Goal: Task Accomplishment & Management: Manage account settings

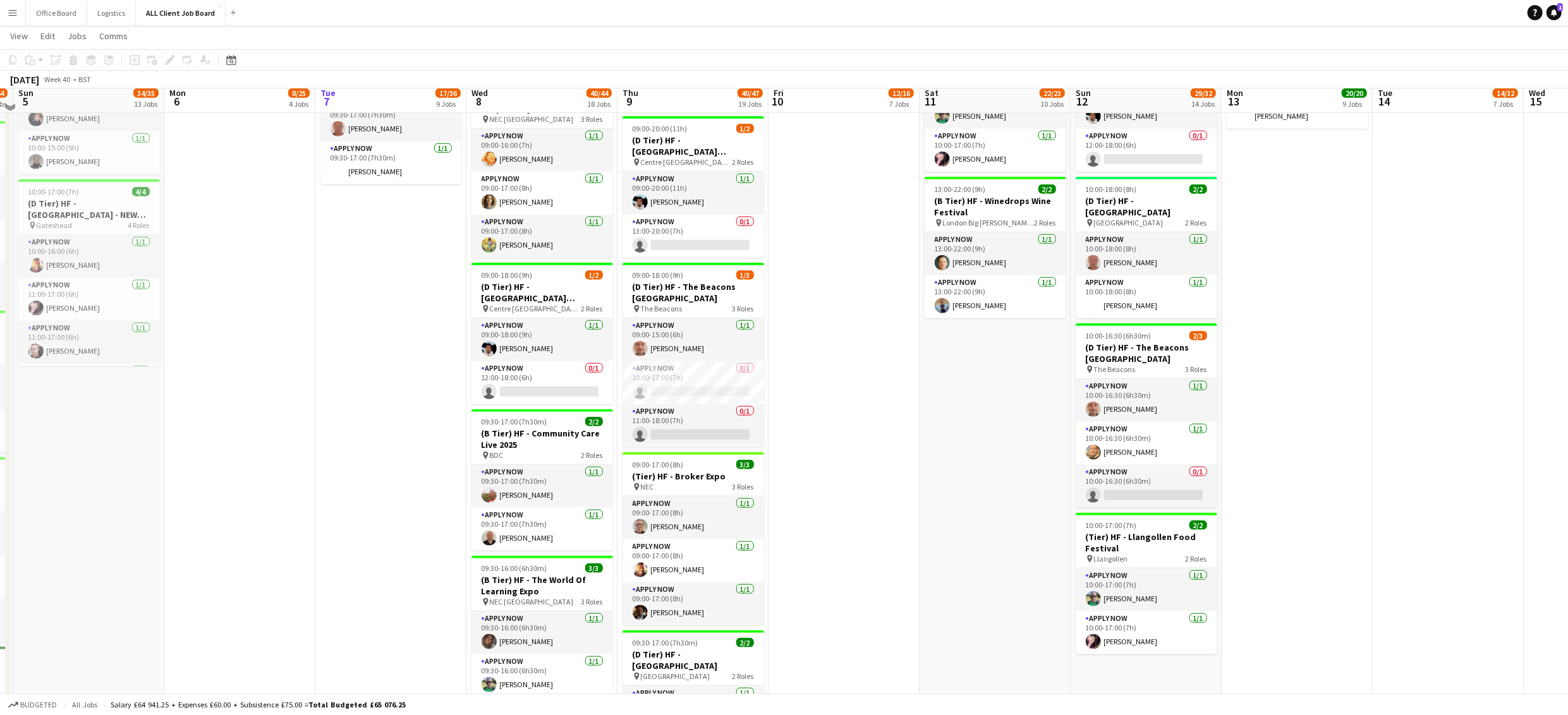
scroll to position [1321, 0]
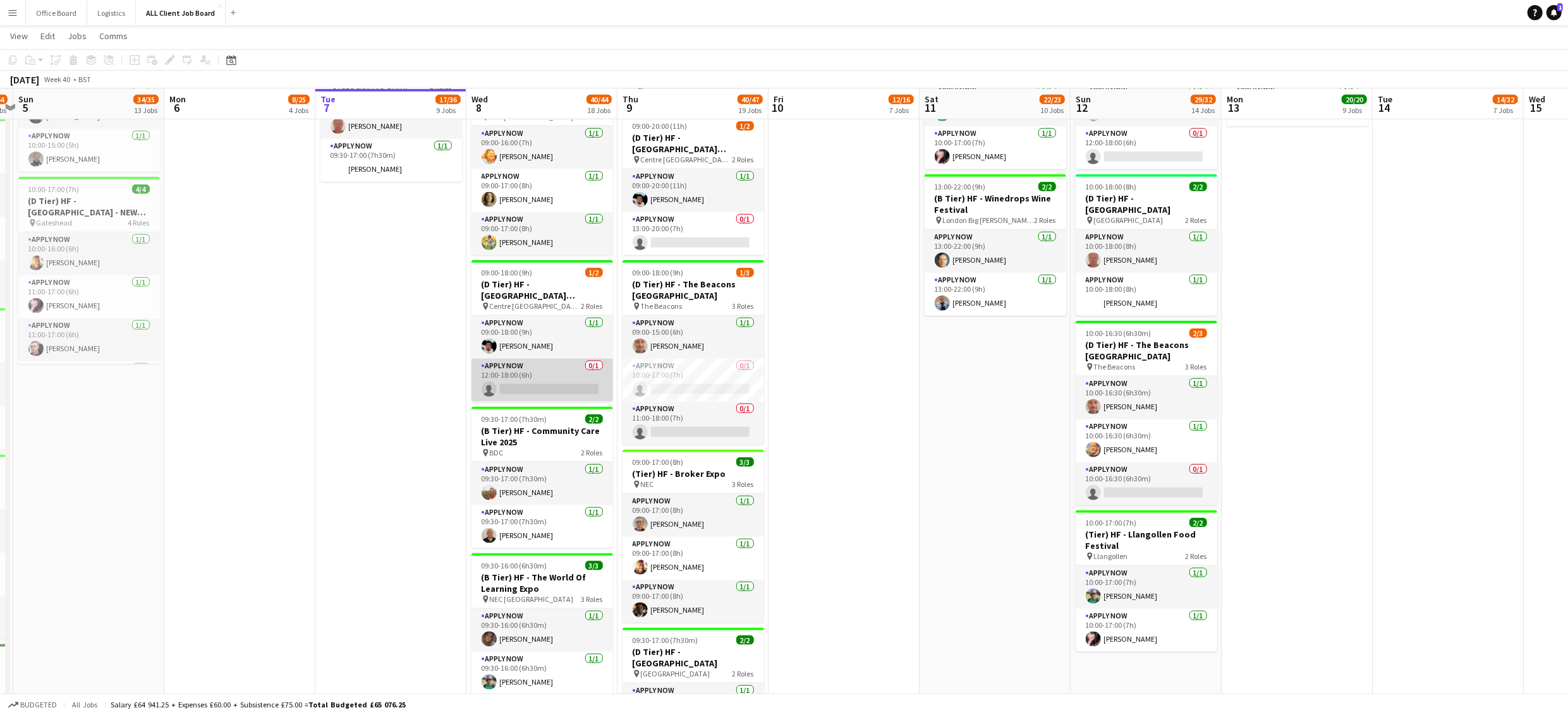
click at [511, 398] on app-card-role "APPLY NOW 0/1 12:00-18:00 (6h) single-neutral-actions" at bounding box center [542, 380] width 141 height 43
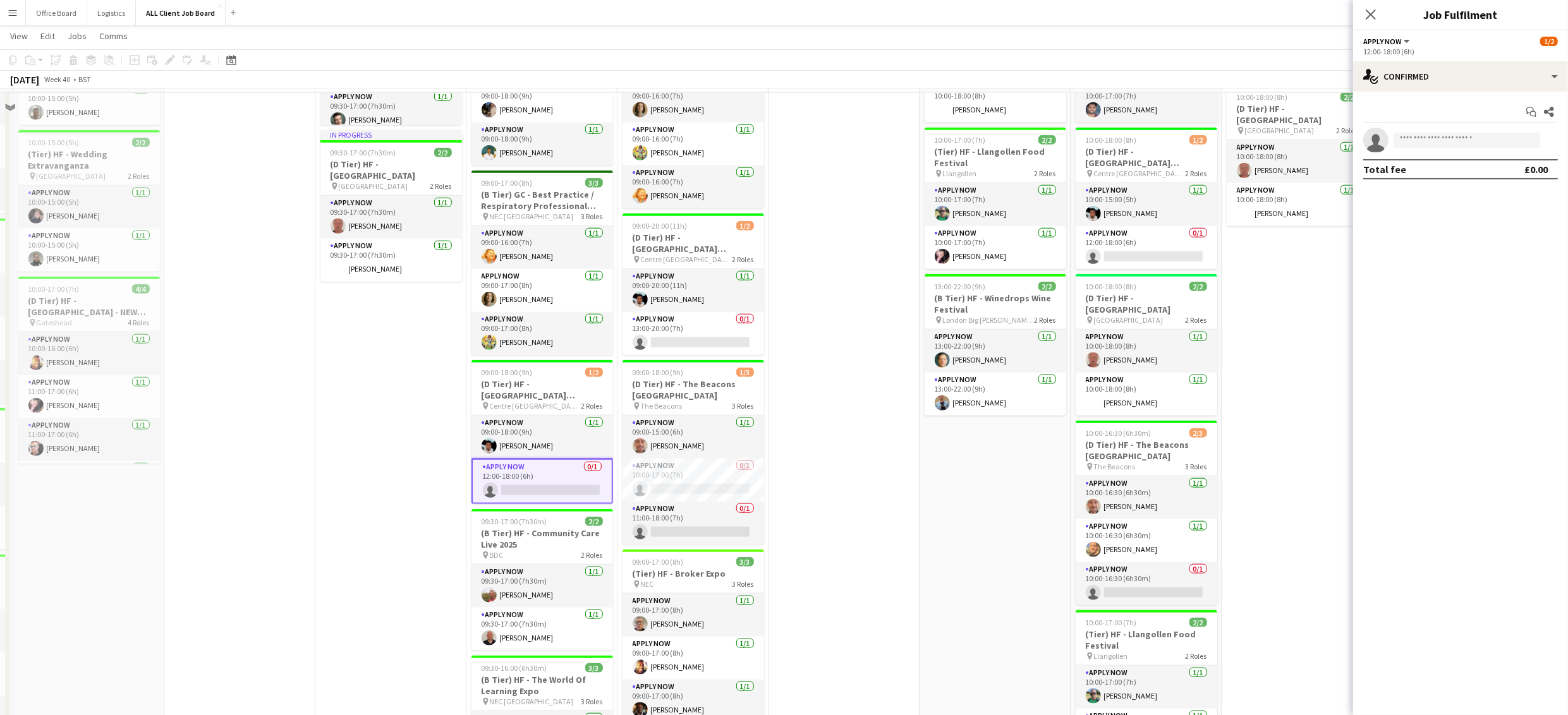
scroll to position [1076, 0]
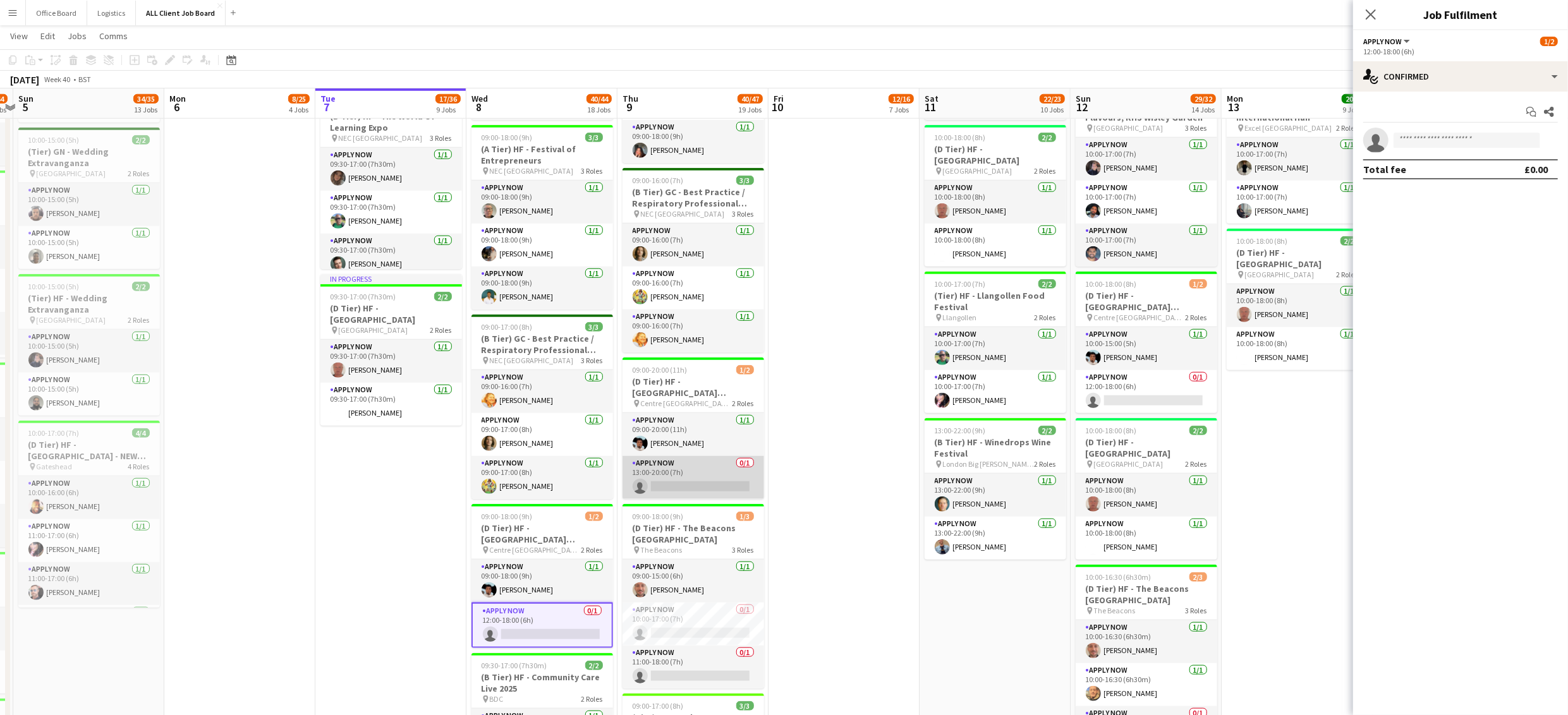
click at [670, 489] on app-card-role "APPLY NOW 0/1 13:00-20:00 (7h) single-neutral-actions" at bounding box center [693, 478] width 141 height 43
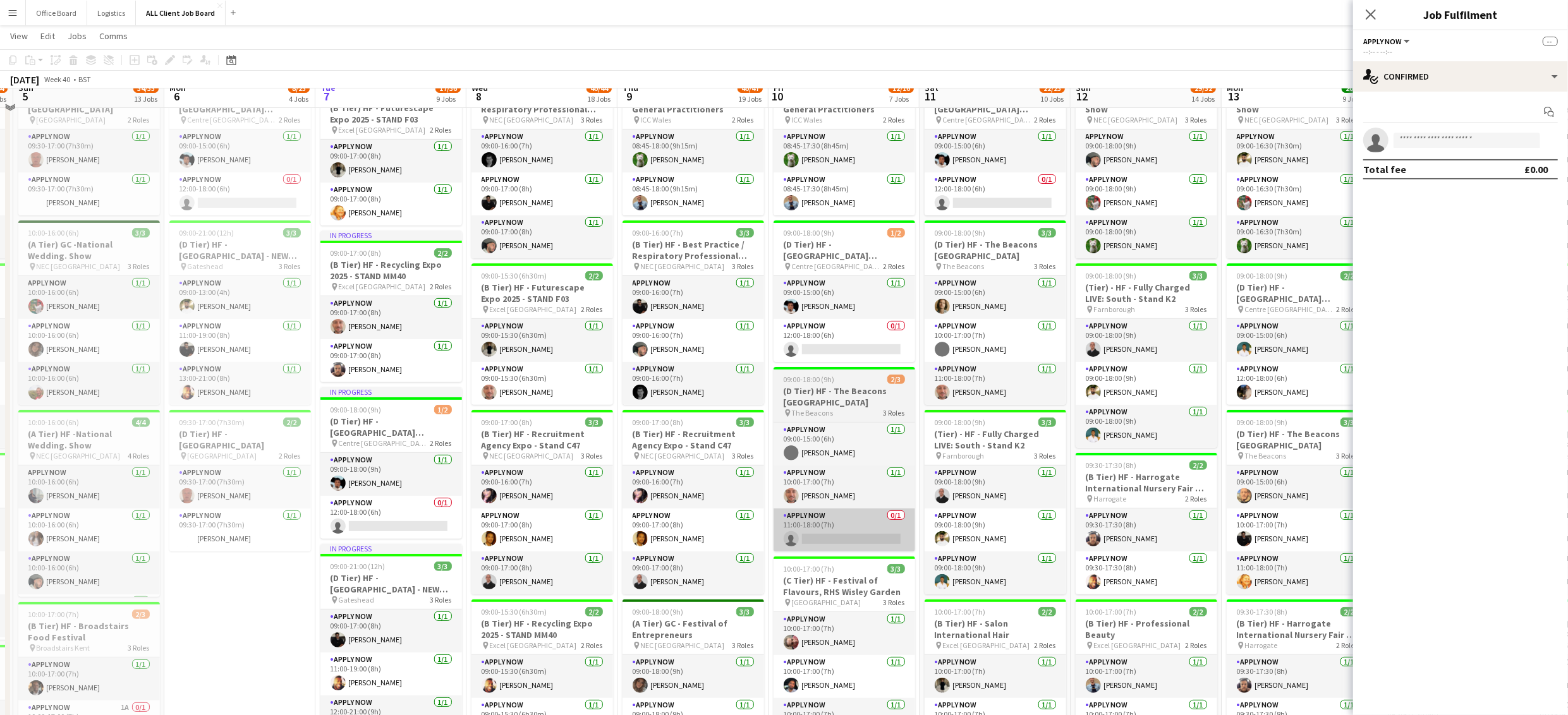
scroll to position [253, 0]
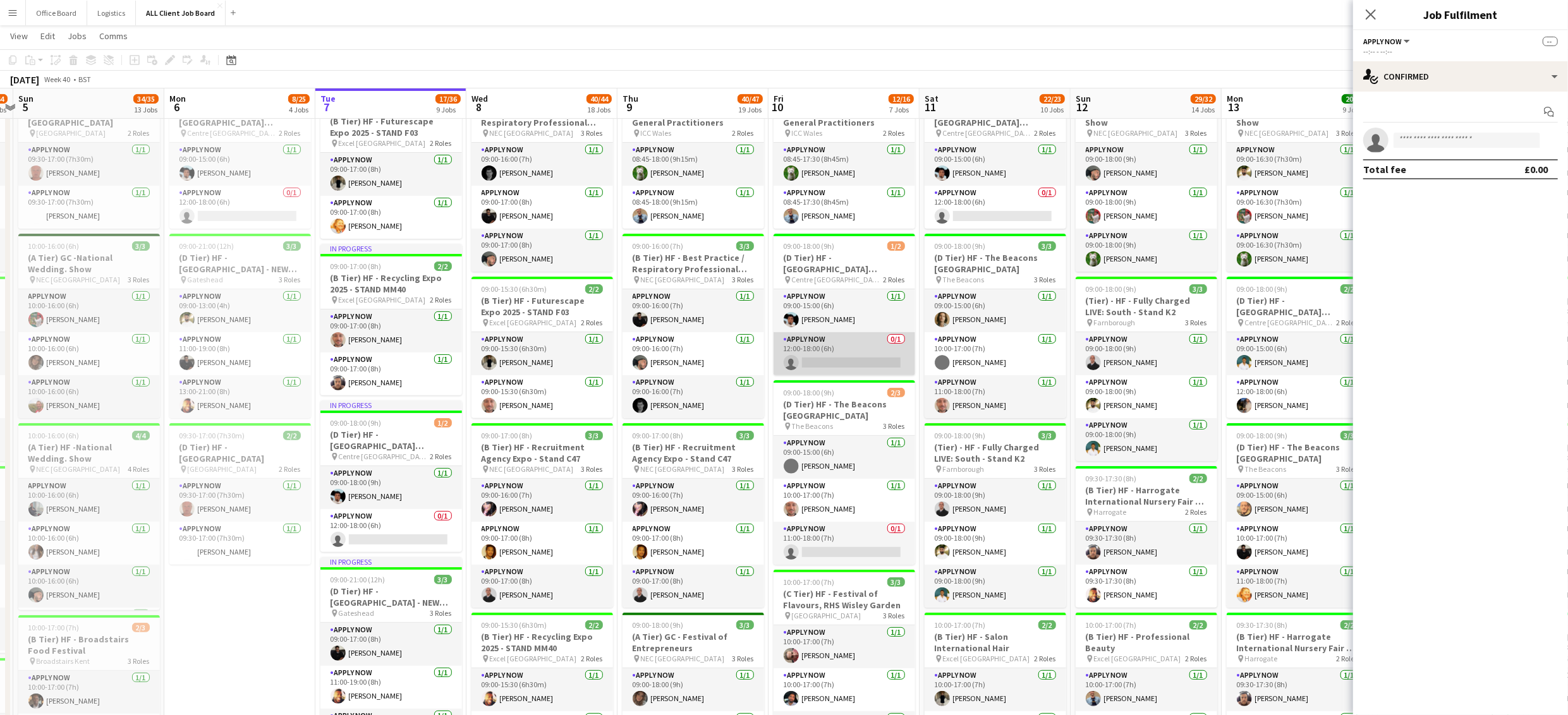
click at [829, 354] on app-card-role "APPLY NOW 0/1 12:00-18:00 (6h) single-neutral-actions" at bounding box center [844, 354] width 141 height 43
click at [1003, 213] on app-card-role "APPLY NOW 0/1 12:00-18:00 (6h) single-neutral-actions" at bounding box center [995, 207] width 141 height 43
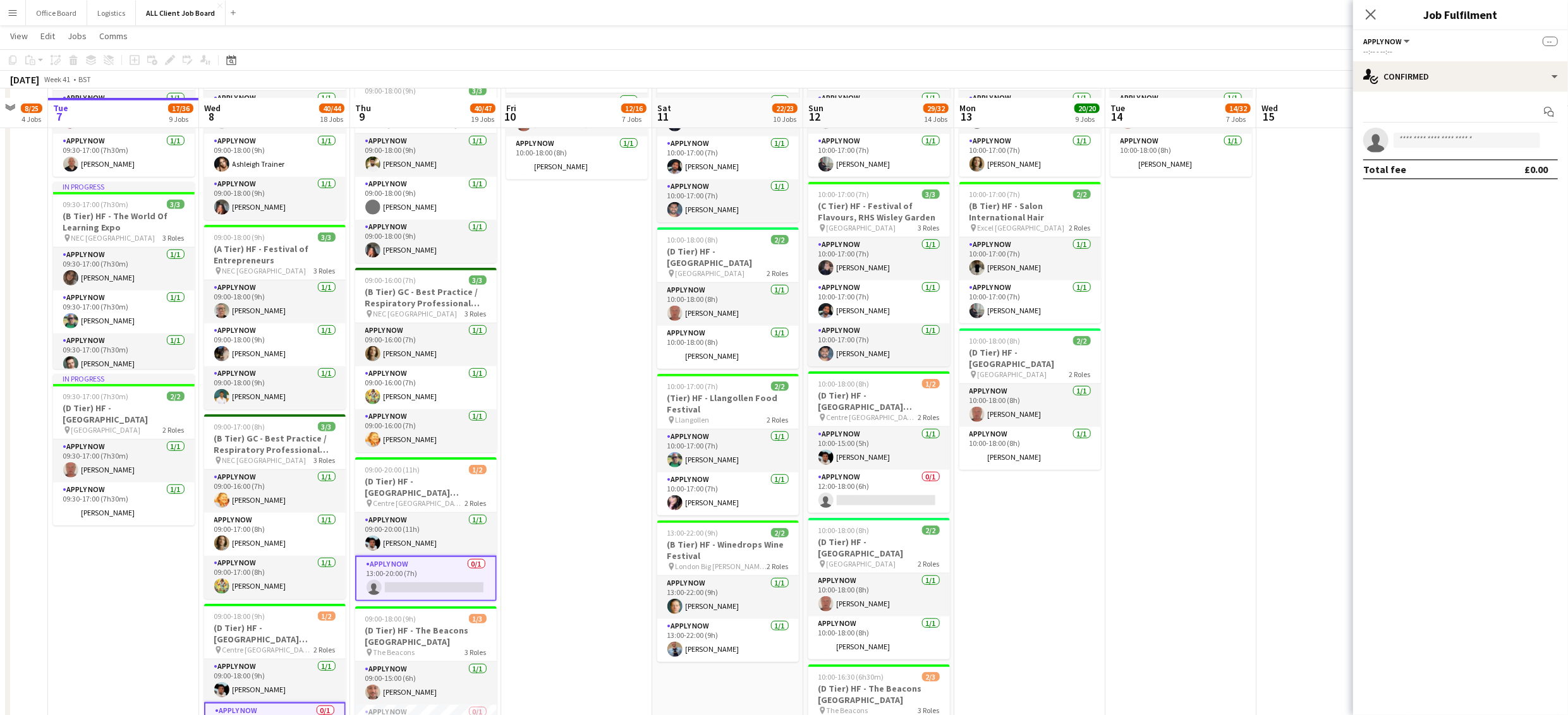
scroll to position [1014, 0]
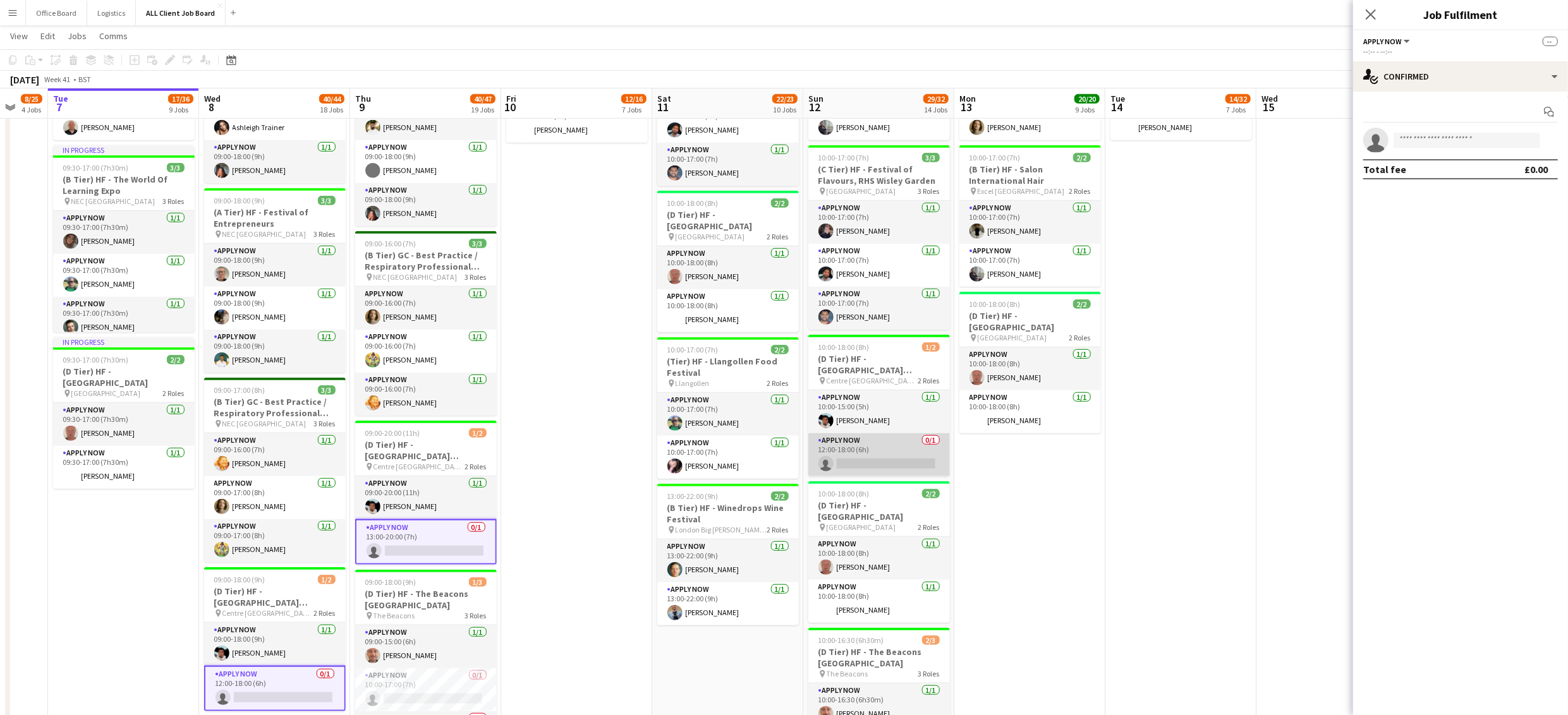
click at [867, 467] on app-card-role "APPLY NOW 0/1 12:00-18:00 (6h) single-neutral-actions" at bounding box center [879, 455] width 141 height 43
click at [1431, 144] on input at bounding box center [1466, 140] width 146 height 15
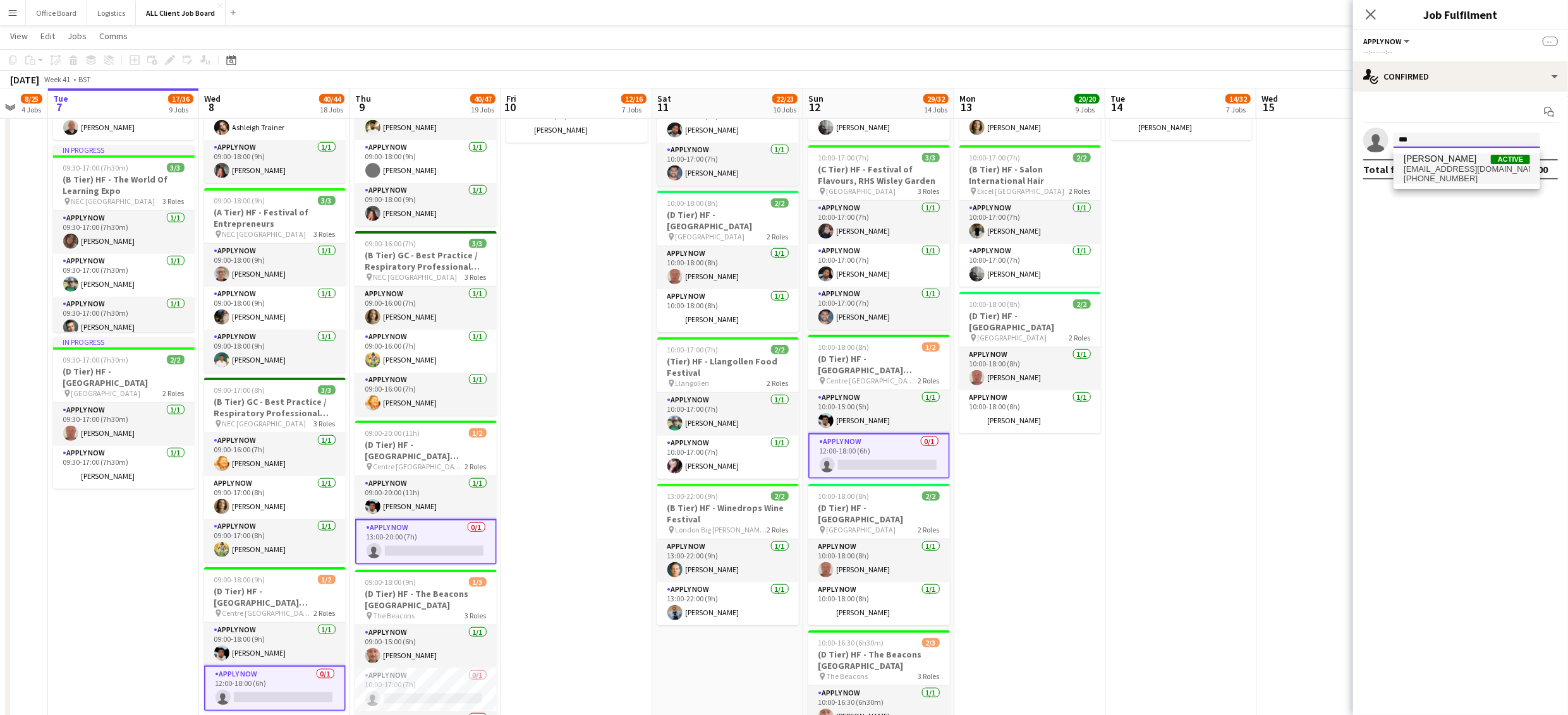
type input "***"
click at [1443, 163] on span "[PERSON_NAME]" at bounding box center [1440, 158] width 72 height 10
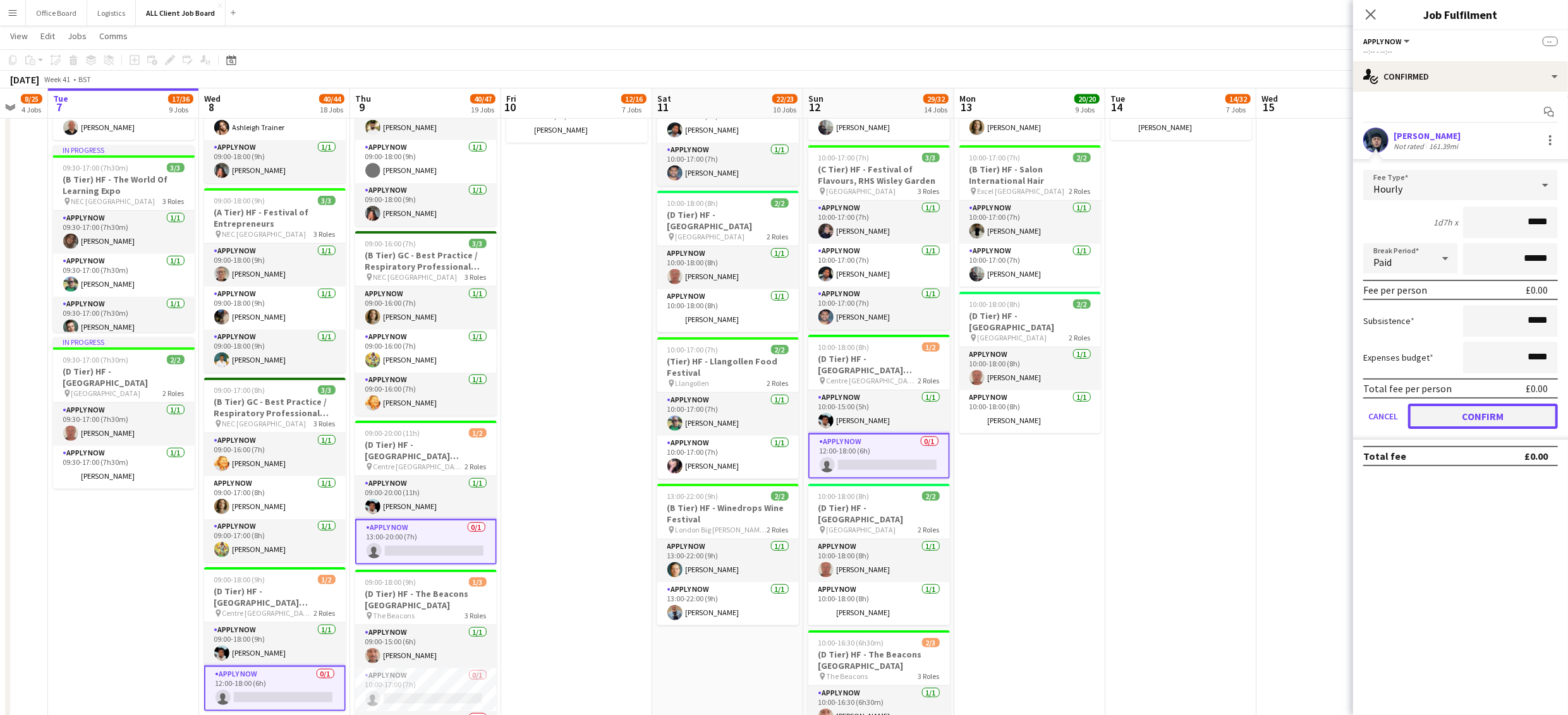
click at [1502, 412] on button "Confirm" at bounding box center [1483, 416] width 150 height 25
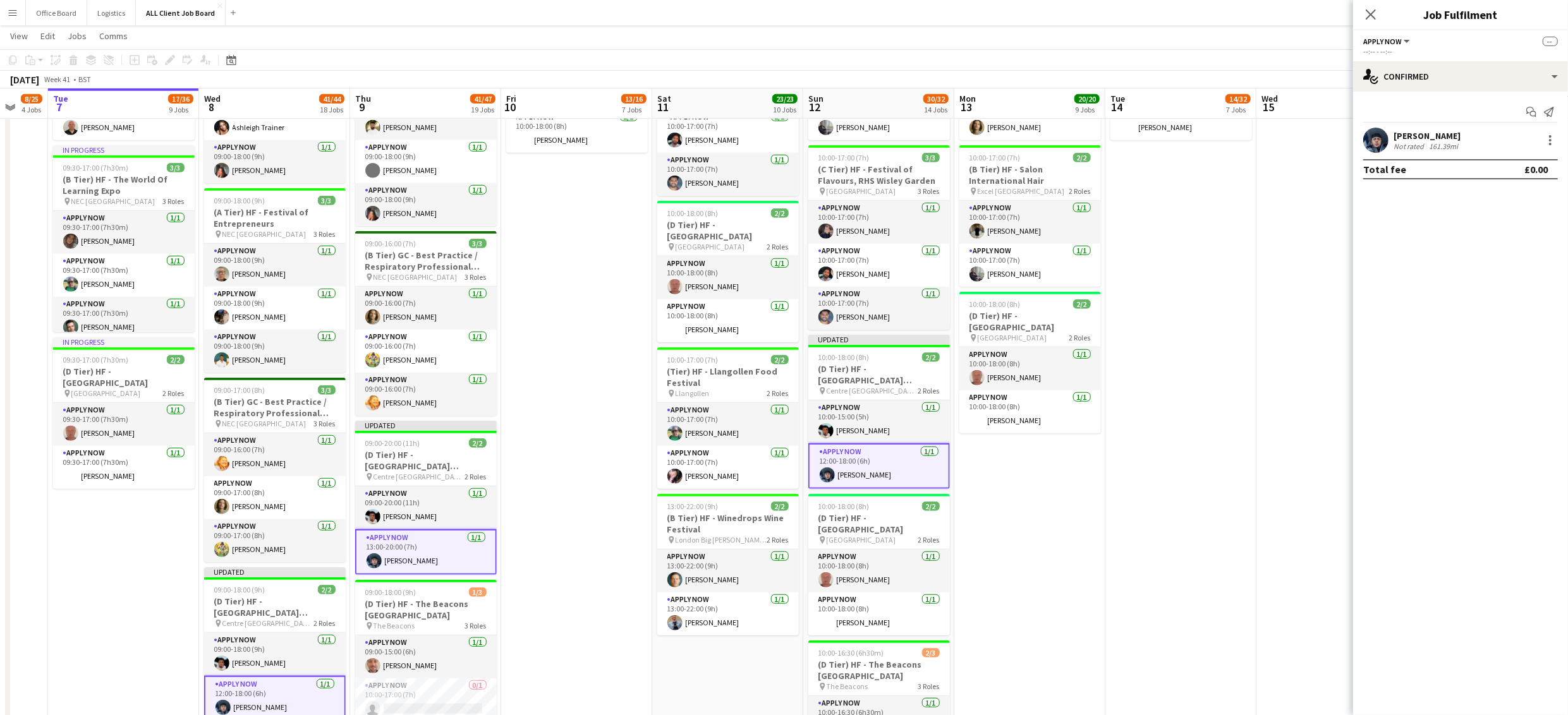
click at [1269, 297] on app-date-cell "08:00-16:00 (8h) 3/3 (B Tier) HF - Education Estates 2025 pin Manchester Centra…" at bounding box center [1332, 586] width 151 height 2530
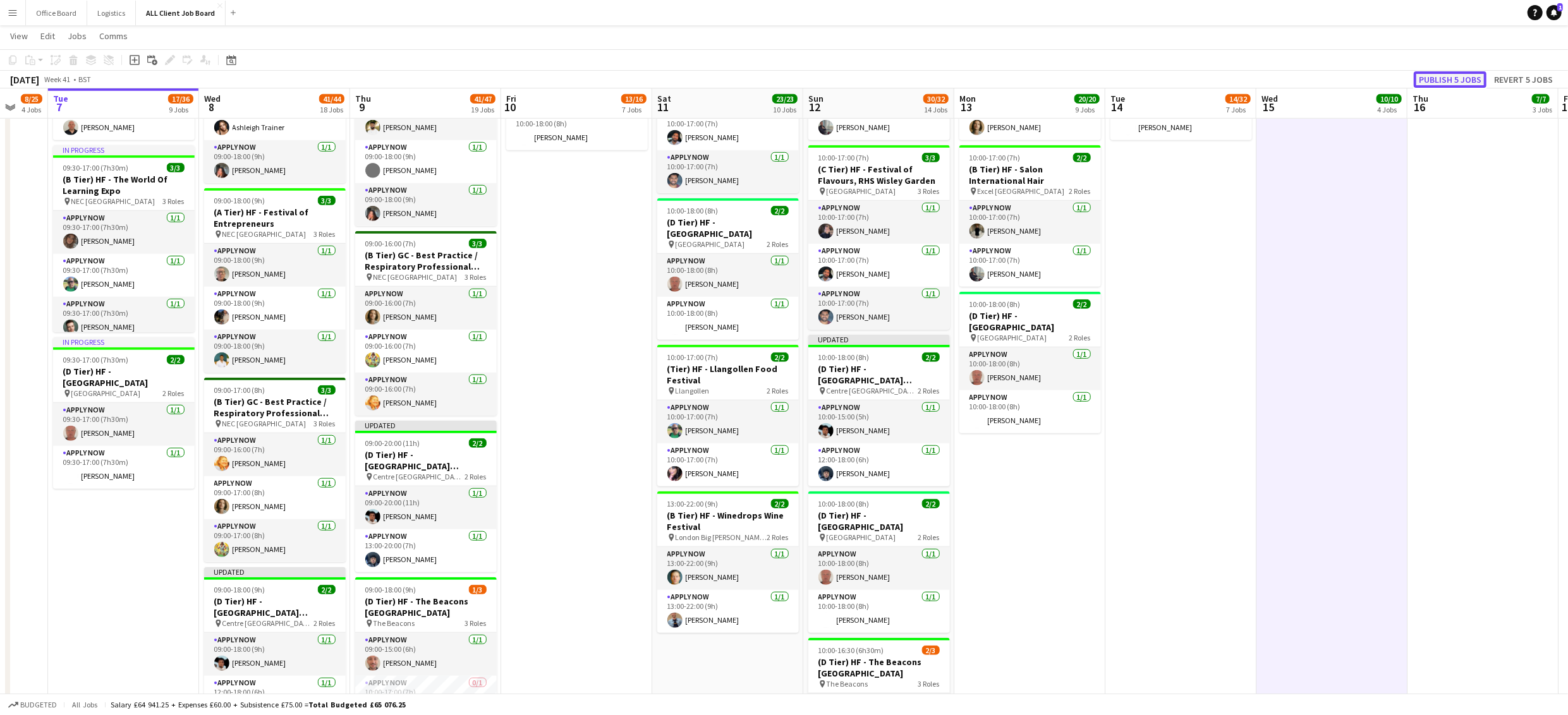
click at [1454, 77] on button "Publish 5 jobs" at bounding box center [1450, 79] width 72 height 16
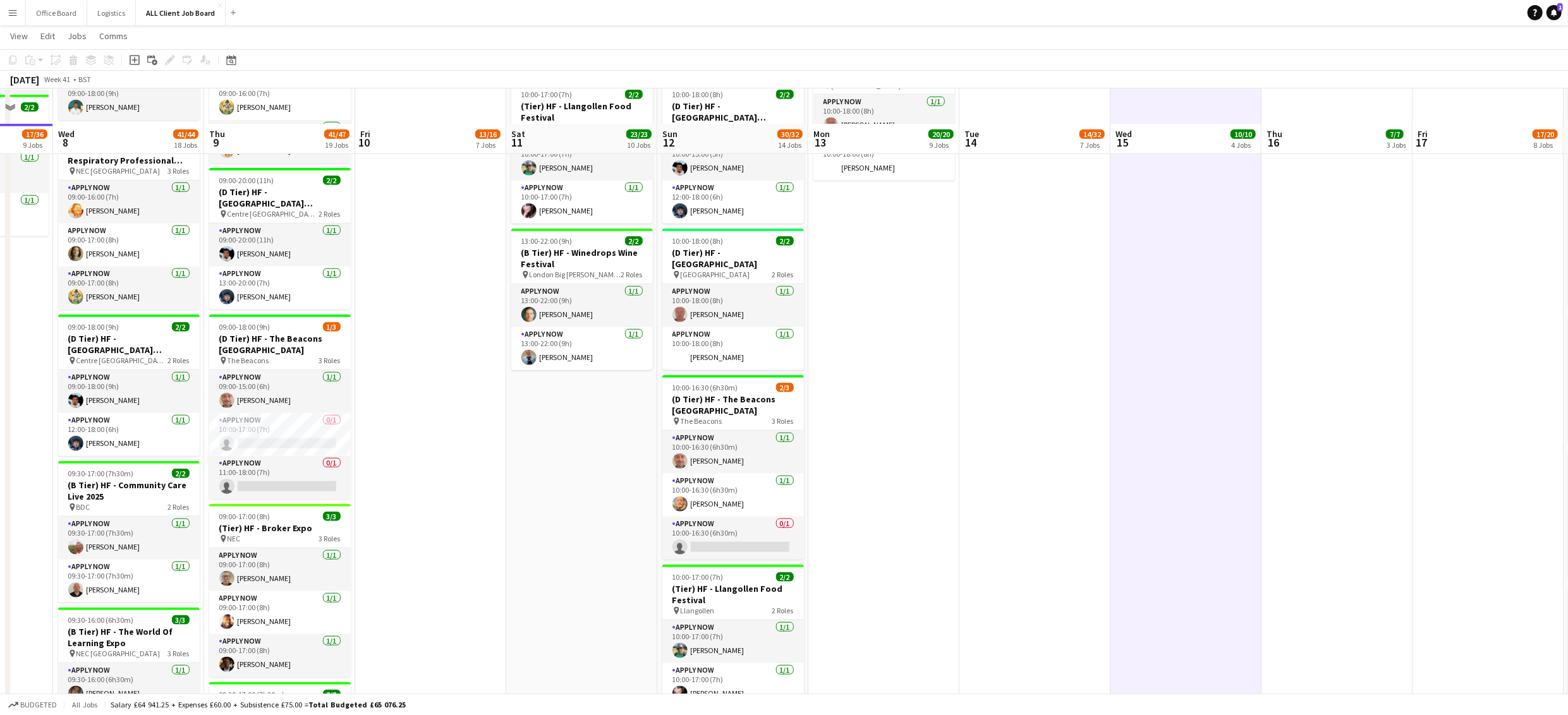
scroll to position [1304, 0]
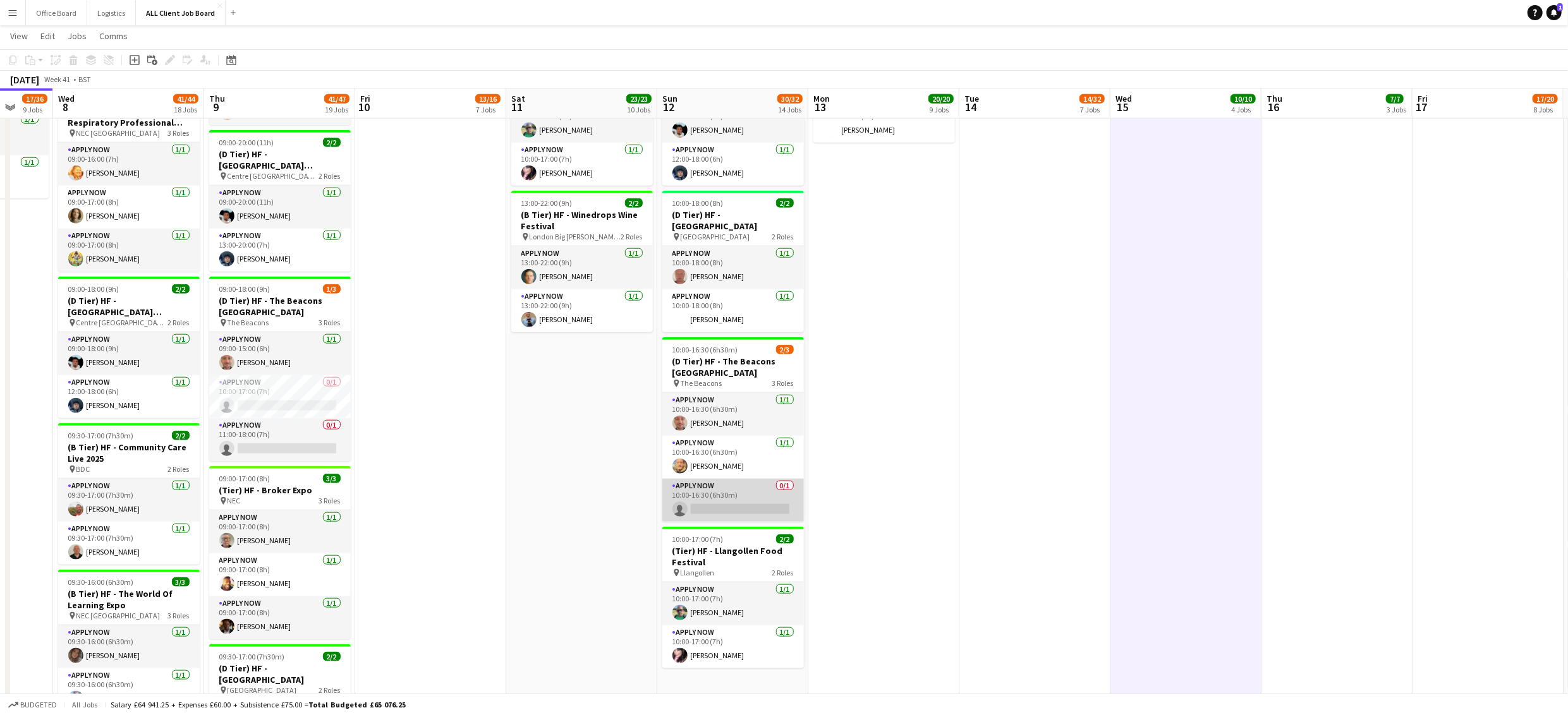
click at [726, 507] on app-card-role "APPLY NOW 0/1 10:00-16:30 (6h30m) single-neutral-actions" at bounding box center [733, 501] width 141 height 43
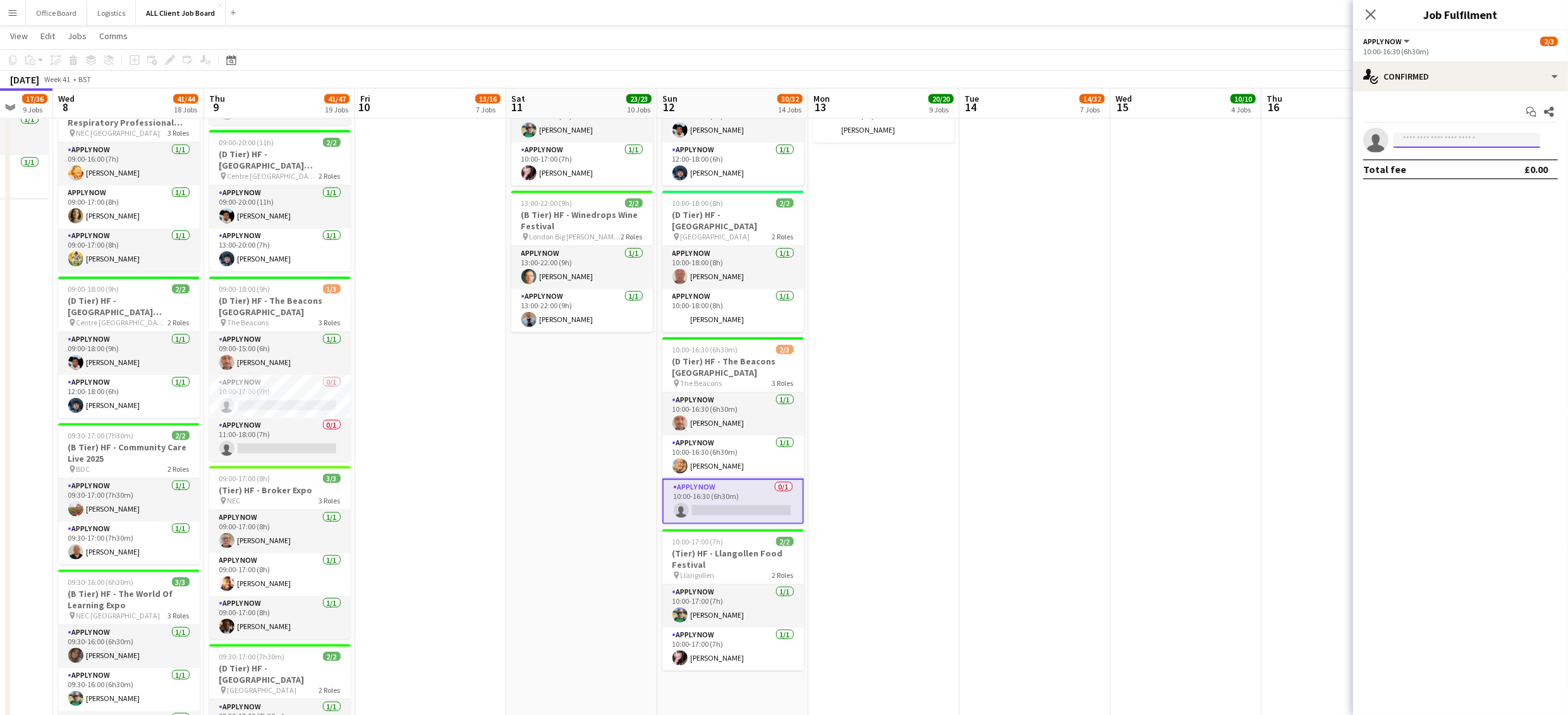
click at [1422, 134] on input at bounding box center [1466, 140] width 146 height 15
type input "****"
click at [1431, 174] on span "+447599686765" at bounding box center [1466, 179] width 127 height 10
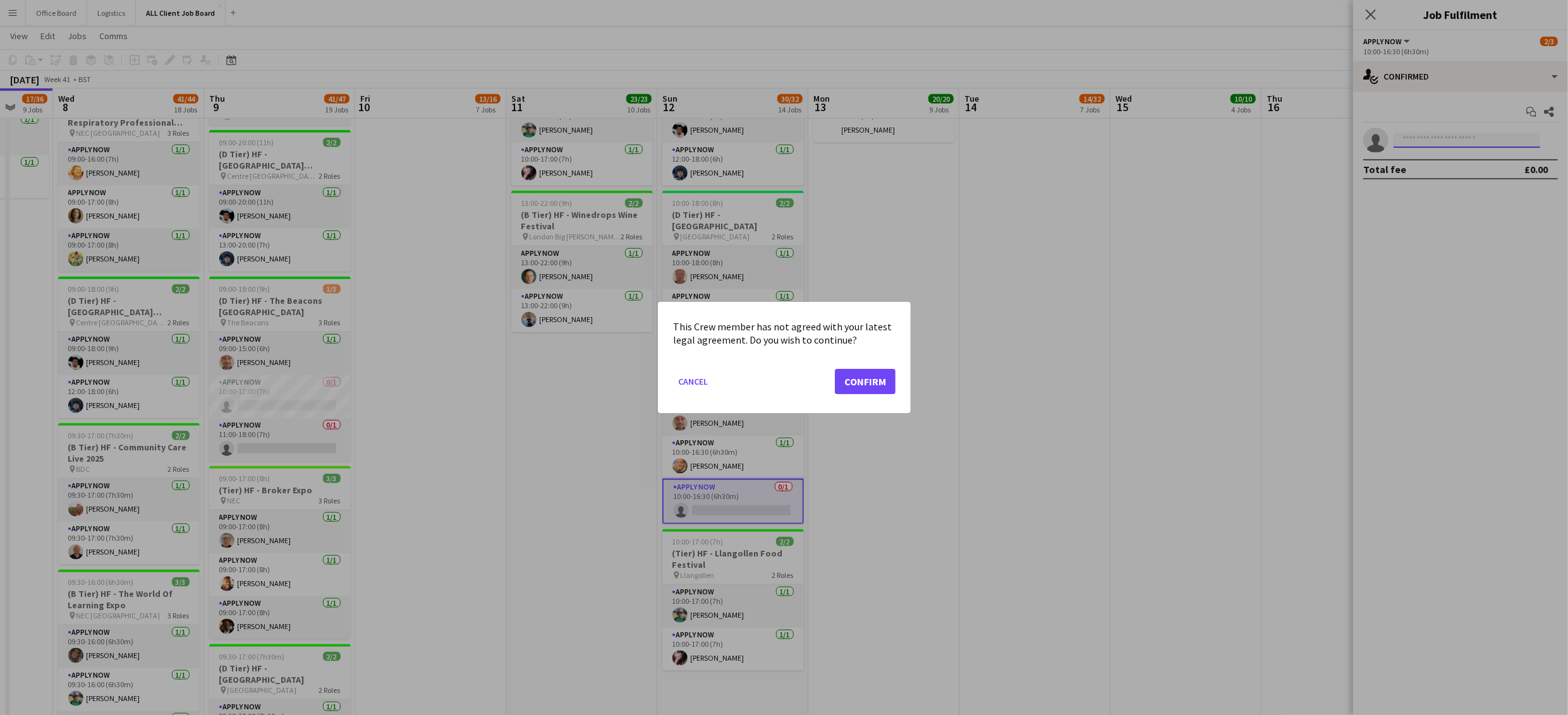
scroll to position [0, 0]
click at [866, 374] on button "Confirm" at bounding box center [865, 381] width 60 height 25
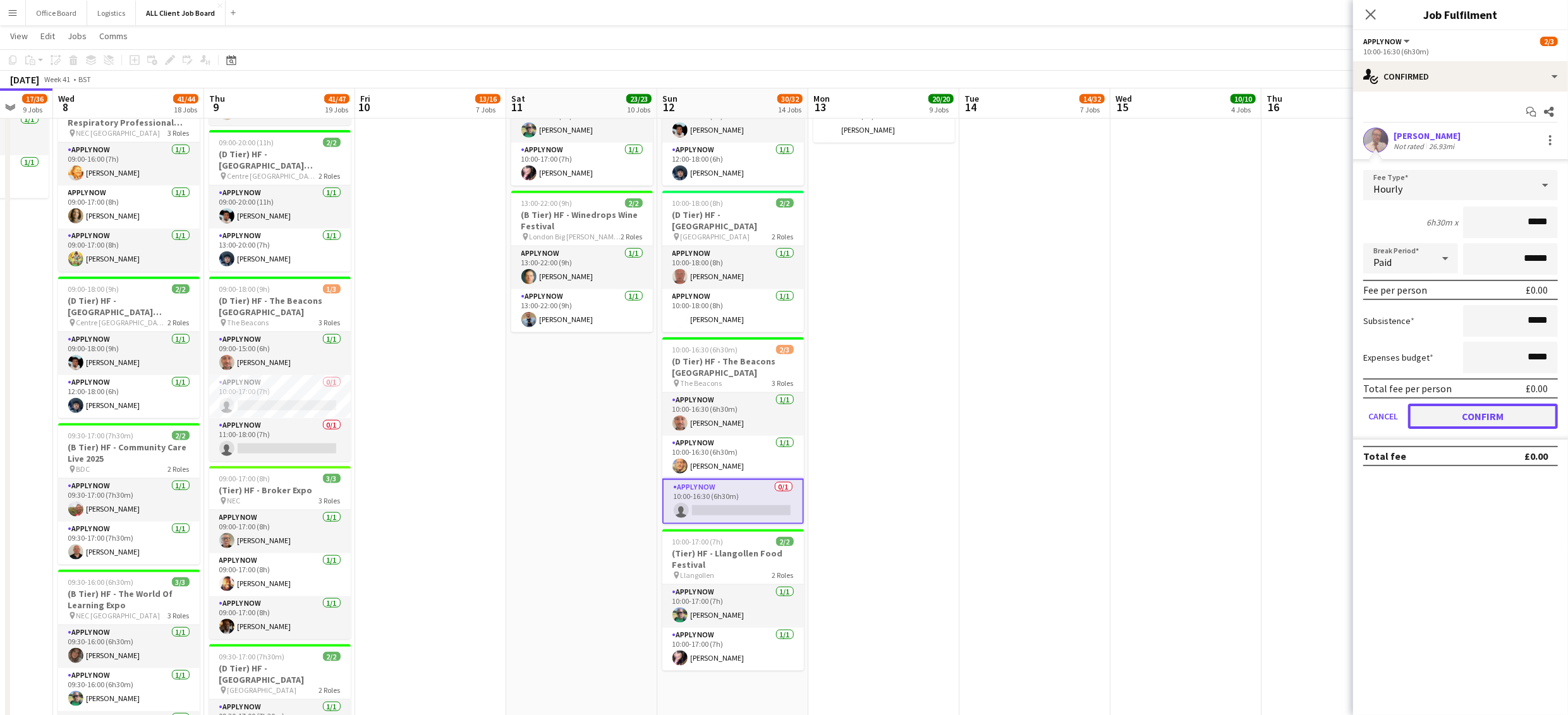
click at [1491, 420] on button "Confirm" at bounding box center [1483, 416] width 150 height 25
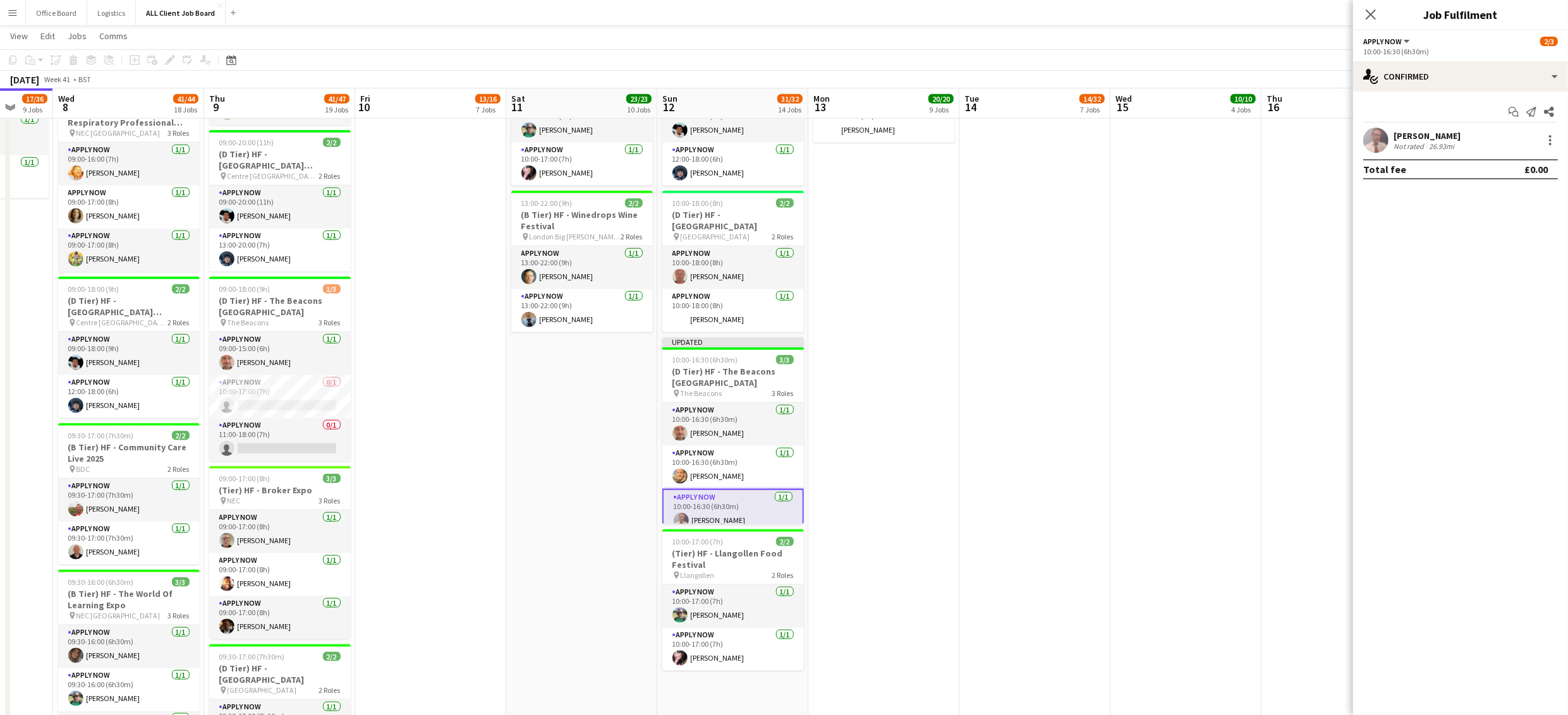
click at [1218, 265] on app-date-cell "08:00-16:00 (8h) 3/3 (B Tier) HF - Education Estates 2025 pin Manchester Centra…" at bounding box center [1186, 291] width 151 height 2520
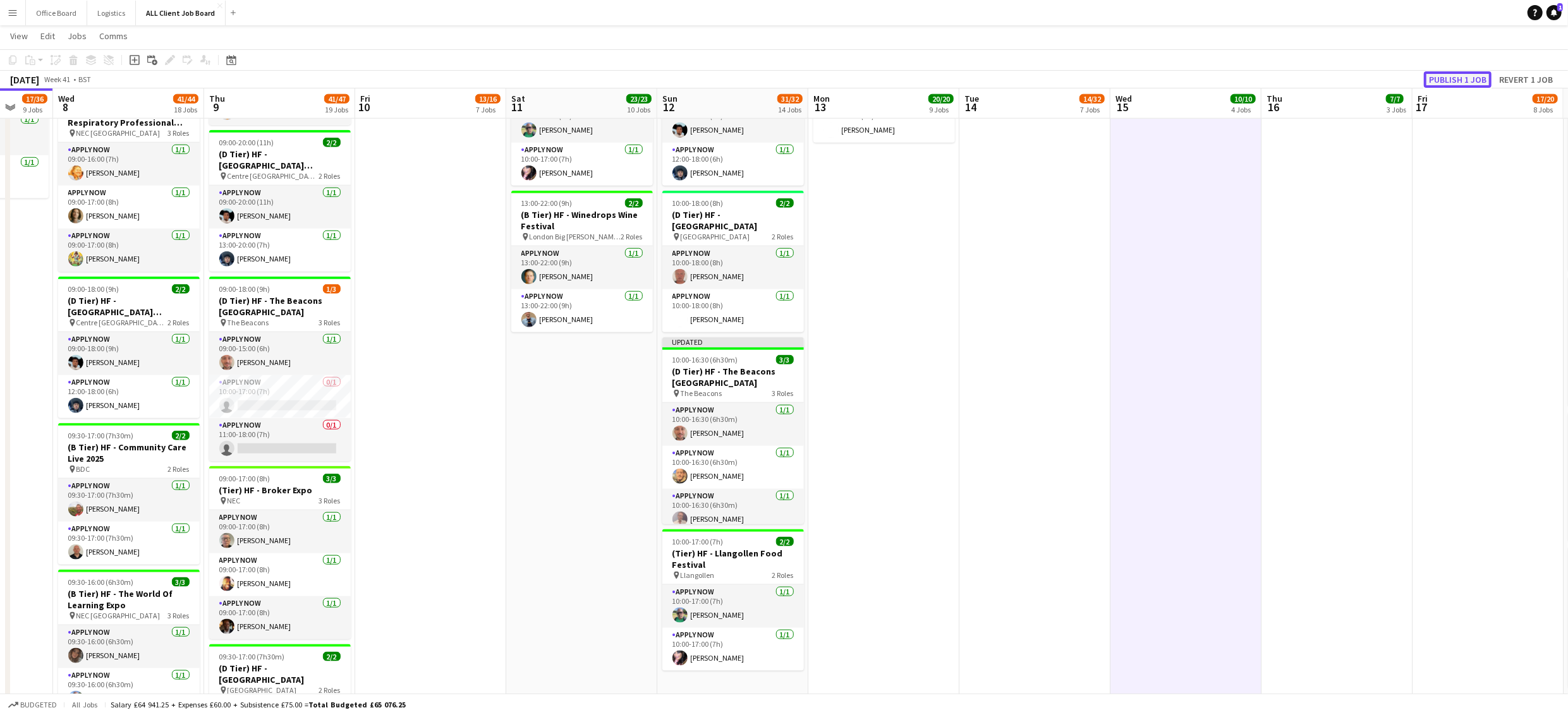
click at [1477, 79] on button "Publish 1 job" at bounding box center [1457, 79] width 68 height 16
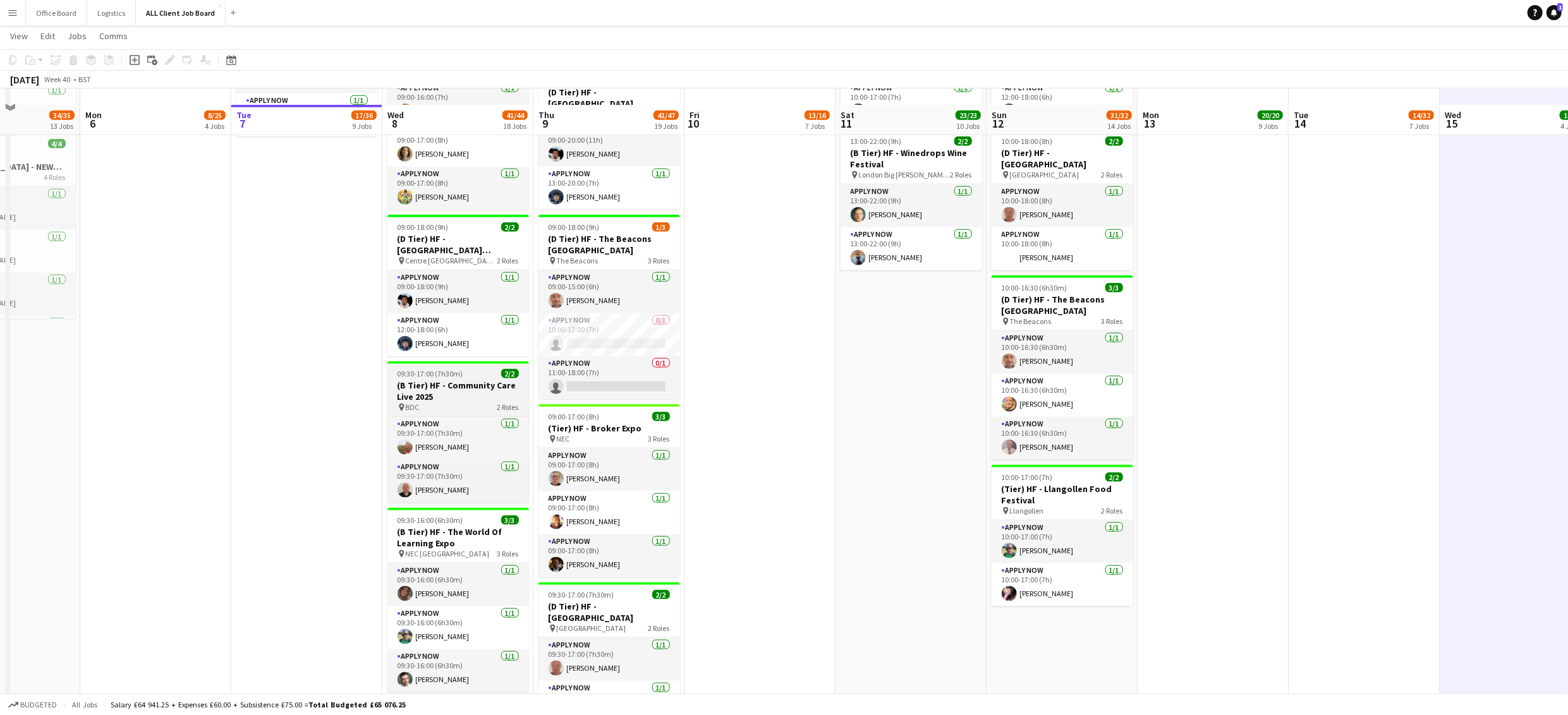
scroll to position [1386, 0]
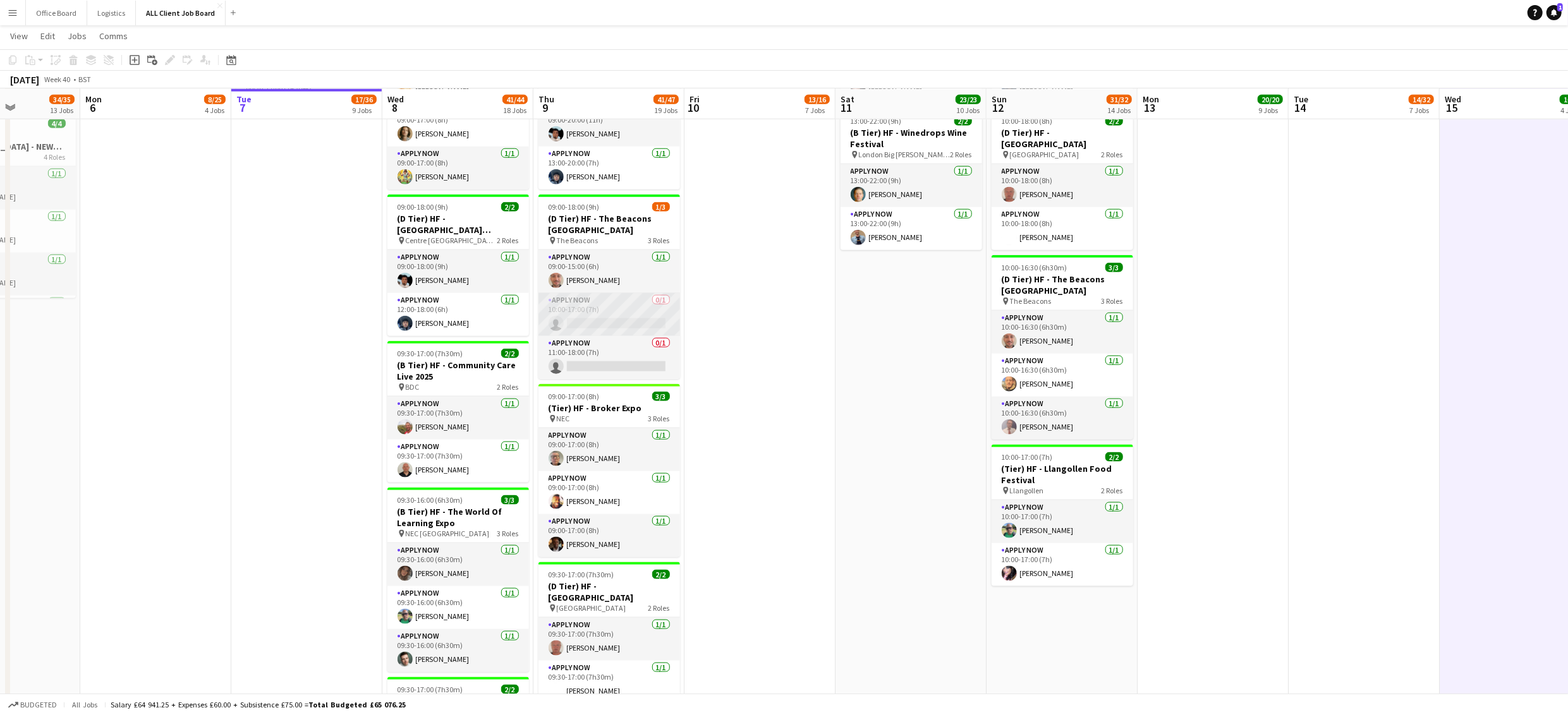
click at [610, 332] on app-card-role "APPLY NOW 0/1 10:00-17:00 (7h) single-neutral-actions" at bounding box center [609, 315] width 141 height 43
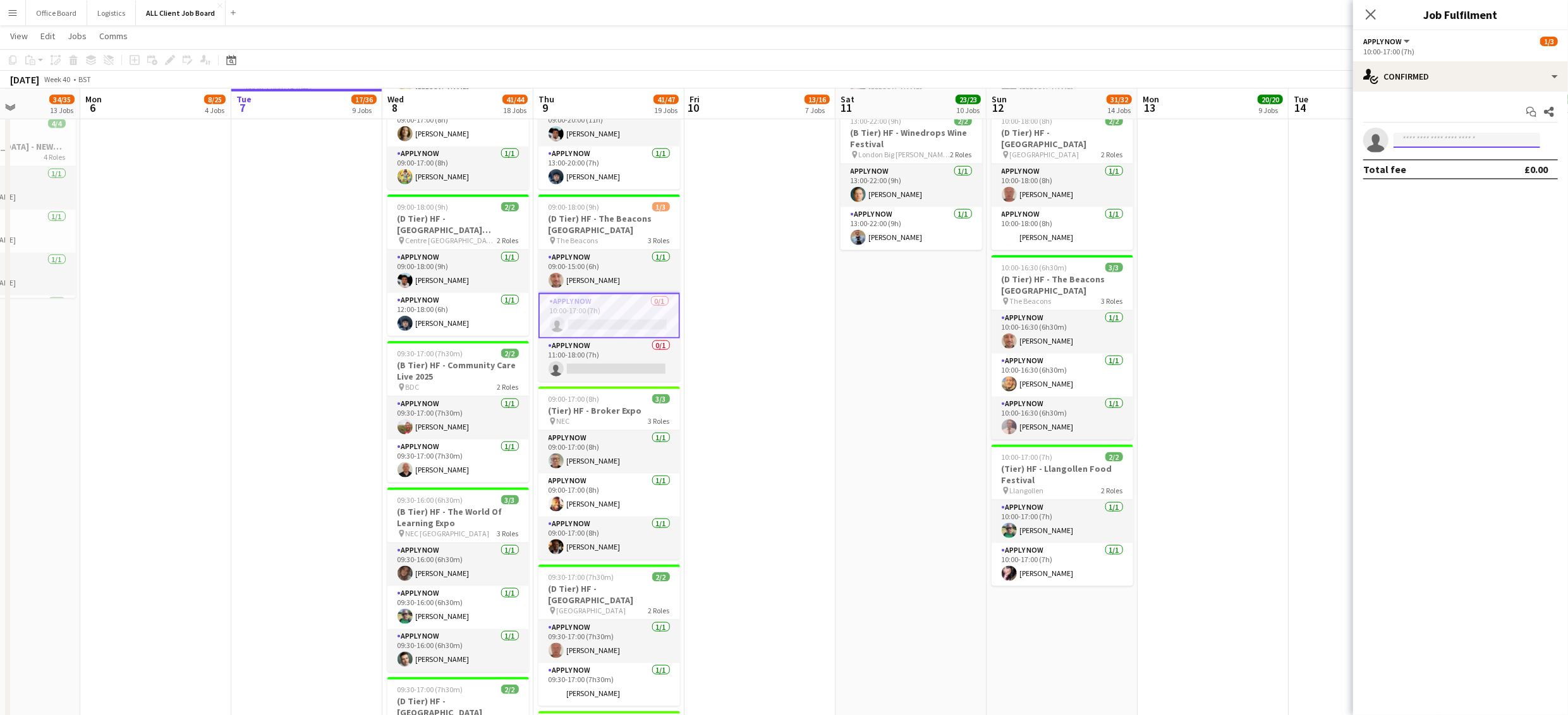
click at [1436, 144] on input at bounding box center [1466, 140] width 146 height 15
type input "****"
click at [1444, 168] on span "chapmangp1981@gmail.com" at bounding box center [1466, 170] width 127 height 10
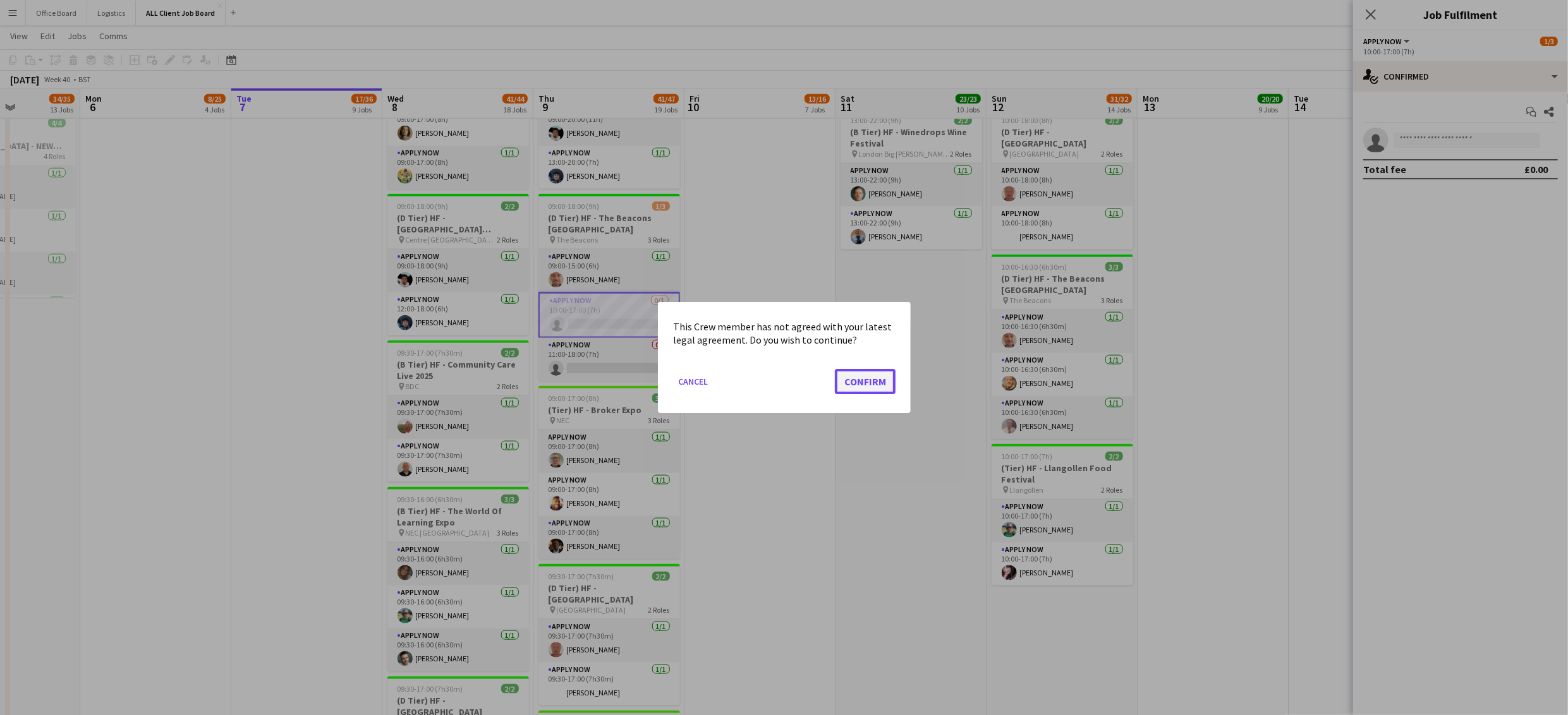
click at [873, 379] on button "Confirm" at bounding box center [865, 381] width 60 height 25
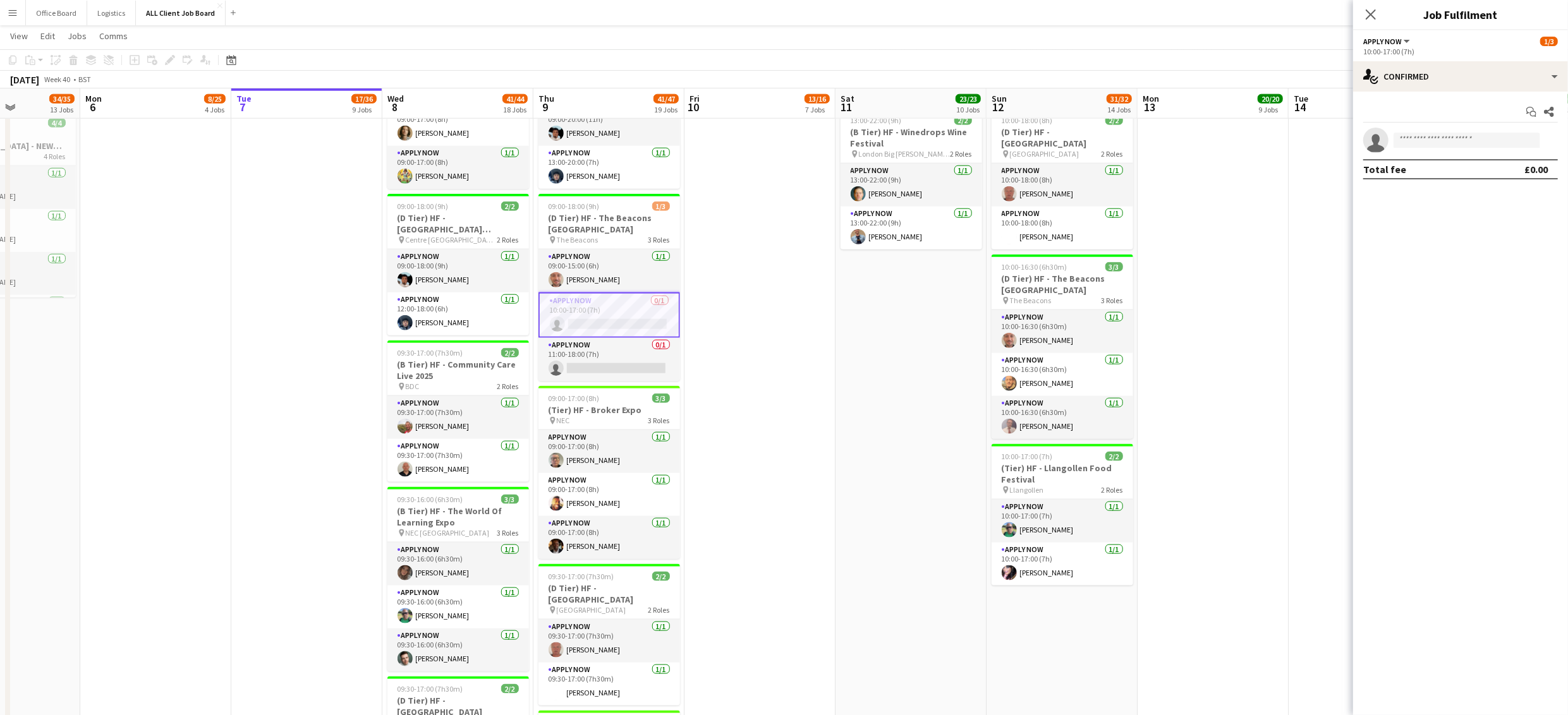
scroll to position [1386, 0]
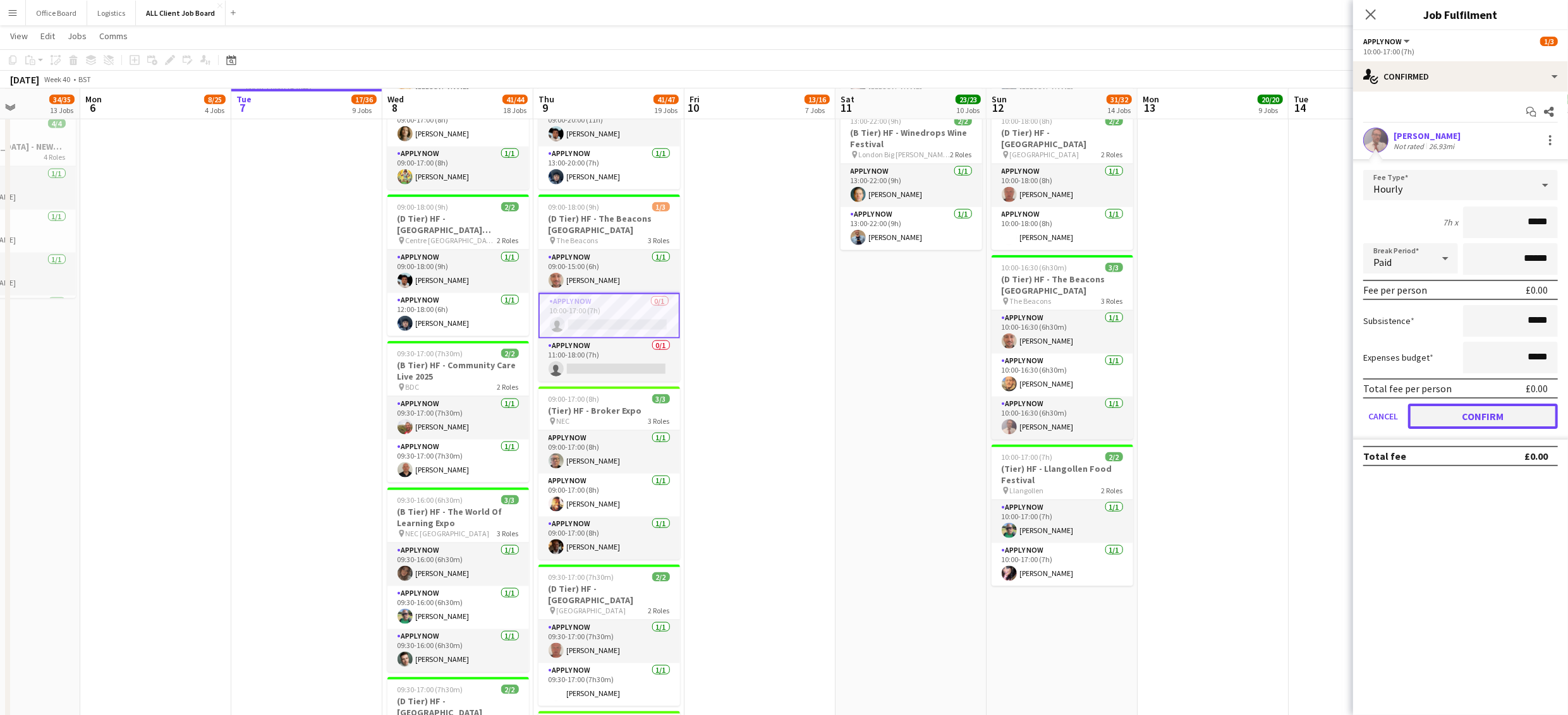
click at [1481, 413] on button "Confirm" at bounding box center [1483, 416] width 150 height 25
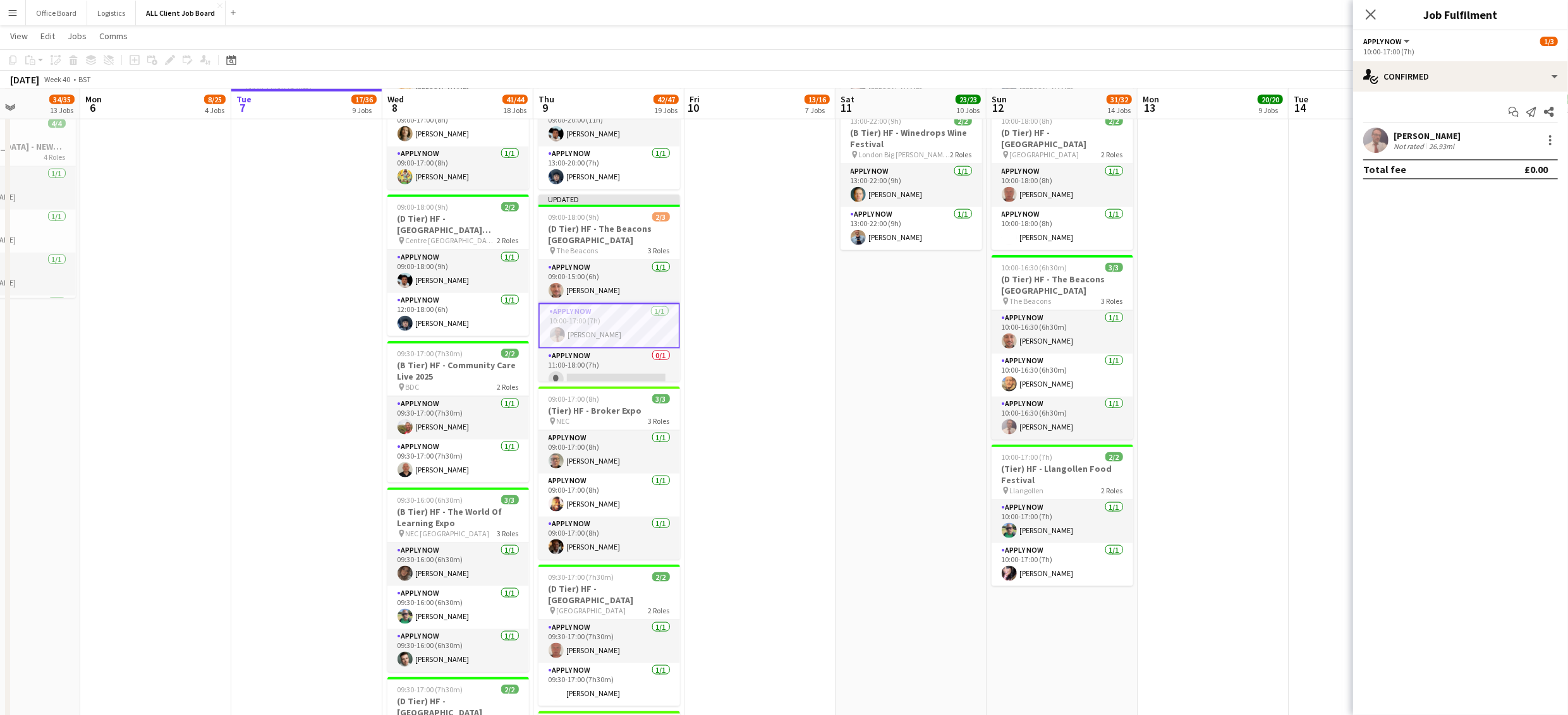
click at [1243, 230] on app-date-cell "09:00-16:30 (7h30m) 3/3 (A Tier) HF- The Pharmacy Show pin NEC Birmingham 3 Rol…" at bounding box center [1213, 209] width 151 height 2522
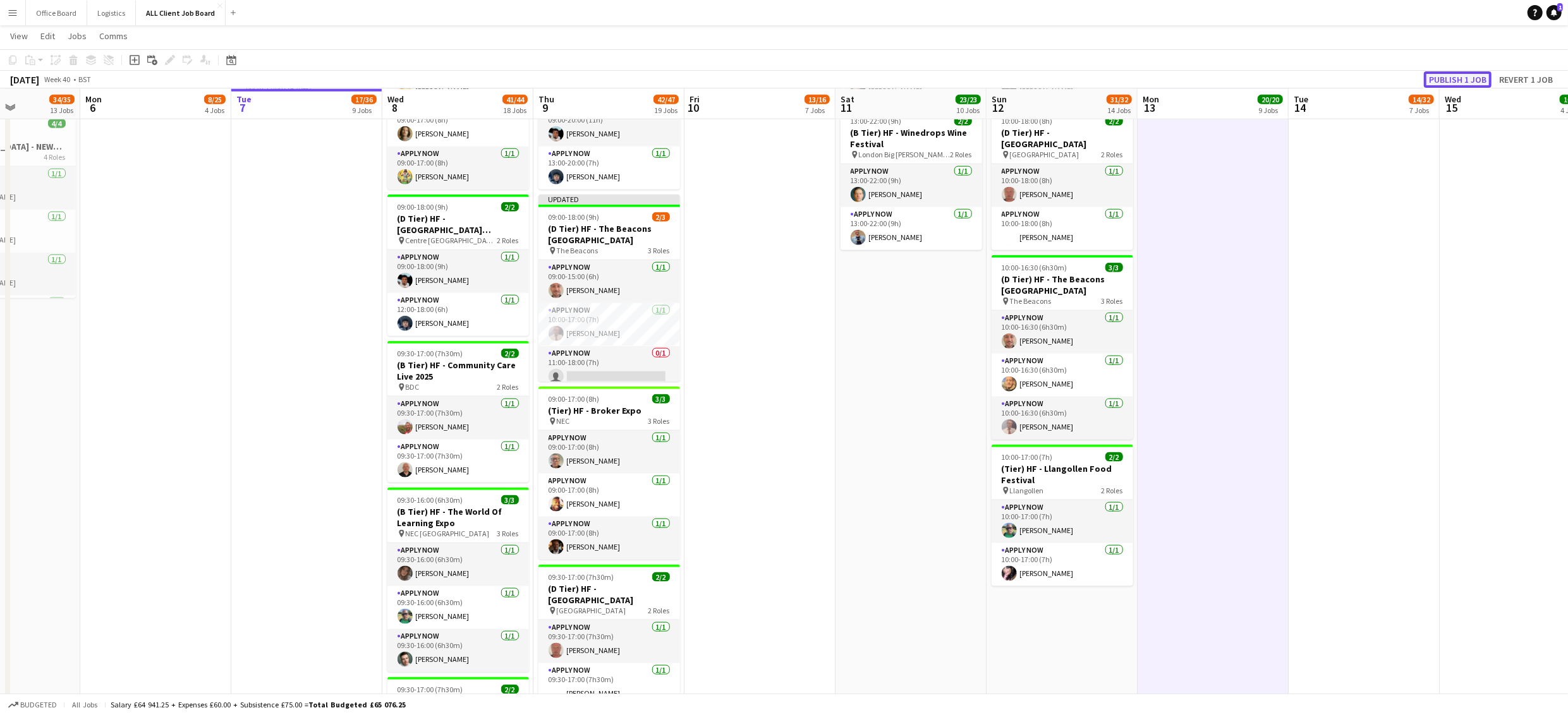
click at [1445, 78] on button "Publish 1 job" at bounding box center [1457, 79] width 68 height 16
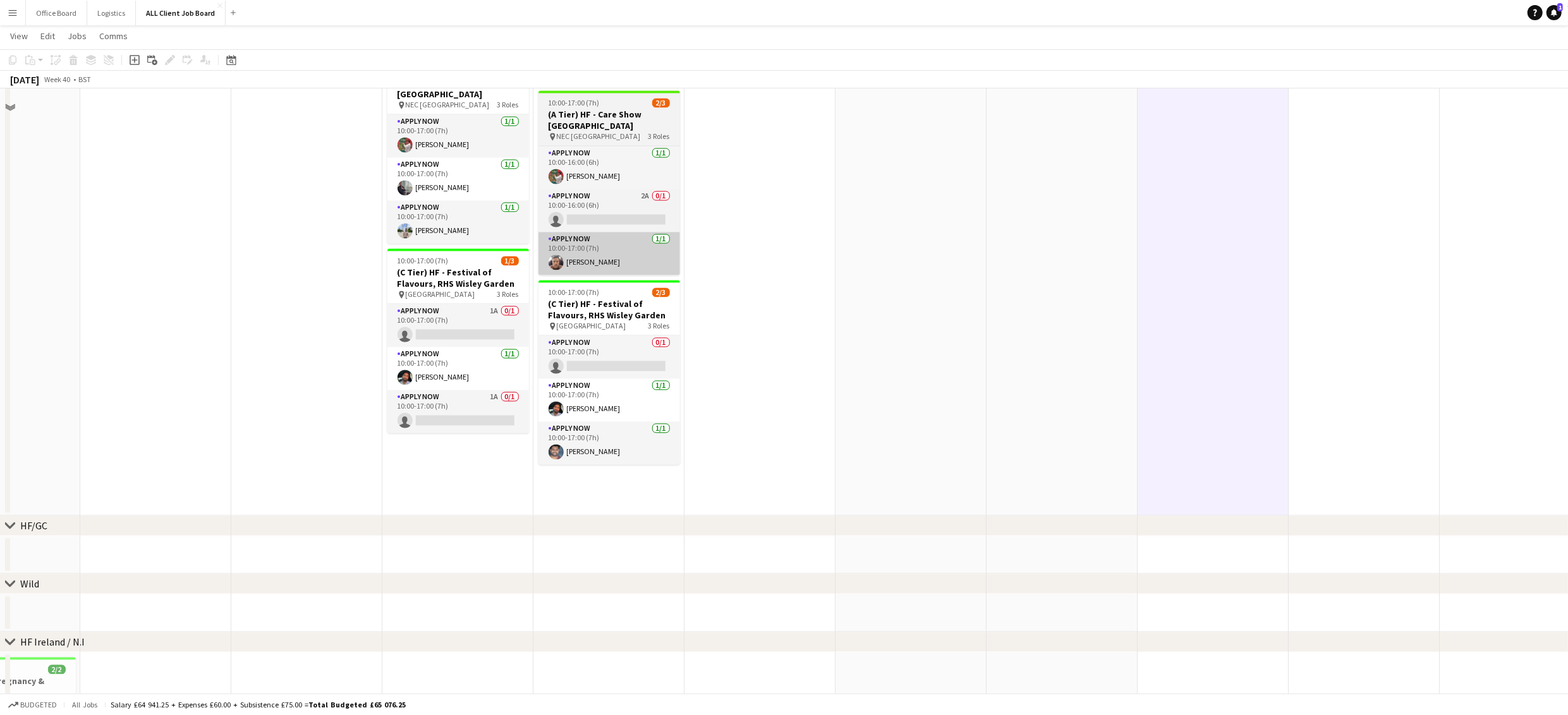
scroll to position [2185, 0]
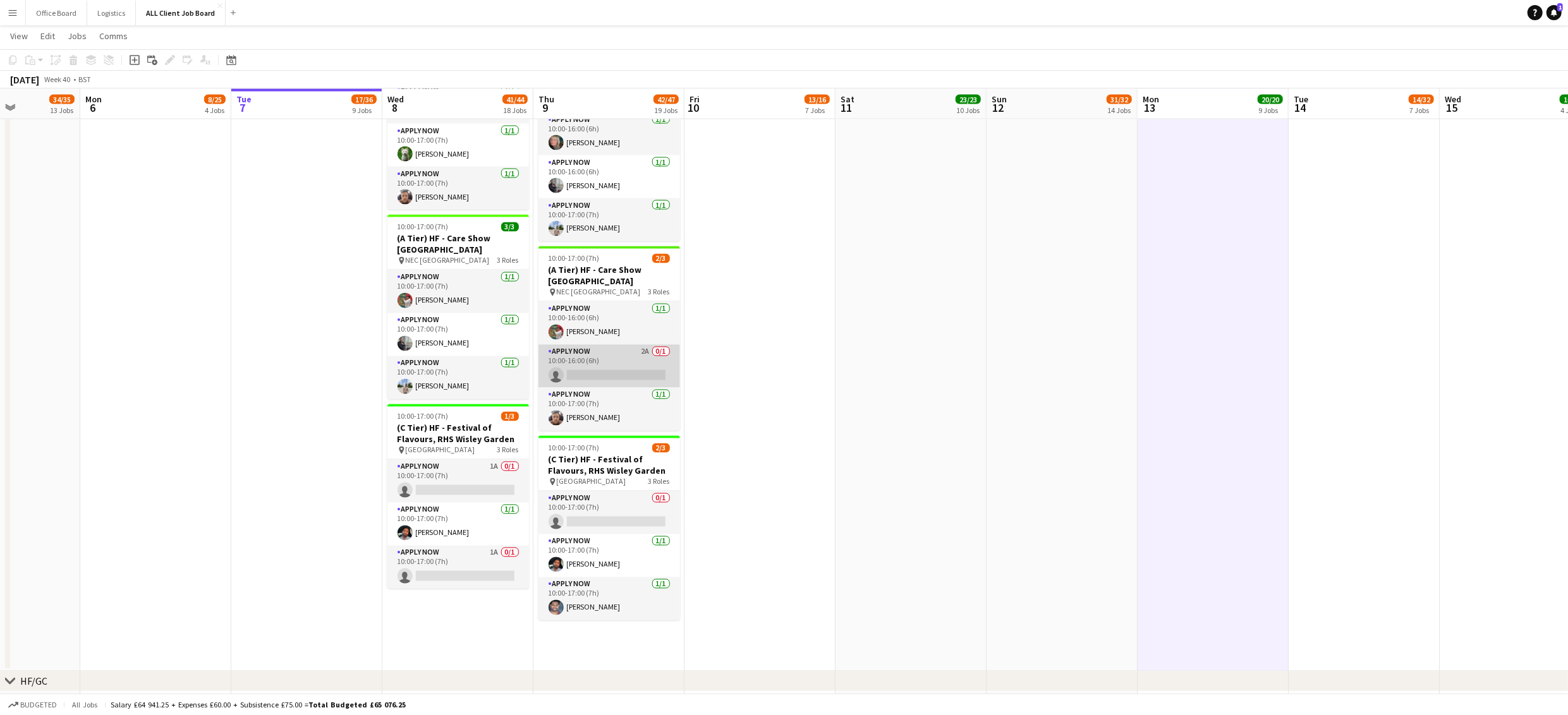
click at [596, 388] on app-card-role "APPLY NOW 2A 0/1 10:00-16:00 (6h) single-neutral-actions" at bounding box center [609, 367] width 141 height 43
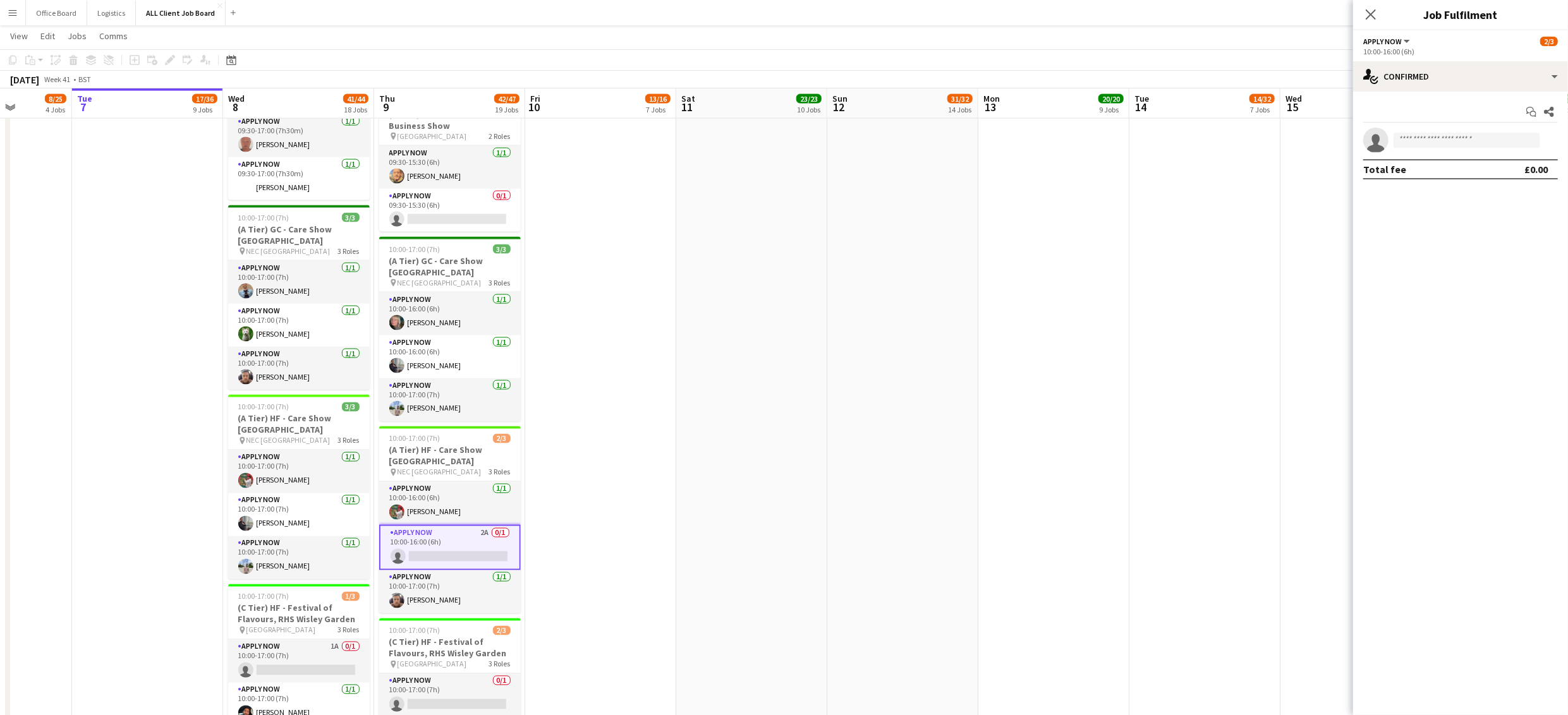
scroll to position [2006, 0]
click at [1437, 144] on input at bounding box center [1466, 140] width 146 height 15
type input "*****"
click at [1476, 168] on span "j4gd3v.s1ngh@gmail.com" at bounding box center [1466, 170] width 127 height 10
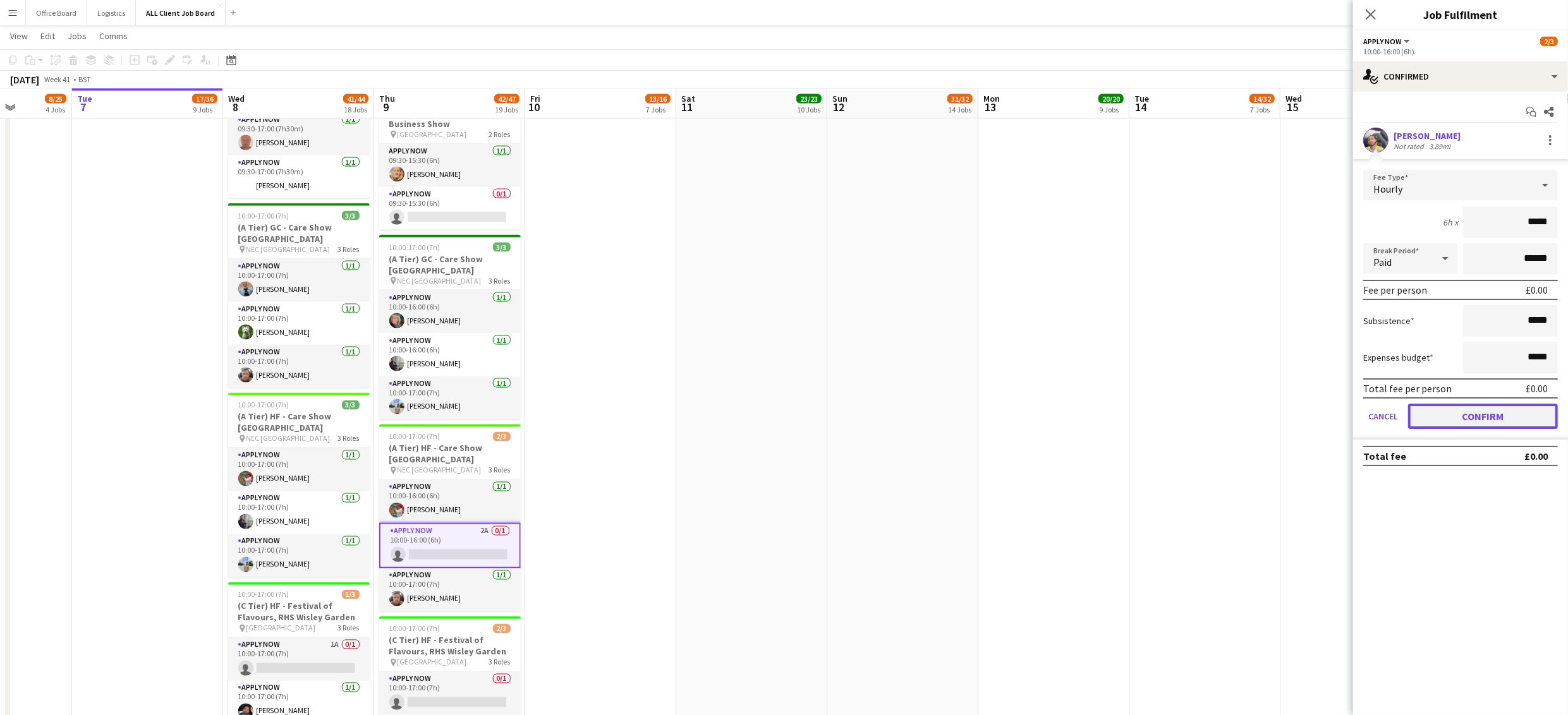
click at [1474, 407] on button "Confirm" at bounding box center [1483, 416] width 150 height 25
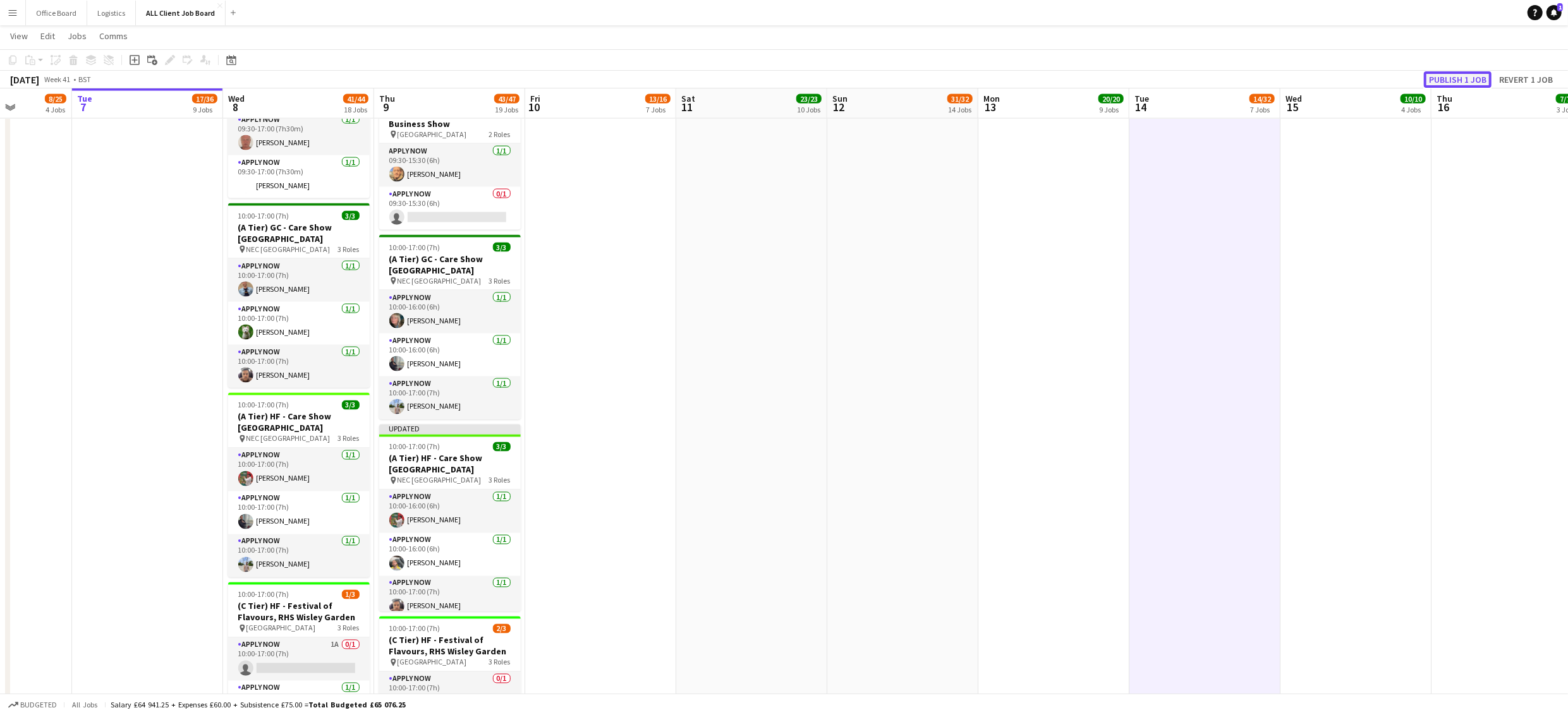
click at [1466, 80] on button "Publish 1 job" at bounding box center [1457, 79] width 68 height 16
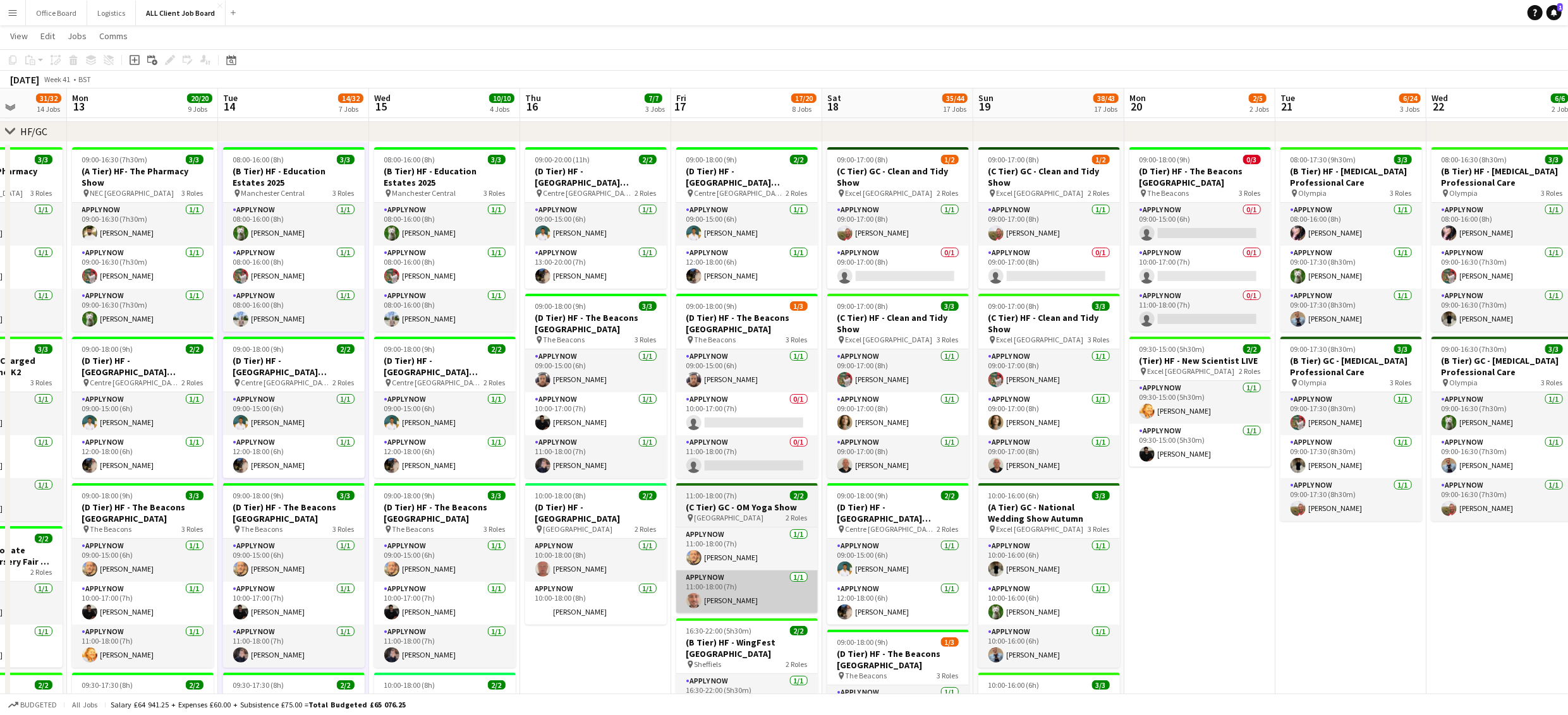
scroll to position [192, 0]
click at [780, 413] on app-card-role "APPLY NOW 0/1 10:00-17:00 (7h) single-neutral-actions" at bounding box center [747, 415] width 141 height 43
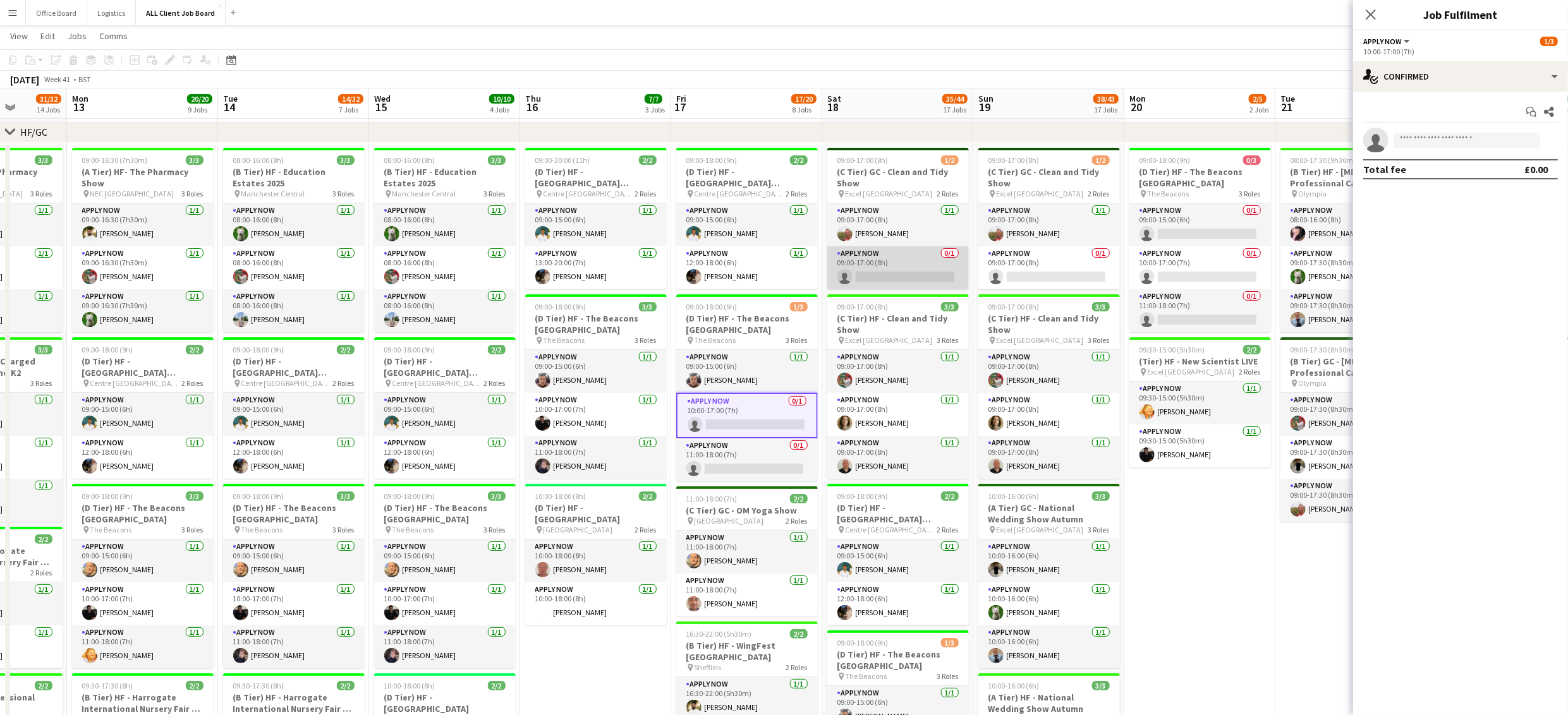
click at [891, 271] on app-card-role "APPLY NOW 0/1 09:00-17:00 (8h) single-neutral-actions" at bounding box center [898, 268] width 141 height 43
click at [891, 271] on app-card-role "APPLY NOW 0/1 09:00-17:00 (8h) single-neutral-actions" at bounding box center [898, 268] width 141 height 46
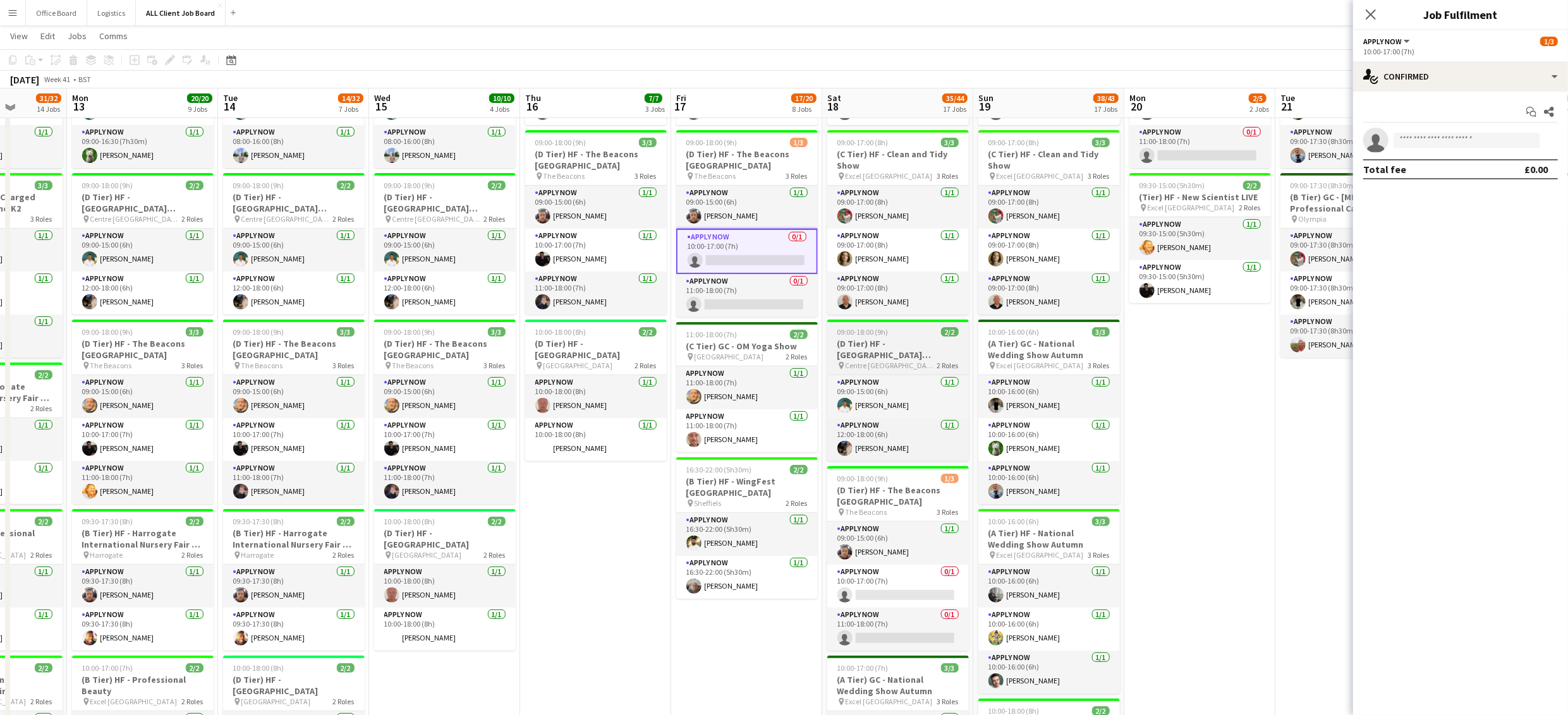
scroll to position [357, 0]
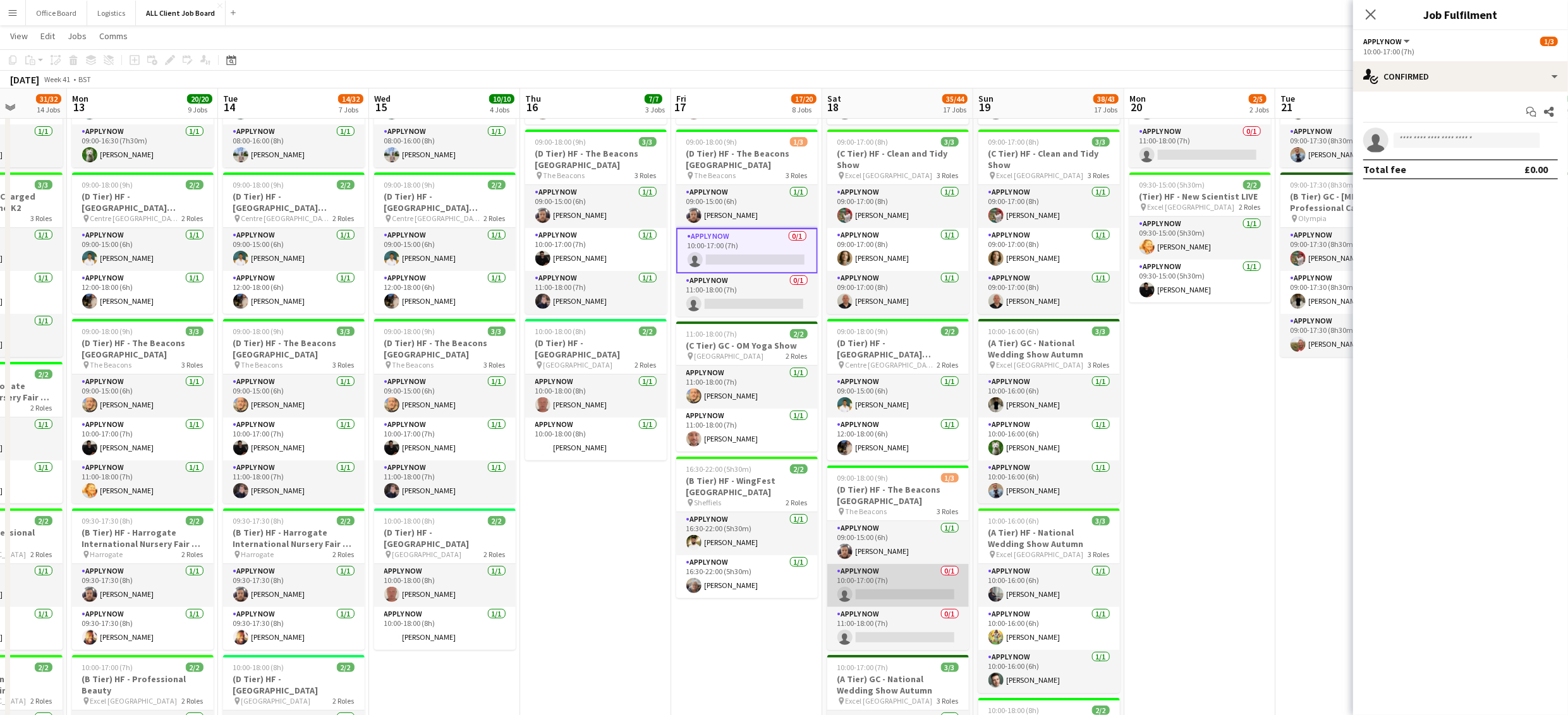
click at [884, 579] on app-card-role "APPLY NOW 0/1 10:00-17:00 (7h) single-neutral-actions" at bounding box center [898, 586] width 141 height 43
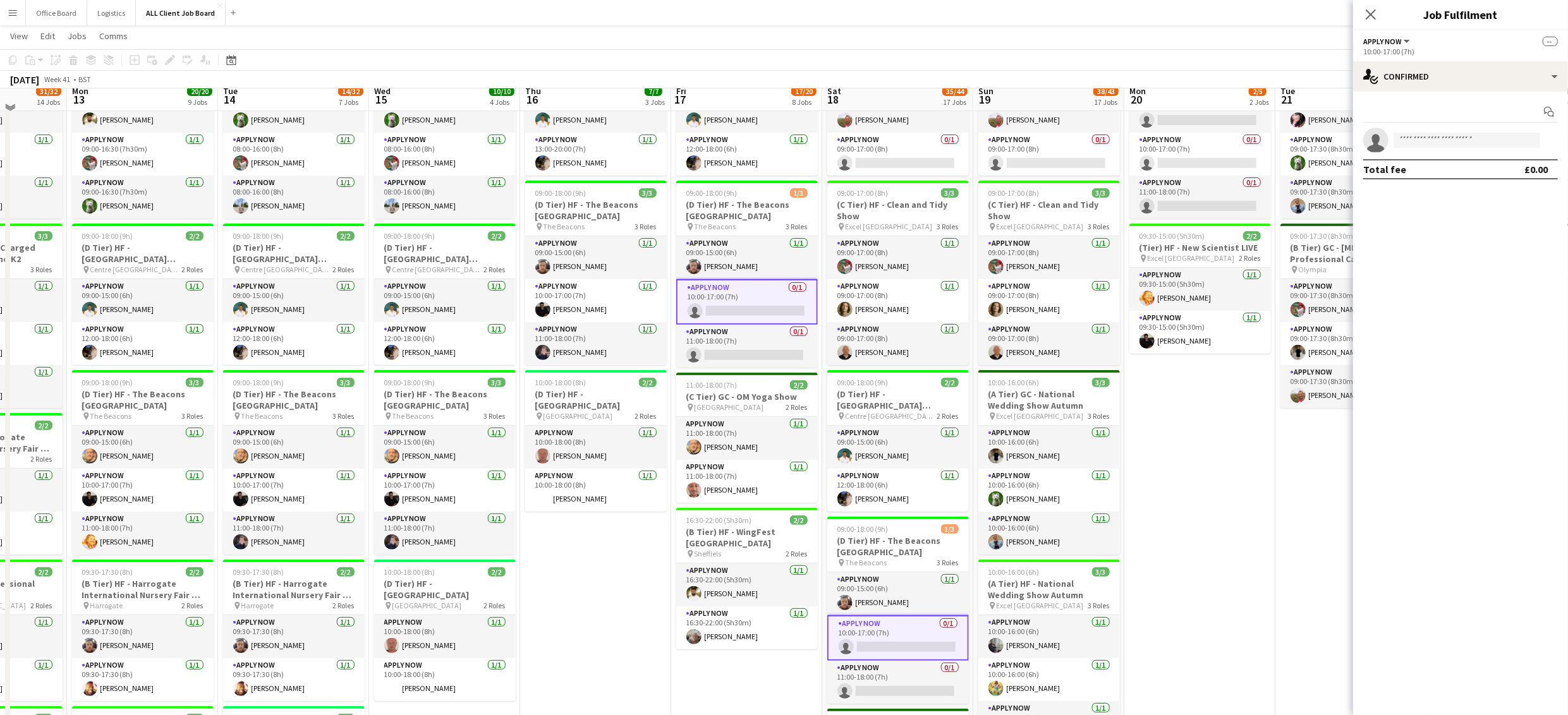
scroll to position [307, 0]
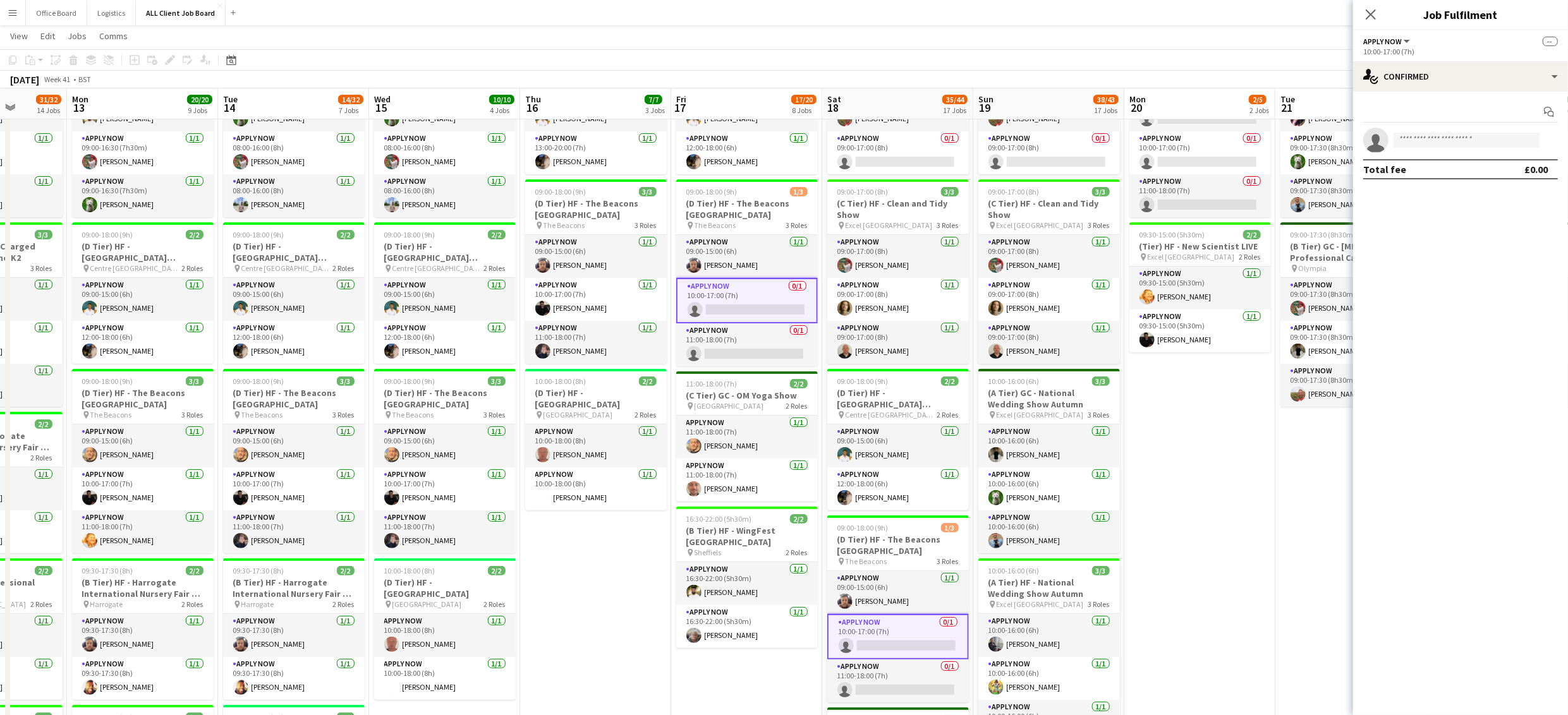
click at [903, 642] on app-card-role "APPLY NOW 0/1 10:00-17:00 (7h) single-neutral-actions" at bounding box center [898, 637] width 141 height 46
click at [1478, 142] on input at bounding box center [1466, 140] width 146 height 15
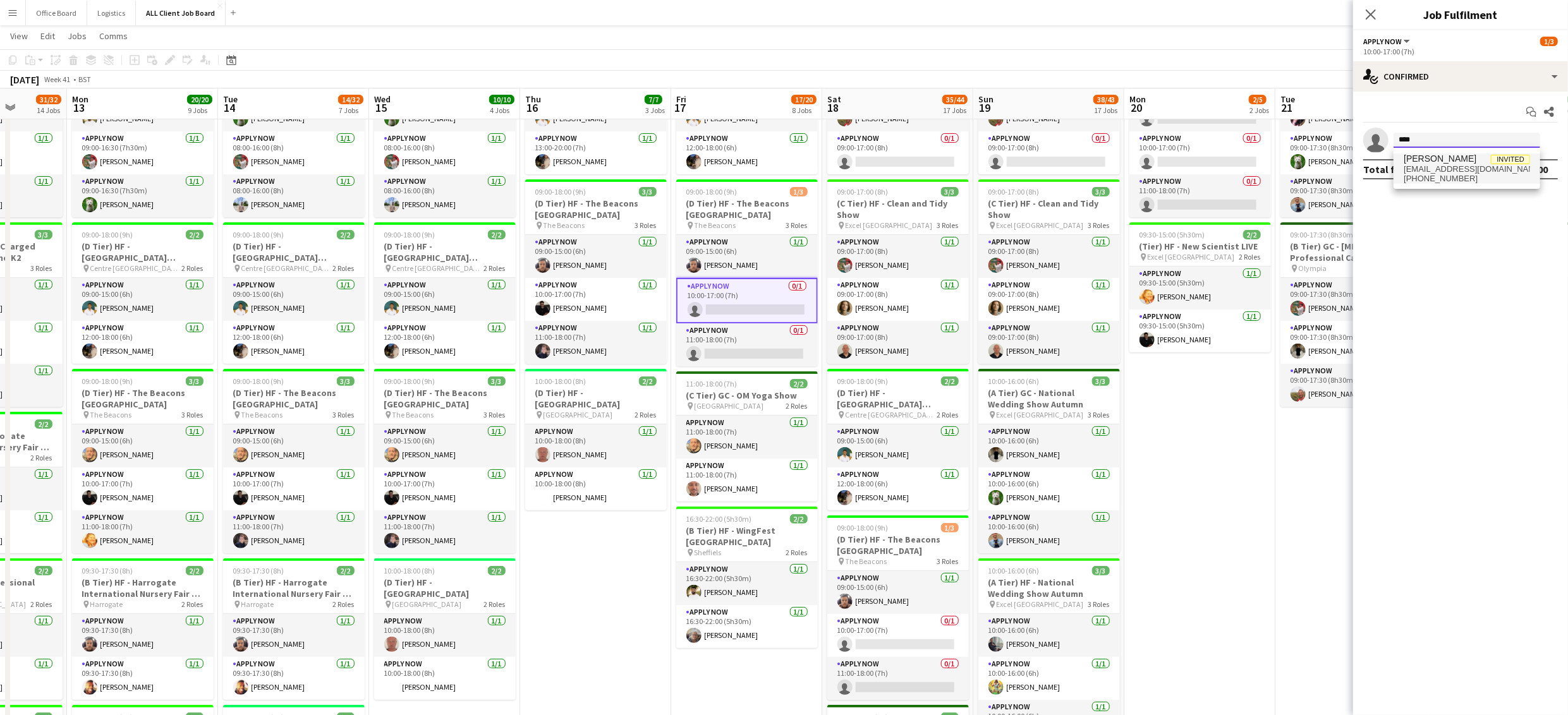
type input "****"
click at [1475, 171] on span "chapmangp1981@gmail.com" at bounding box center [1466, 170] width 127 height 10
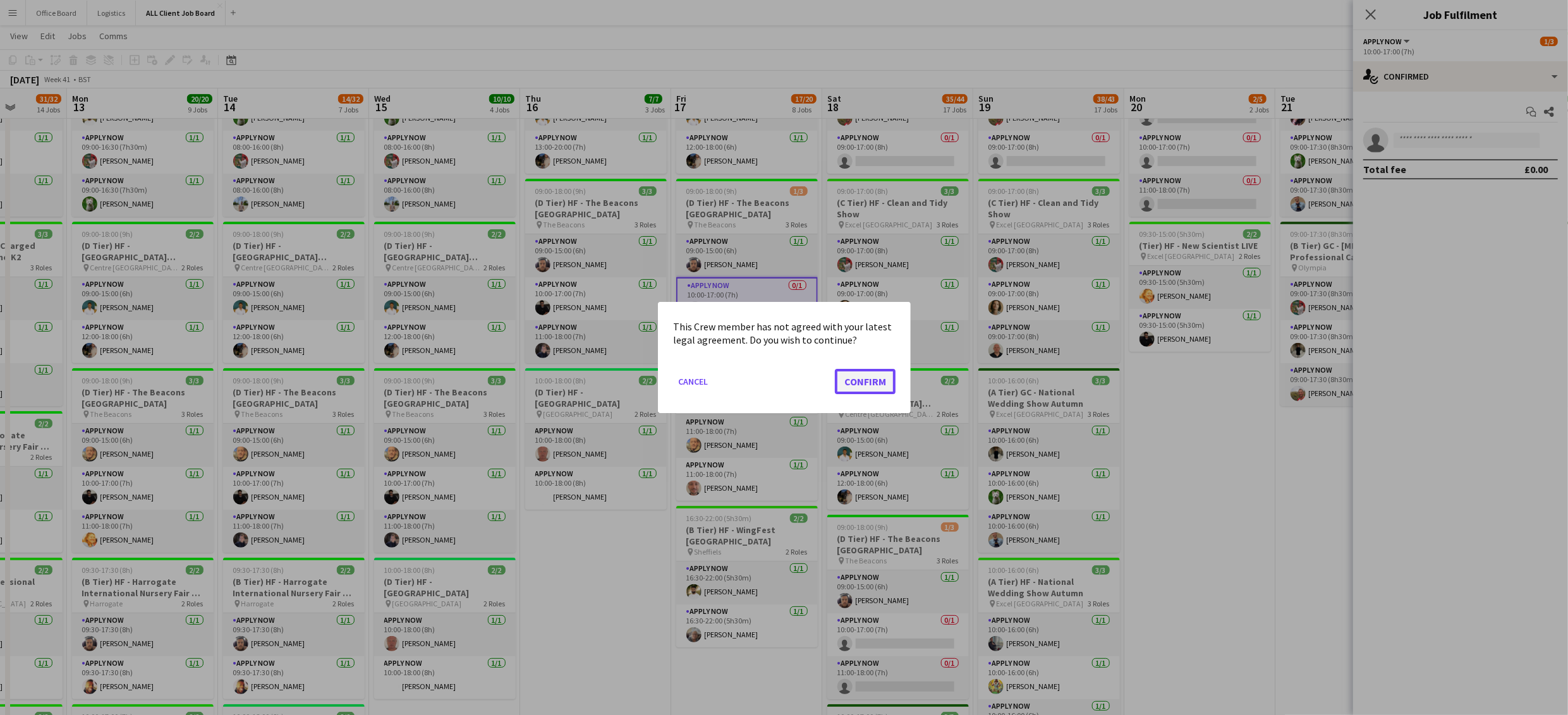
click at [879, 379] on button "Confirm" at bounding box center [865, 381] width 60 height 25
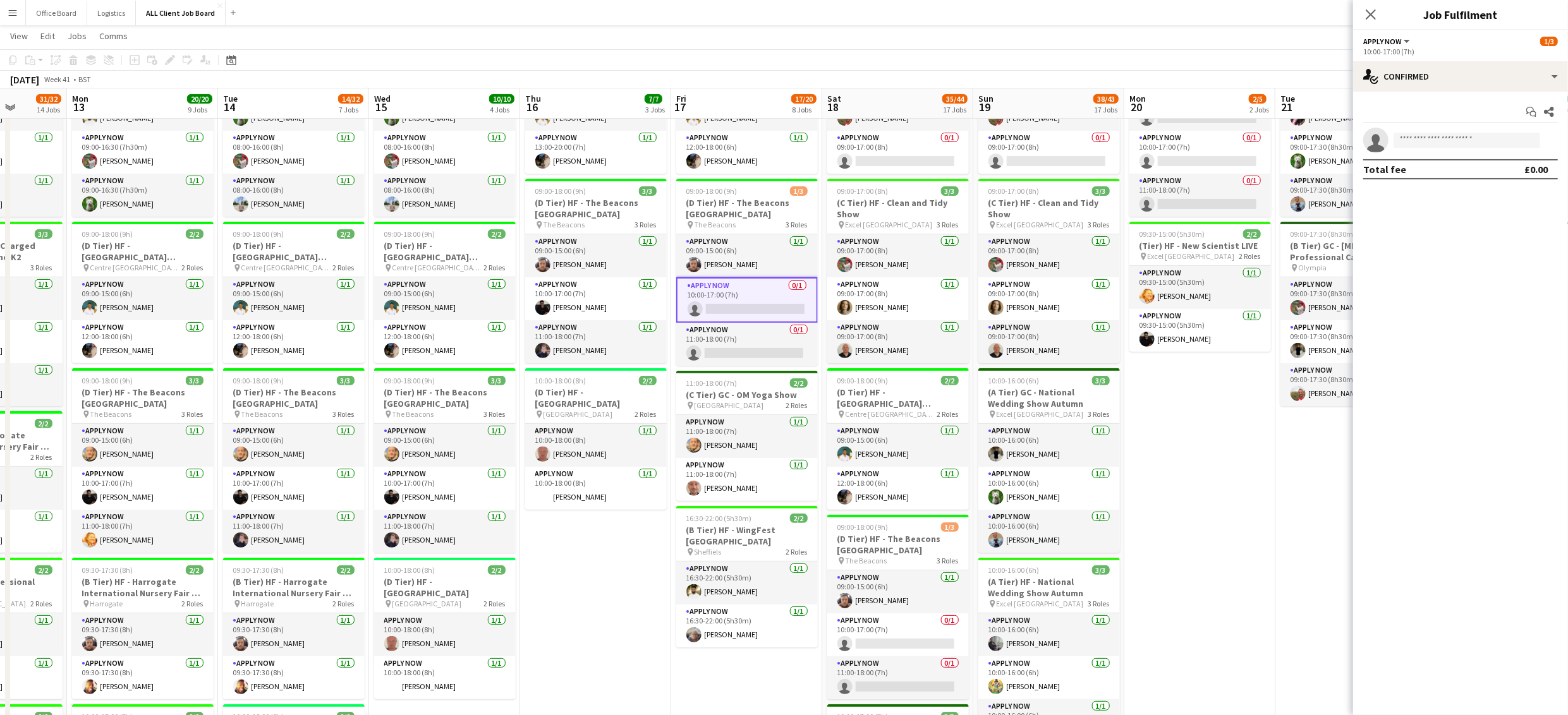
scroll to position [307, 0]
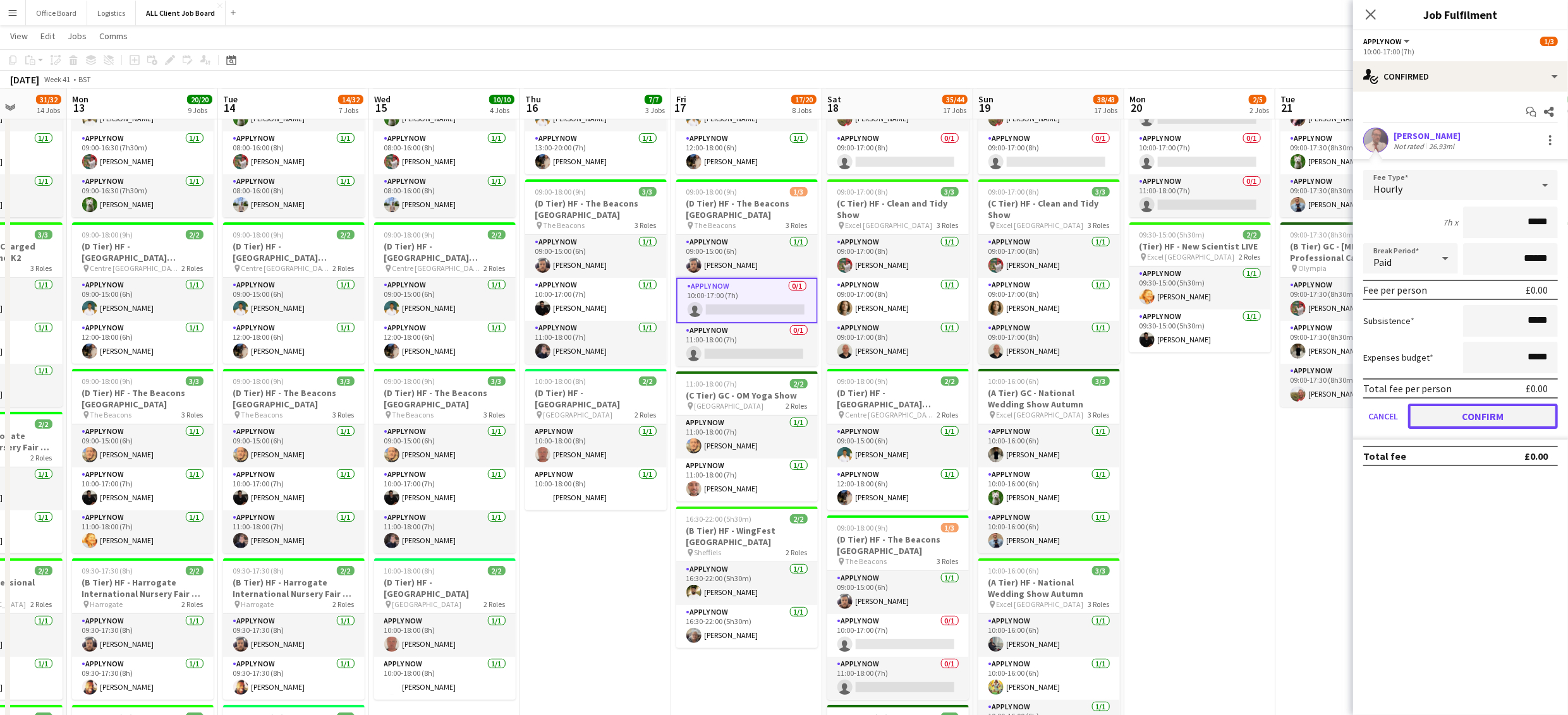
click at [1483, 423] on button "Confirm" at bounding box center [1483, 416] width 150 height 25
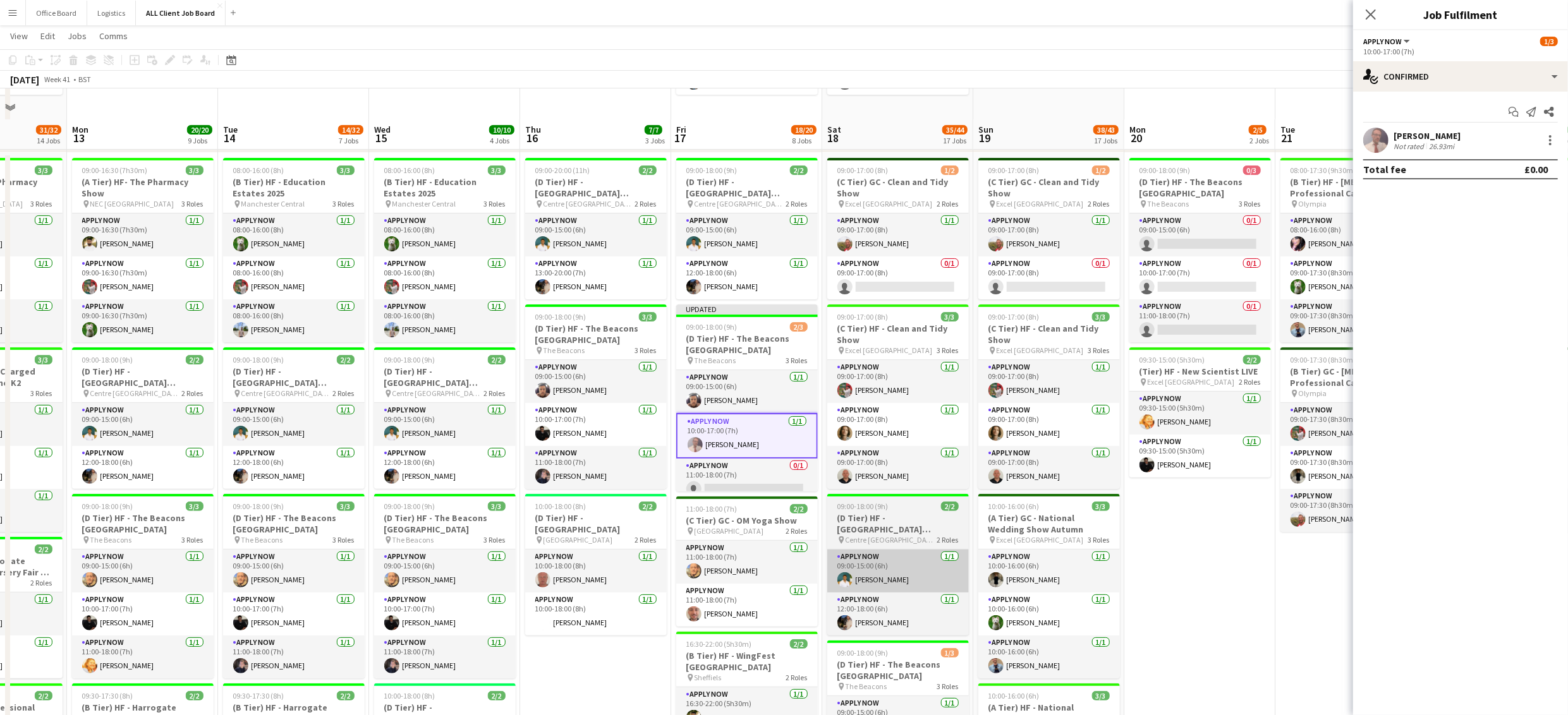
scroll to position [180, 0]
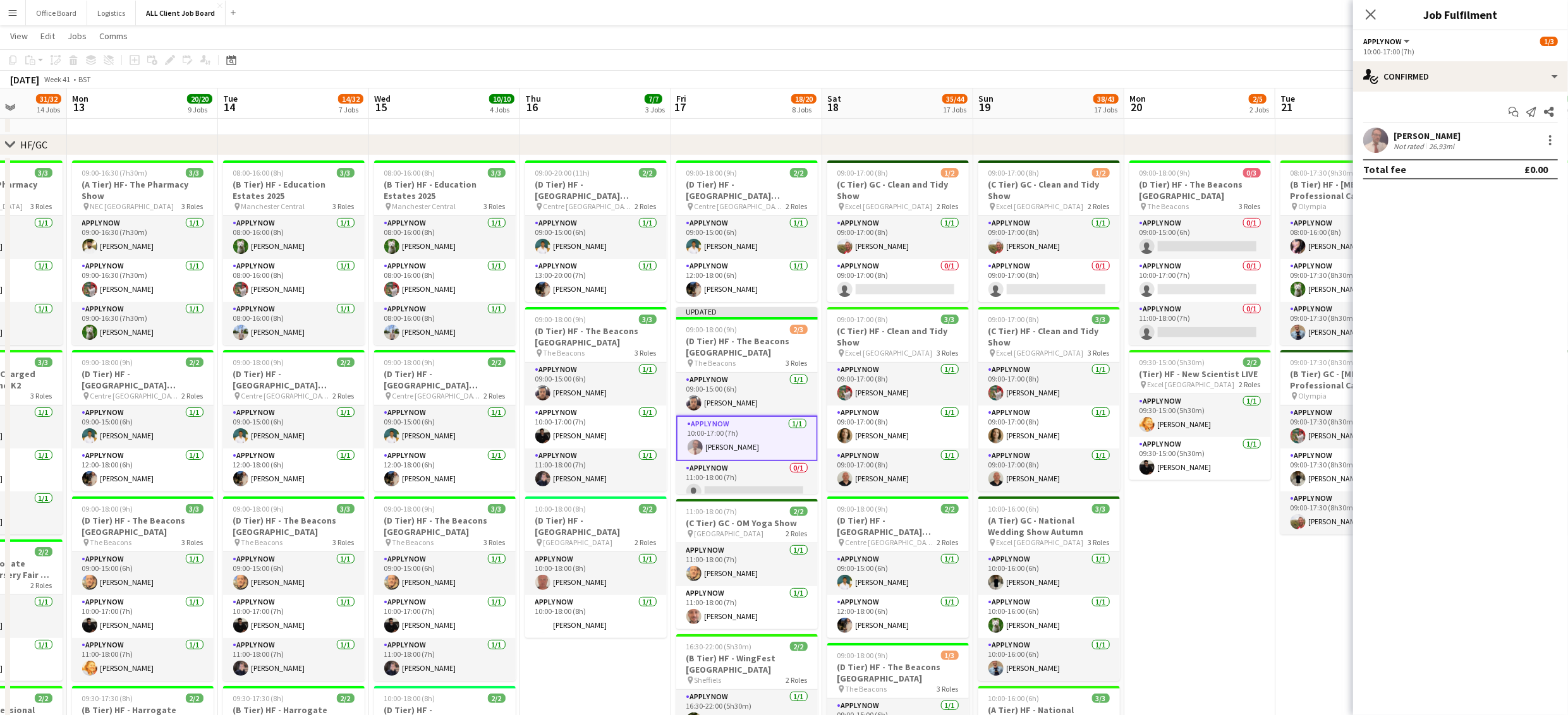
click at [1306, 75] on div "October 2025 Week 41 • BST Publish 1 job Revert 1 job" at bounding box center [784, 79] width 1568 height 18
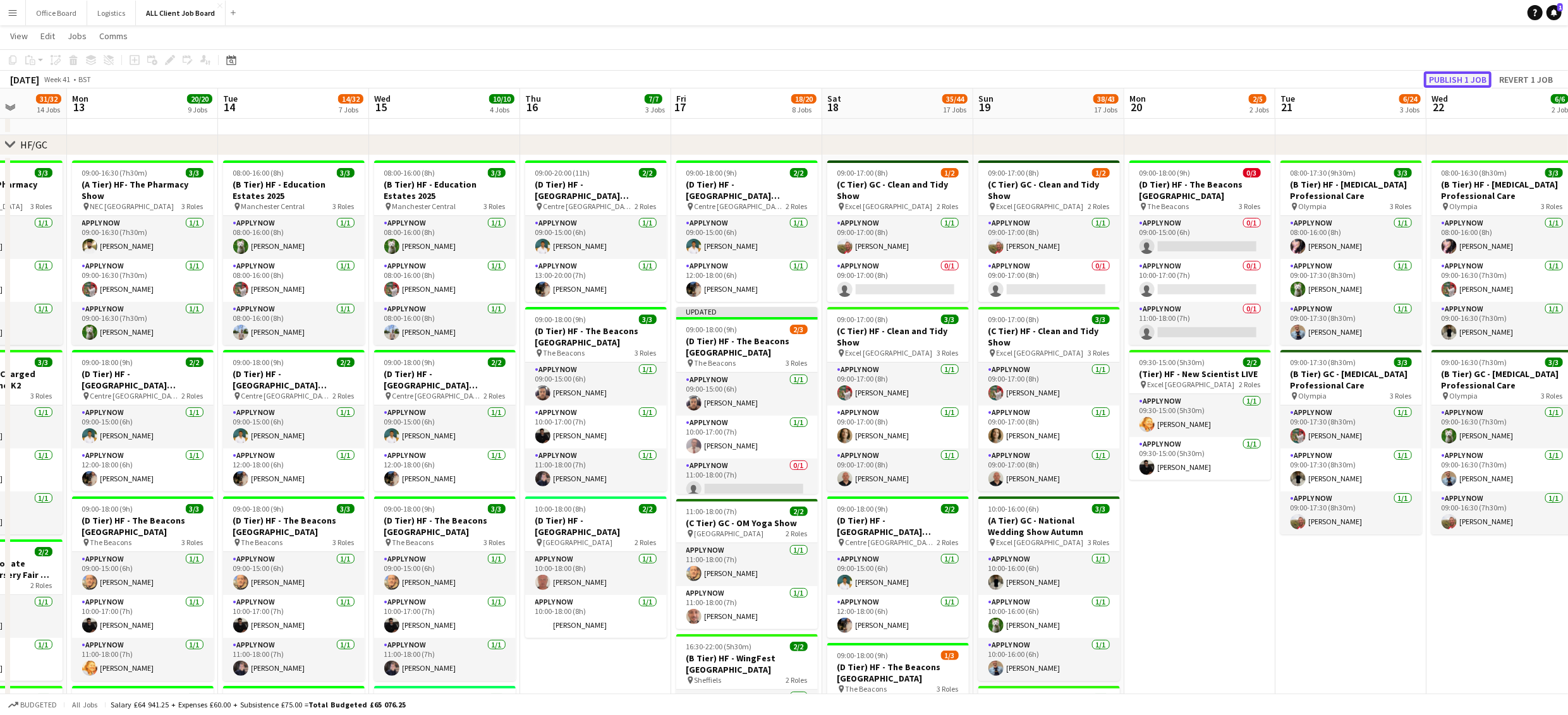
click at [1466, 75] on button "Publish 1 job" at bounding box center [1457, 79] width 68 height 16
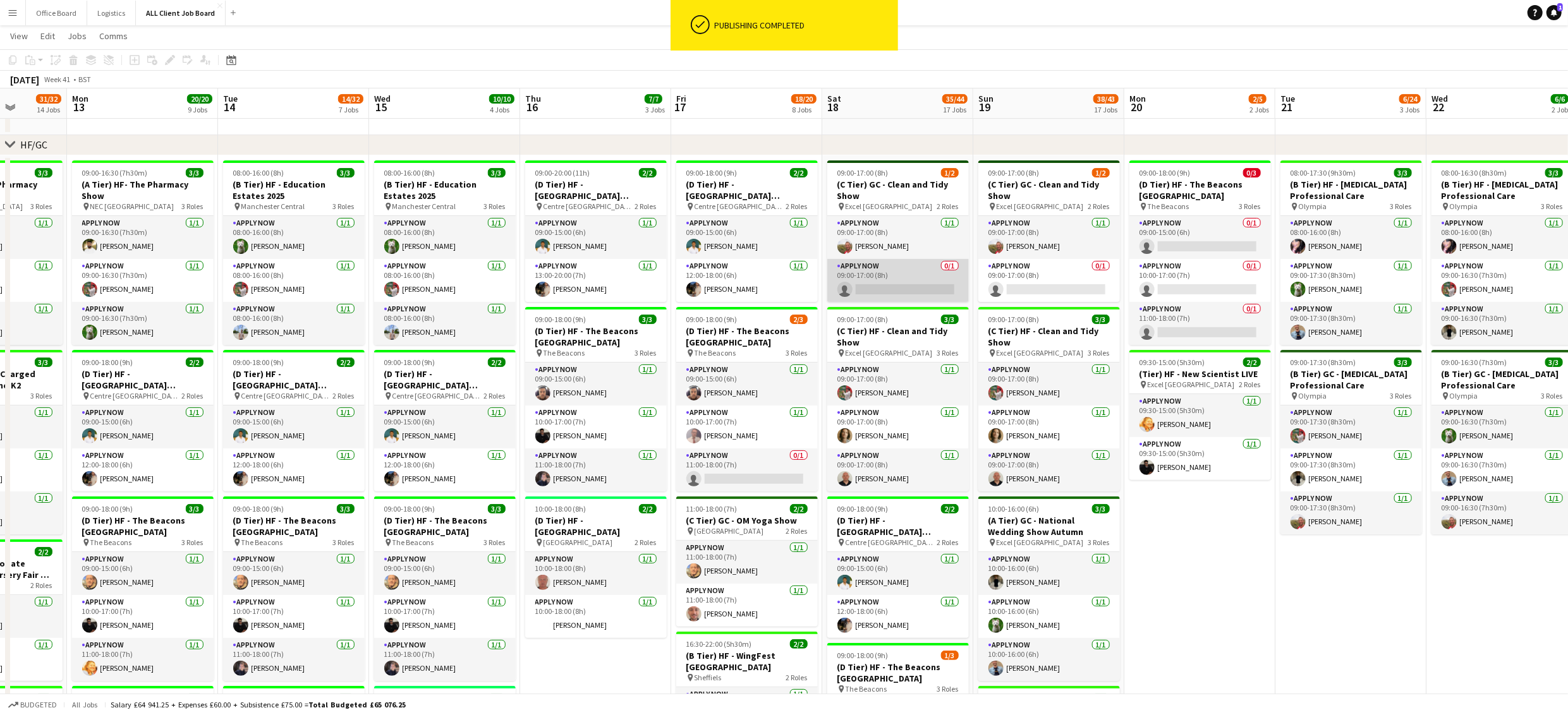
click at [916, 282] on app-card-role "APPLY NOW 0/1 09:00-17:00 (8h) single-neutral-actions" at bounding box center [898, 280] width 141 height 43
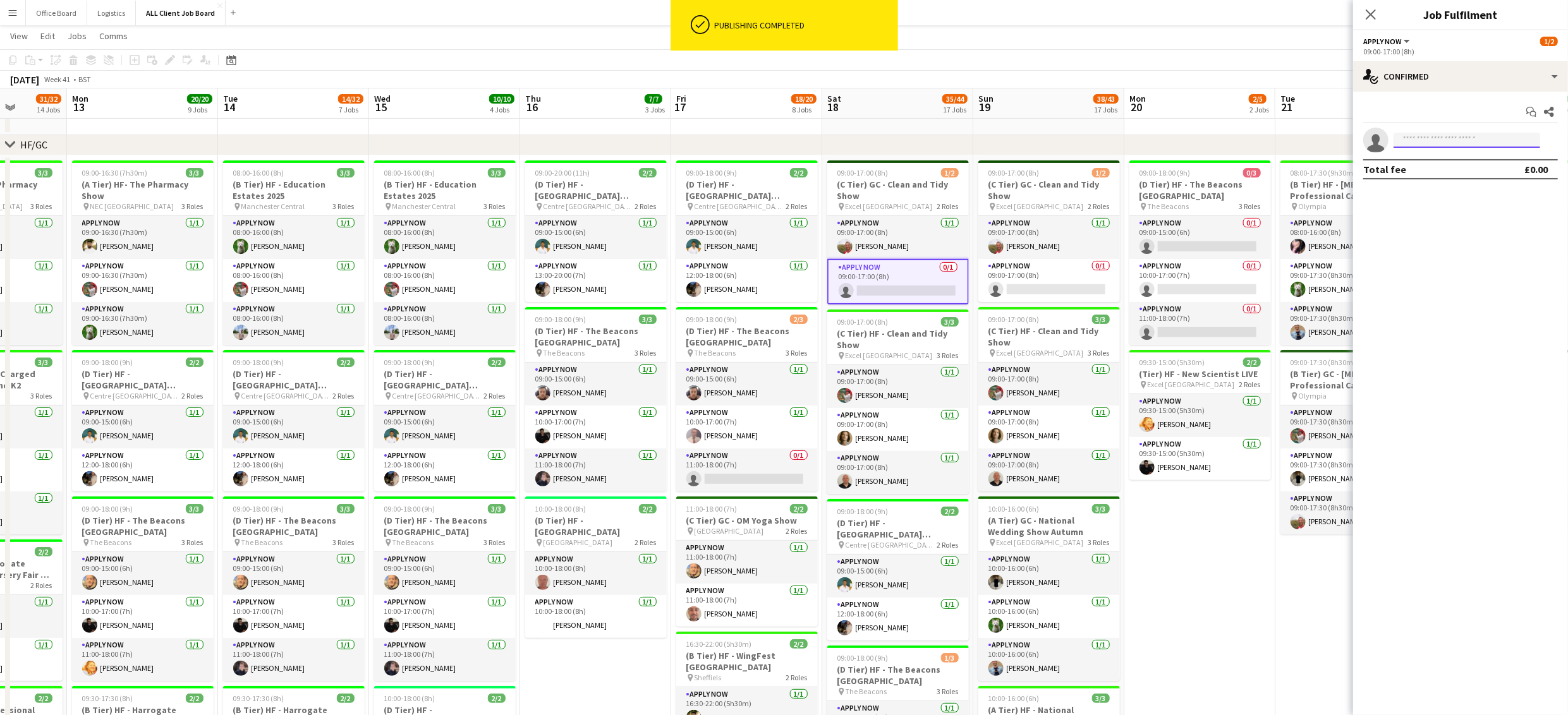
click at [1438, 142] on input at bounding box center [1466, 140] width 146 height 15
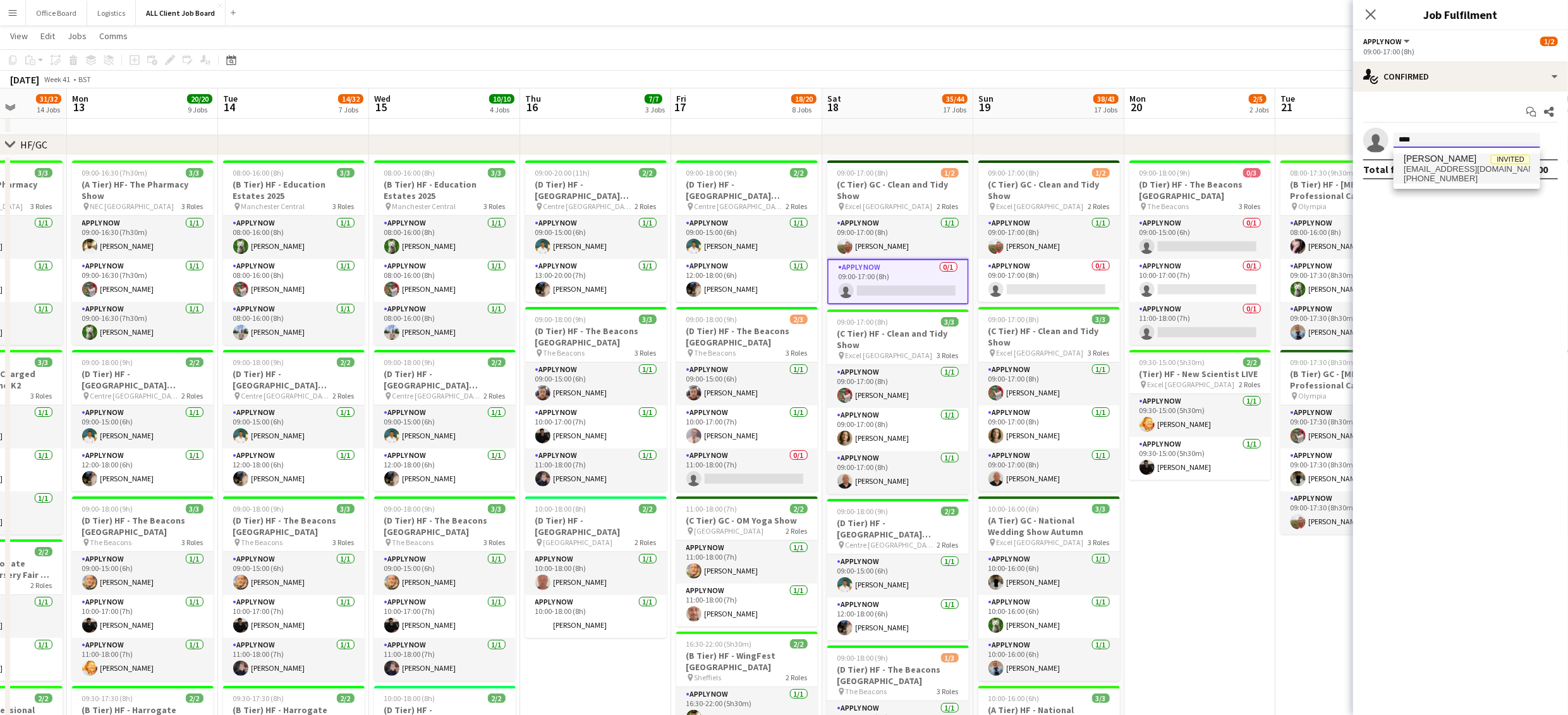
type input "****"
click at [1460, 174] on span "+447599686765" at bounding box center [1466, 179] width 127 height 10
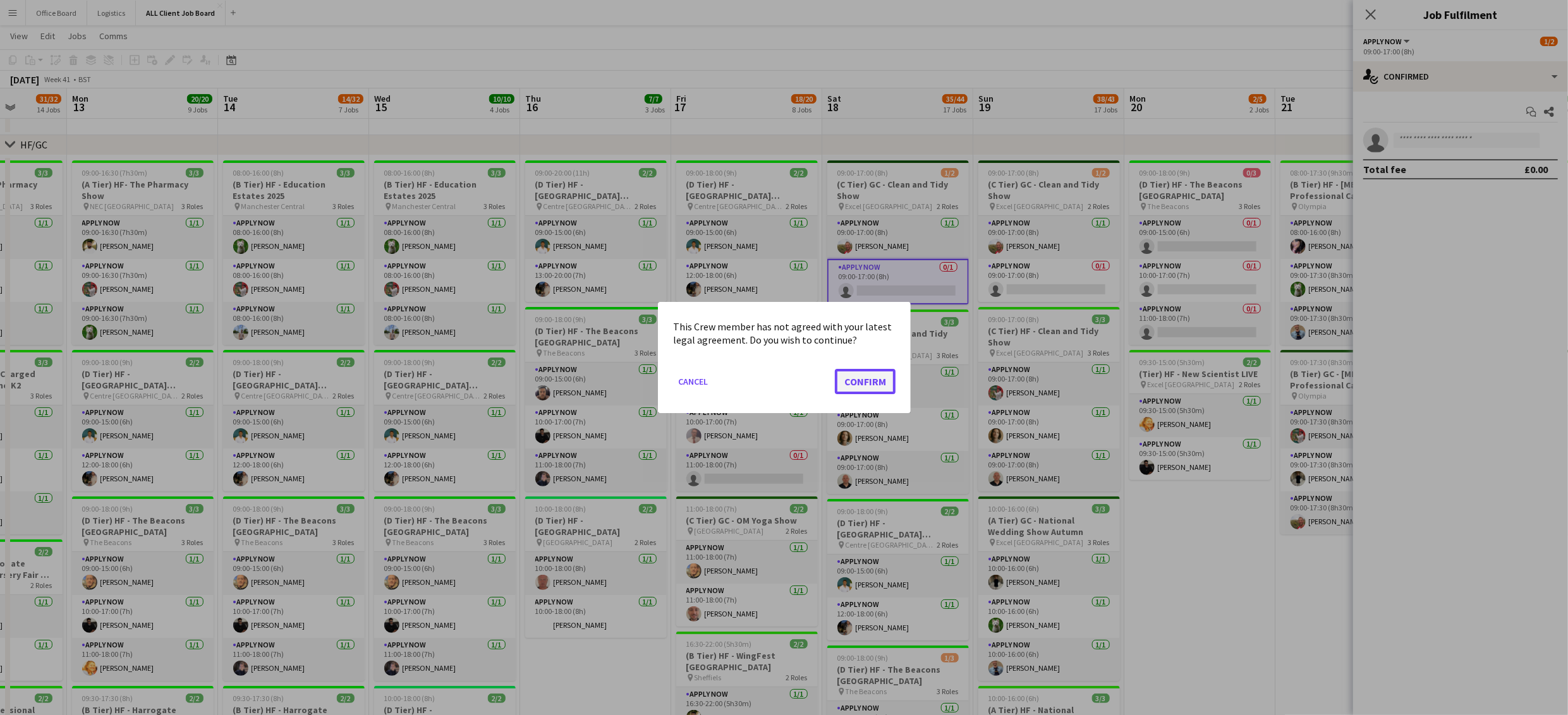
click at [876, 379] on button "Confirm" at bounding box center [865, 381] width 60 height 25
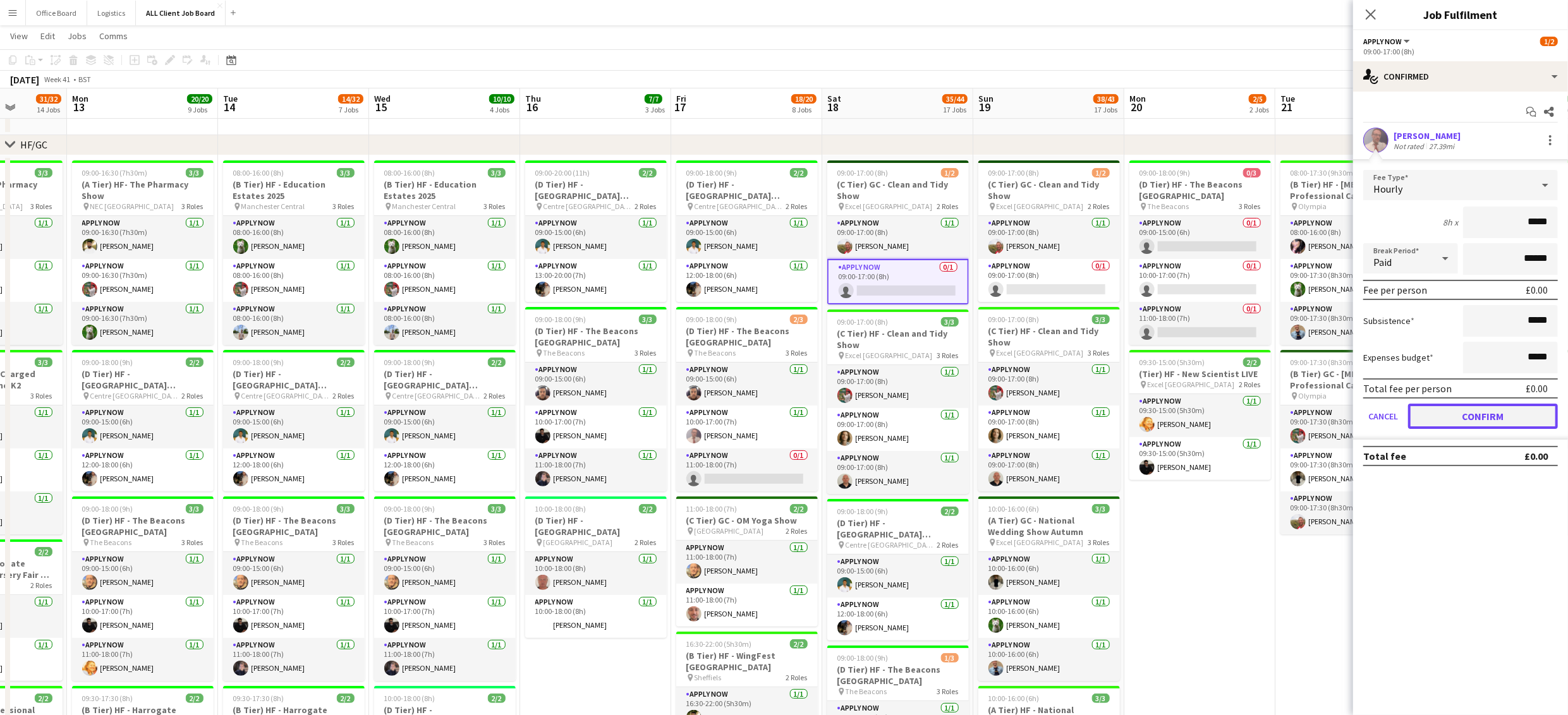
click at [1502, 412] on button "Confirm" at bounding box center [1483, 416] width 150 height 25
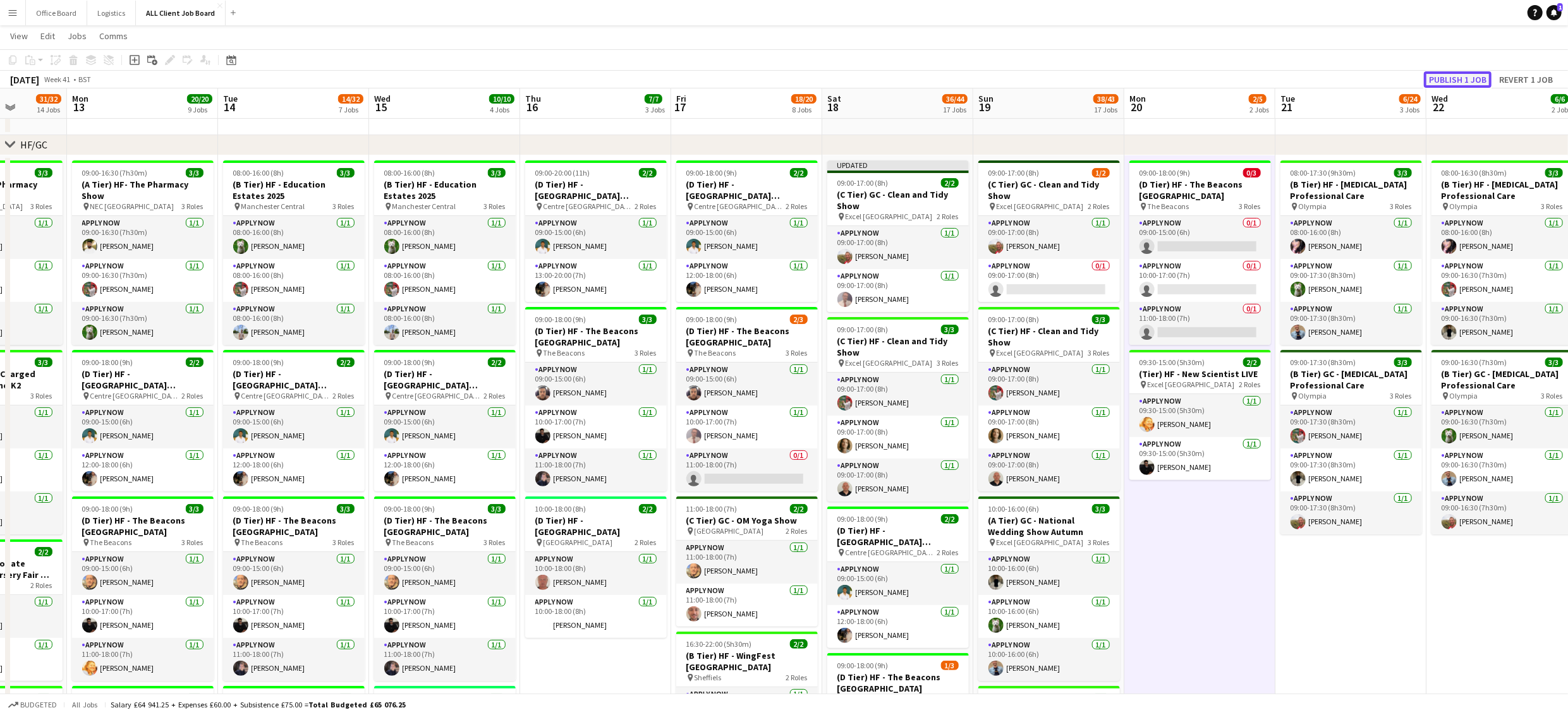
click at [1455, 78] on button "Publish 1 job" at bounding box center [1457, 79] width 68 height 16
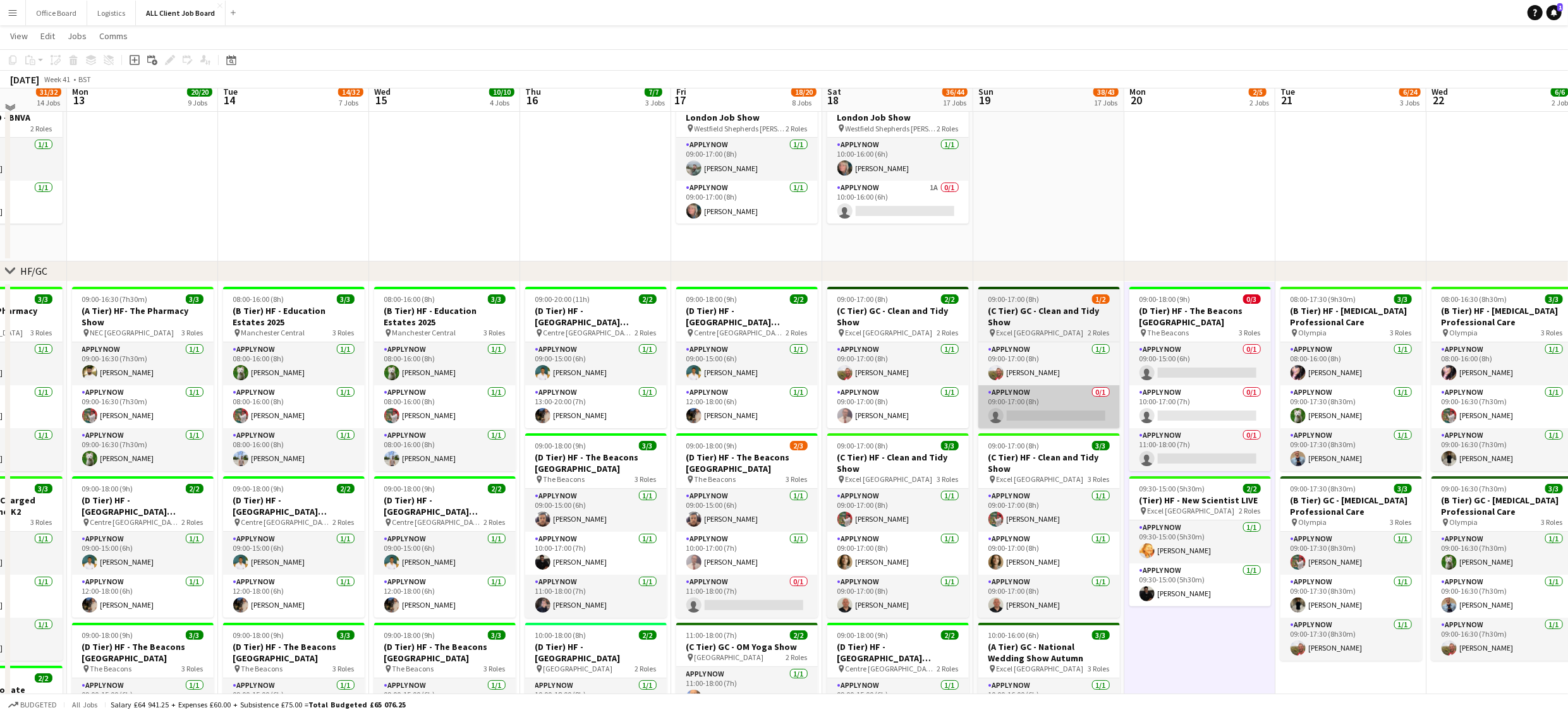
scroll to position [40, 0]
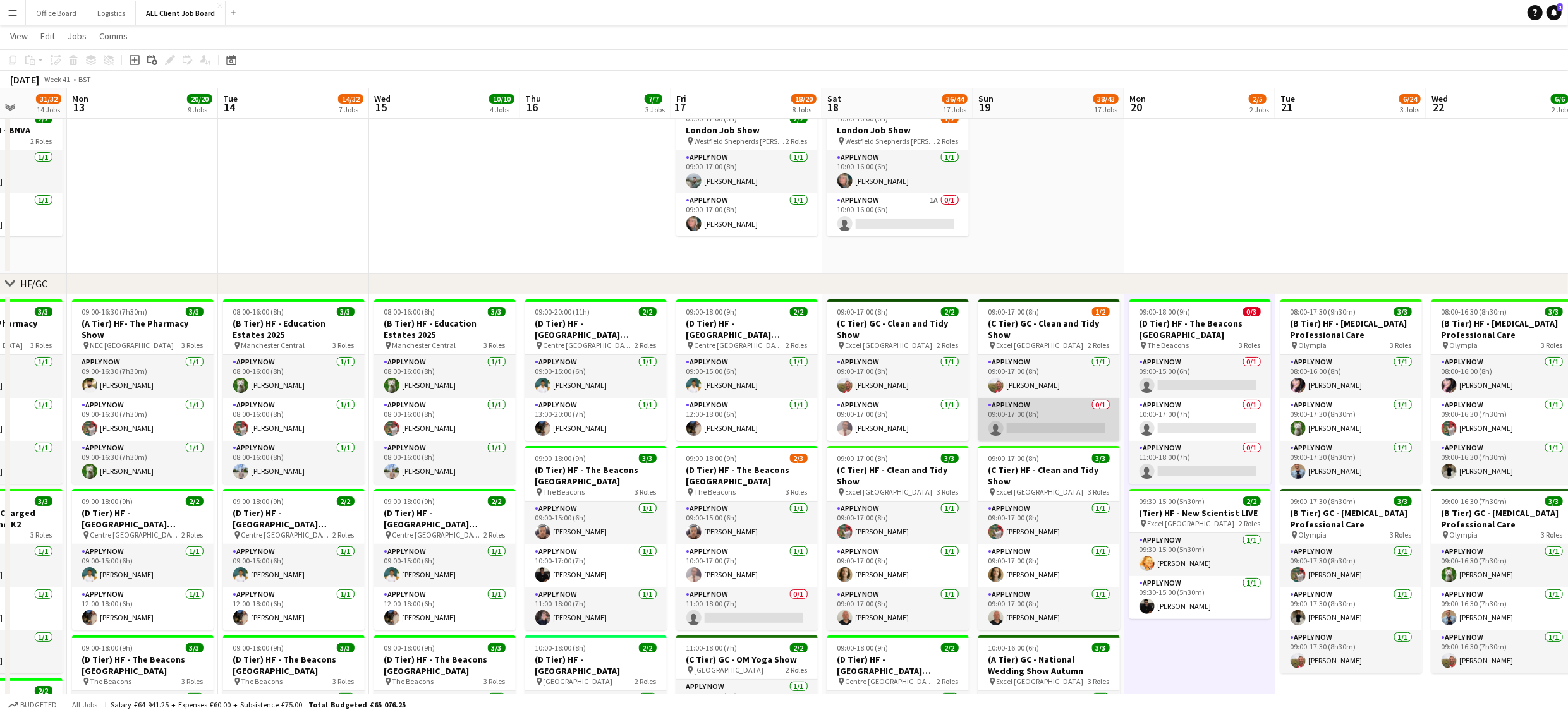
click at [1053, 416] on app-card-role "APPLY NOW 0/1 09:00-17:00 (8h) single-neutral-actions" at bounding box center [1049, 420] width 141 height 43
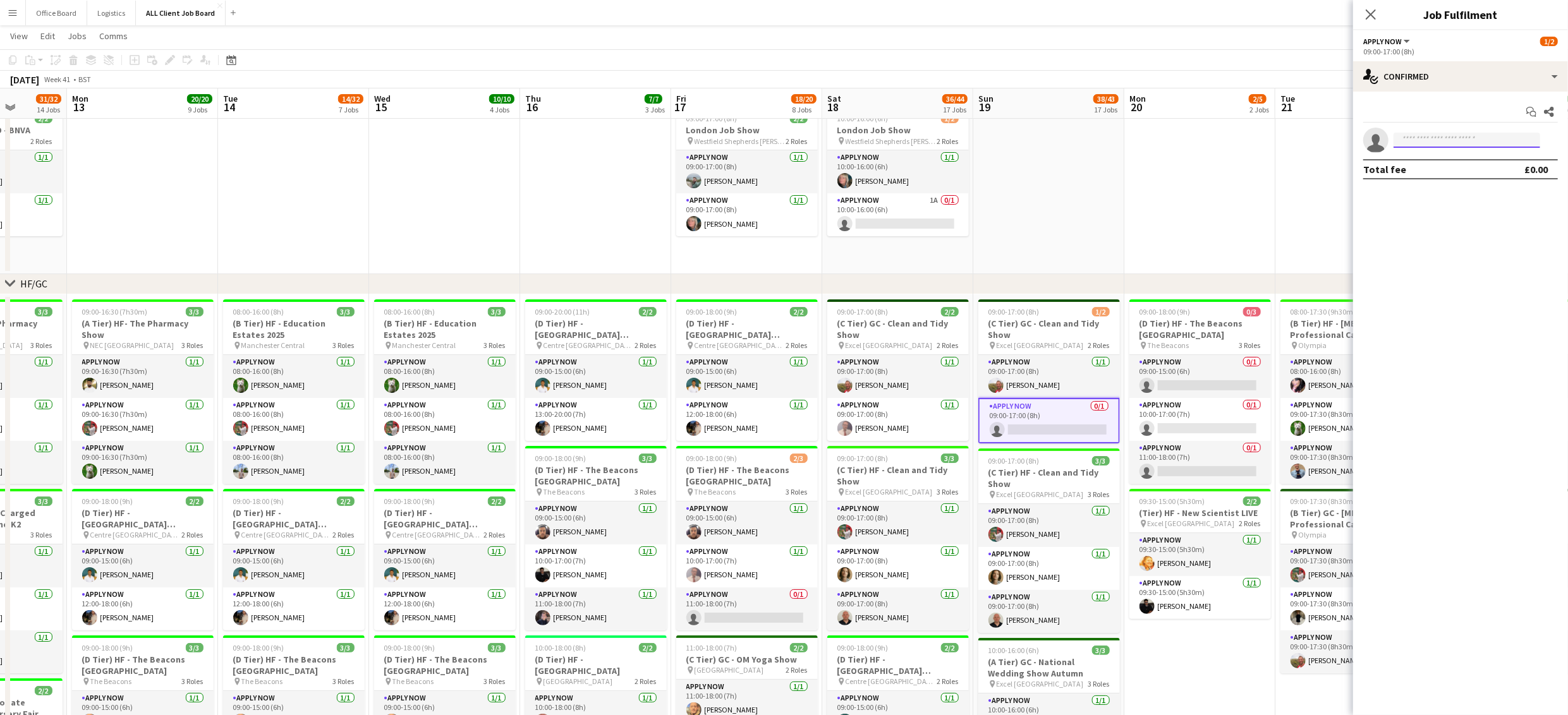
click at [1423, 144] on input at bounding box center [1466, 140] width 146 height 15
type input "****"
click at [1467, 170] on span "chapmangp1981@gmail.com" at bounding box center [1466, 170] width 127 height 10
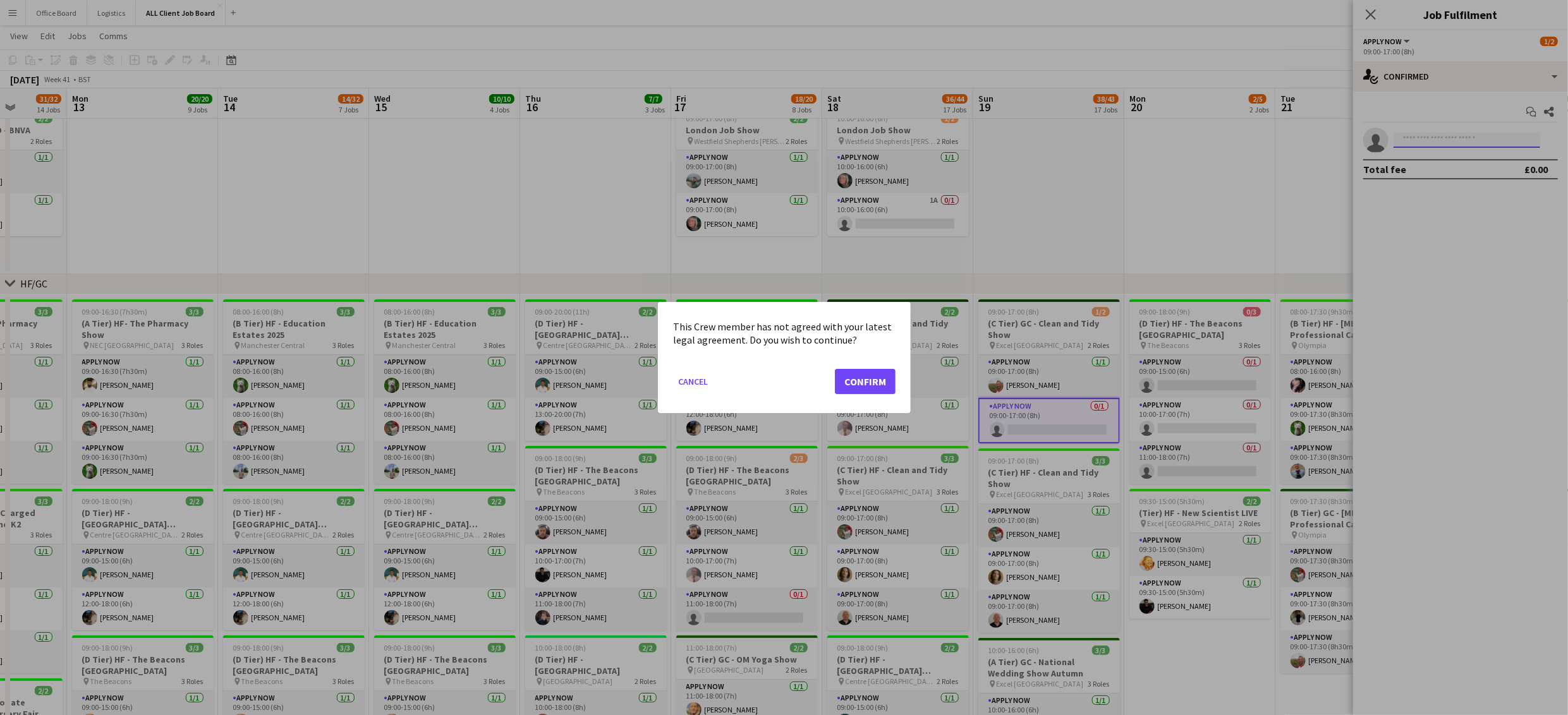
scroll to position [0, 0]
click at [859, 375] on button "Confirm" at bounding box center [865, 381] width 60 height 25
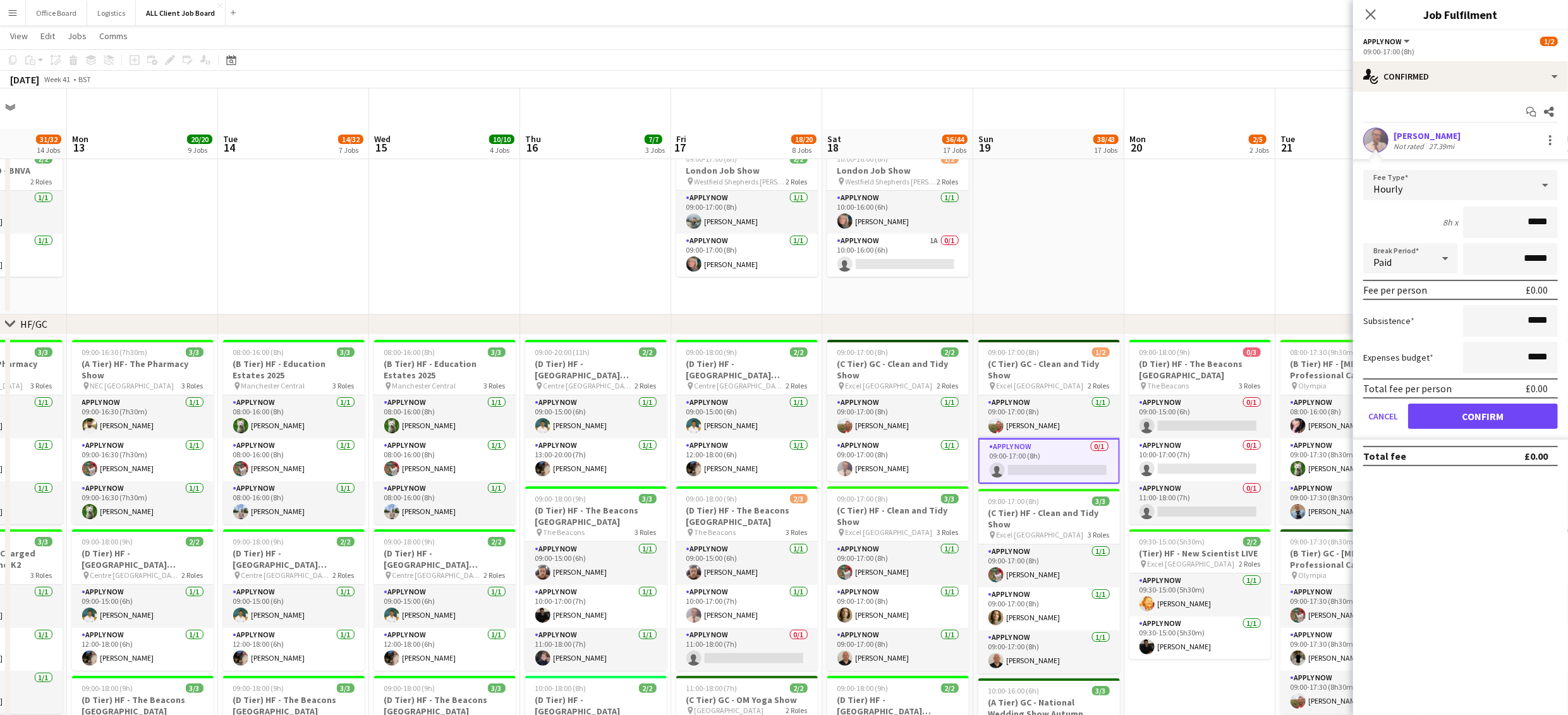
scroll to position [40, 0]
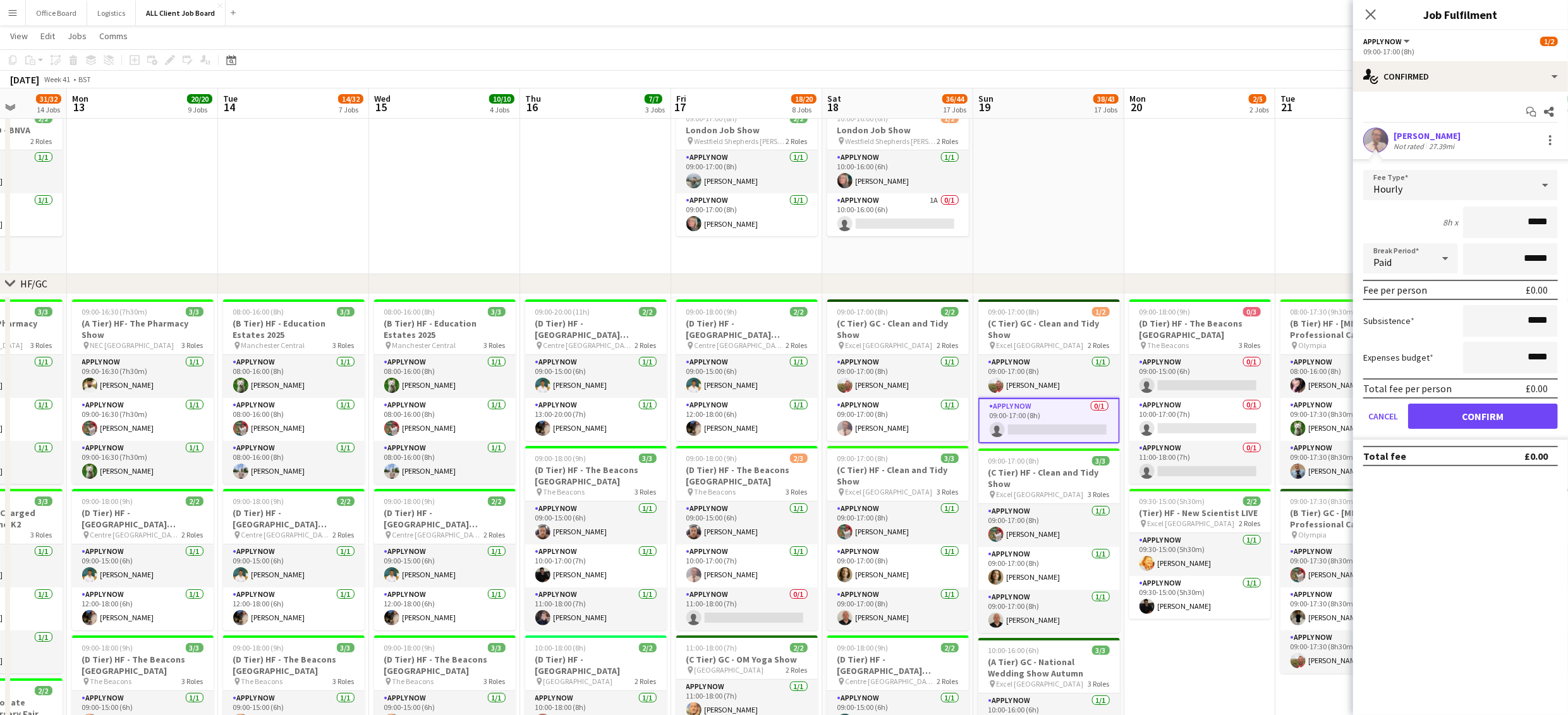
click at [1464, 401] on form "Fee Type Hourly 8h x ***** Break Period Paid ****** Fee per person £0.00 Subsis…" at bounding box center [1460, 305] width 215 height 270
click at [1459, 422] on button "Confirm" at bounding box center [1483, 416] width 150 height 25
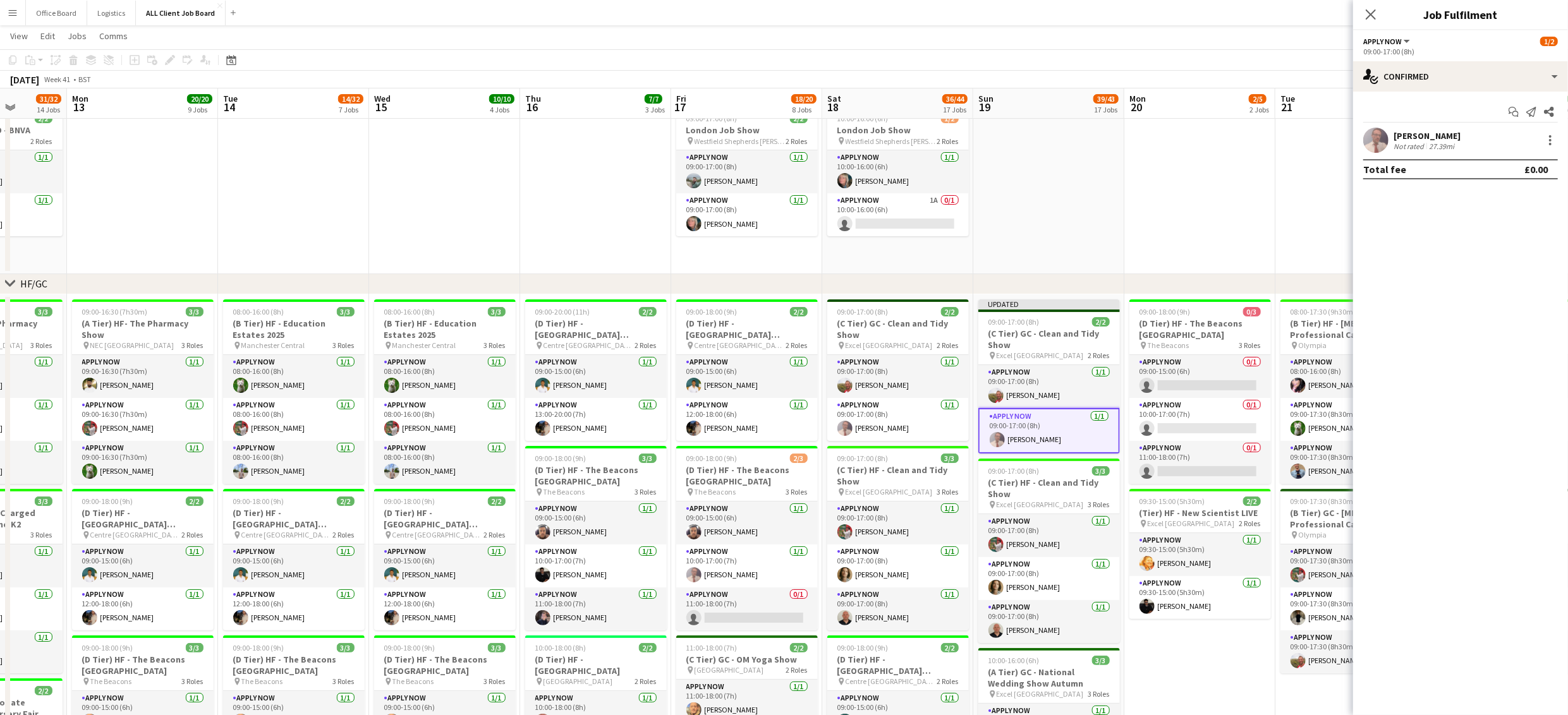
click at [1190, 199] on app-date-cell at bounding box center [1200, 187] width 151 height 173
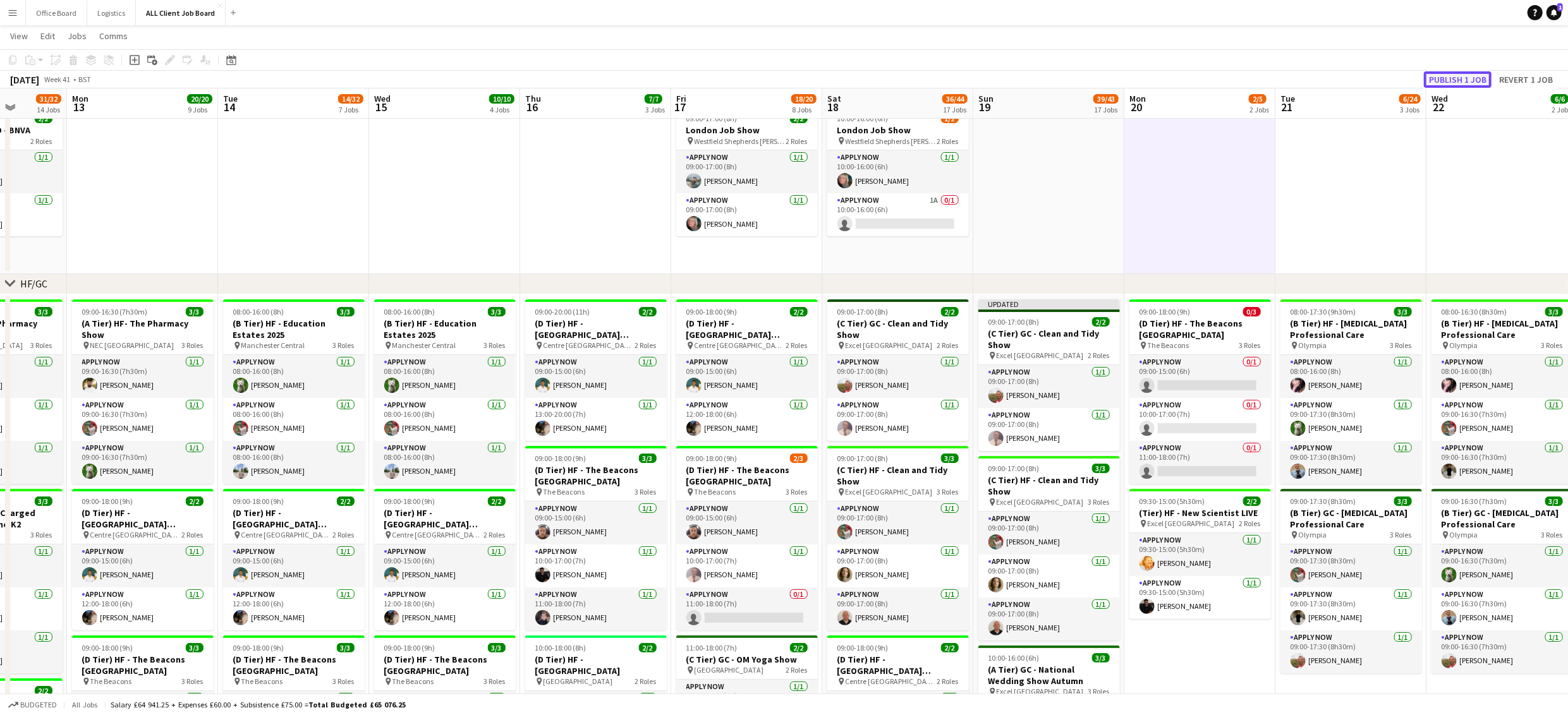
click at [1467, 83] on button "Publish 1 job" at bounding box center [1457, 79] width 68 height 16
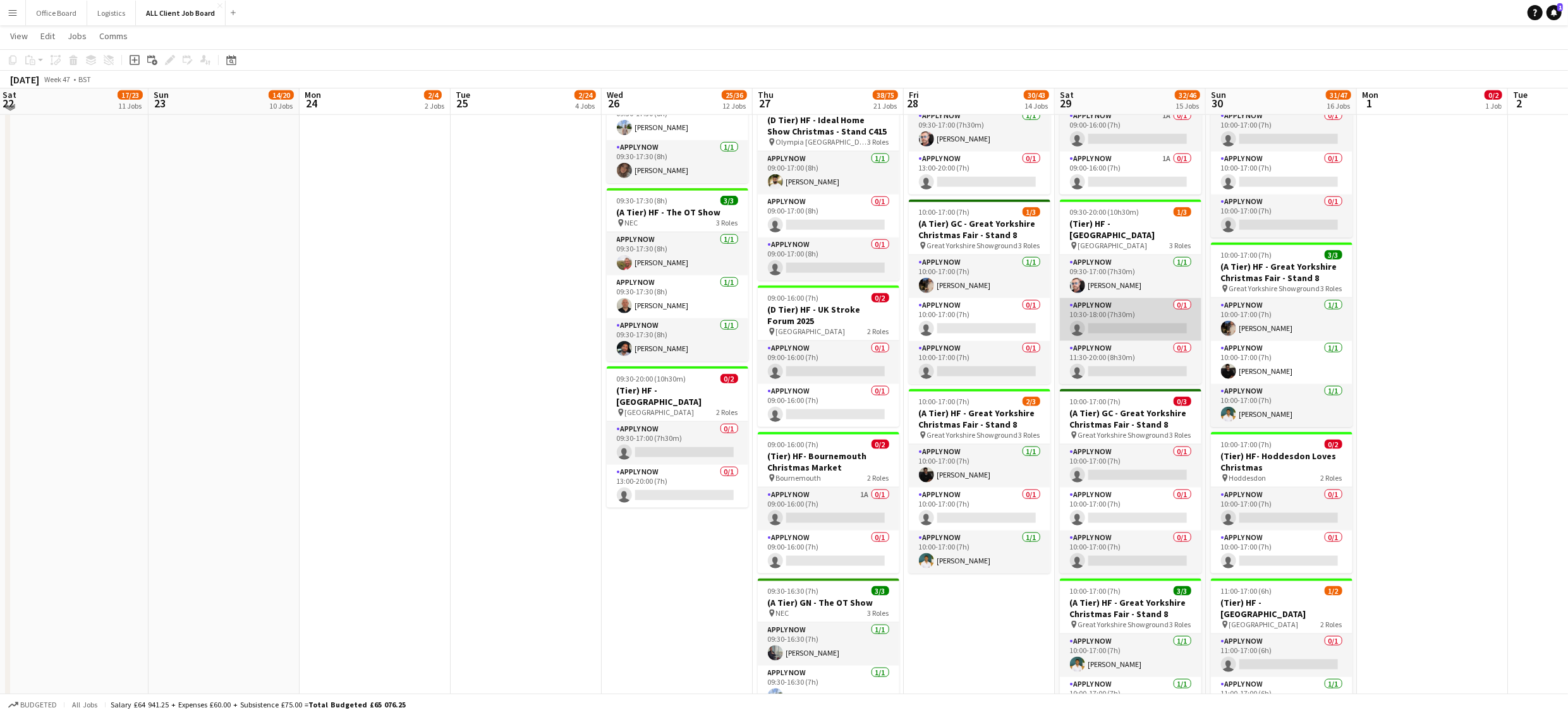
scroll to position [1376, 0]
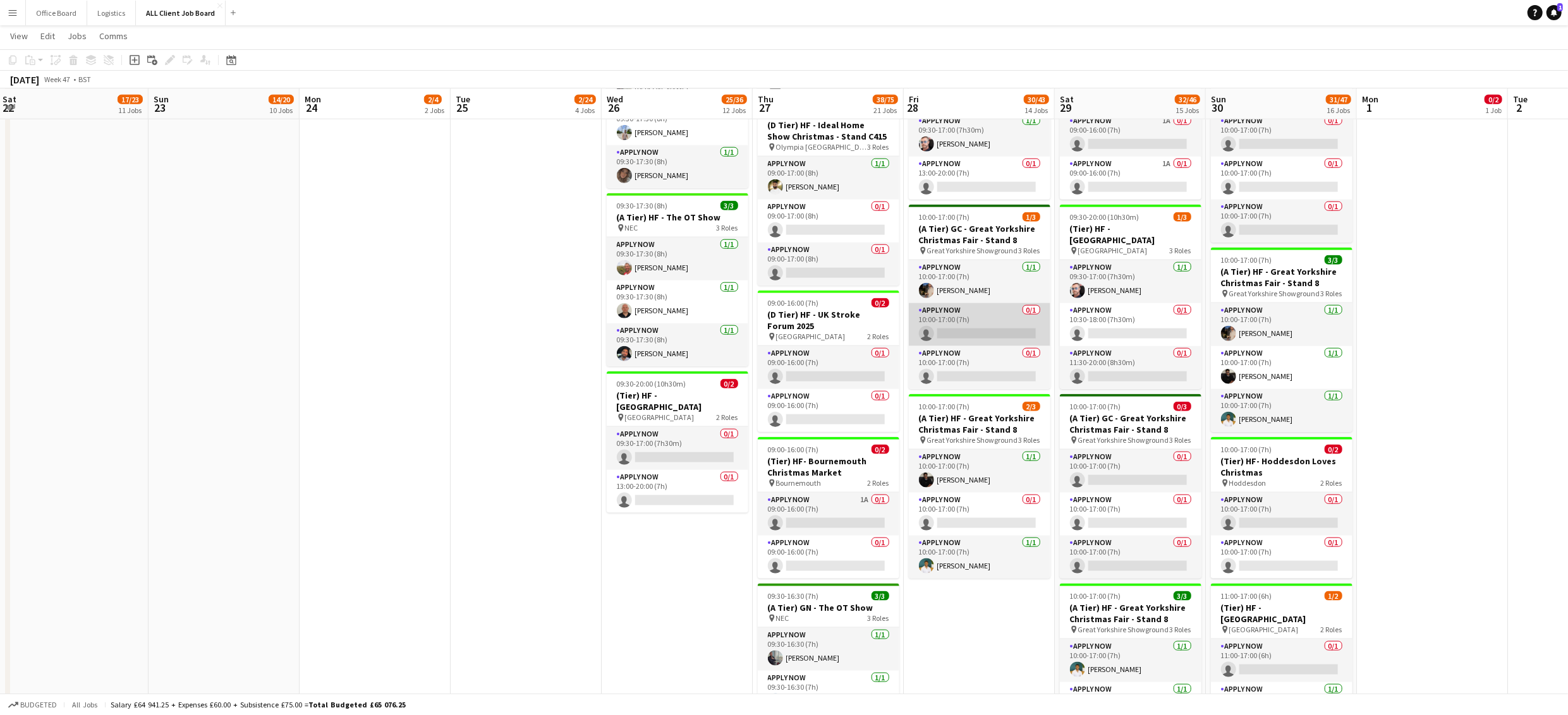
click at [978, 326] on app-card-role "APPLY NOW 0/1 10:00-17:00 (7h) single-neutral-actions" at bounding box center [979, 324] width 141 height 43
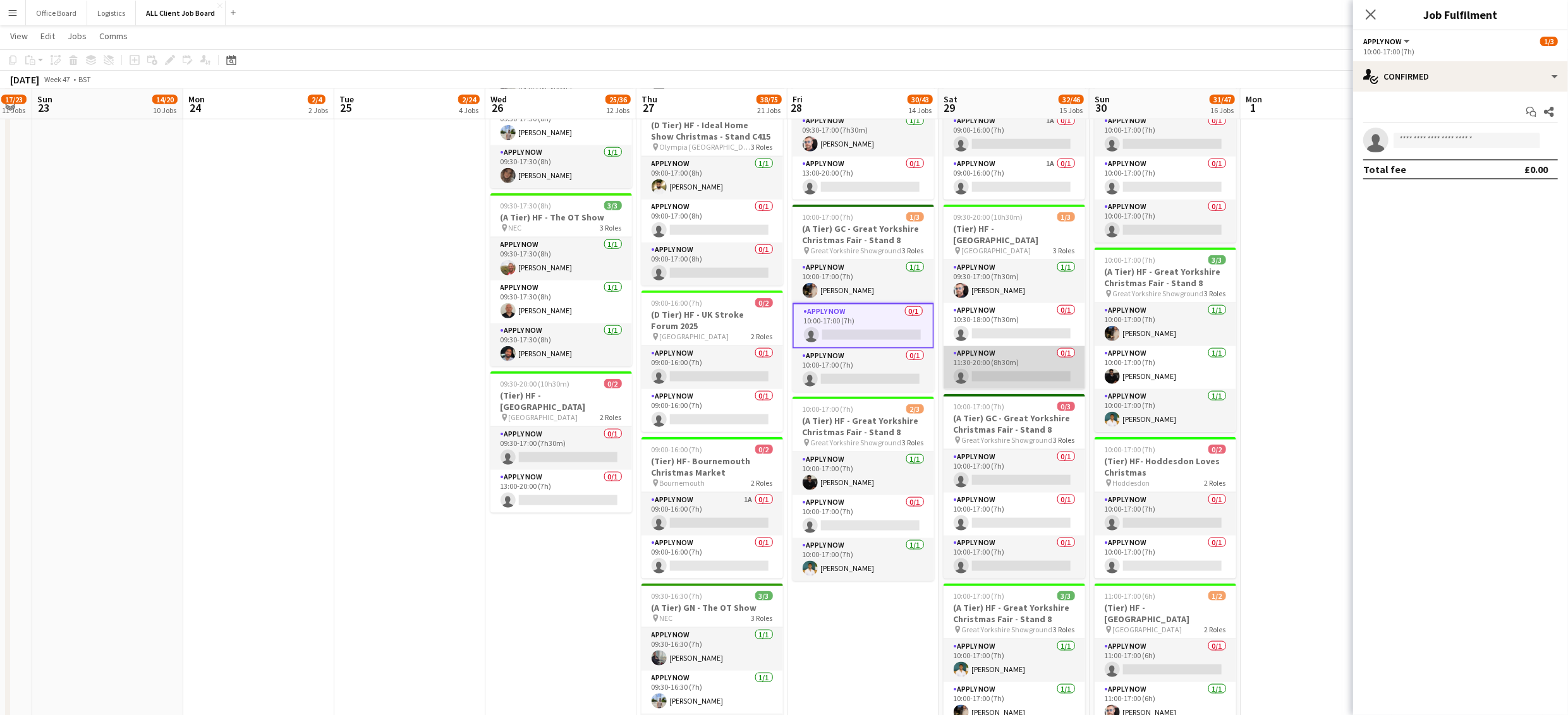
scroll to position [0, 584]
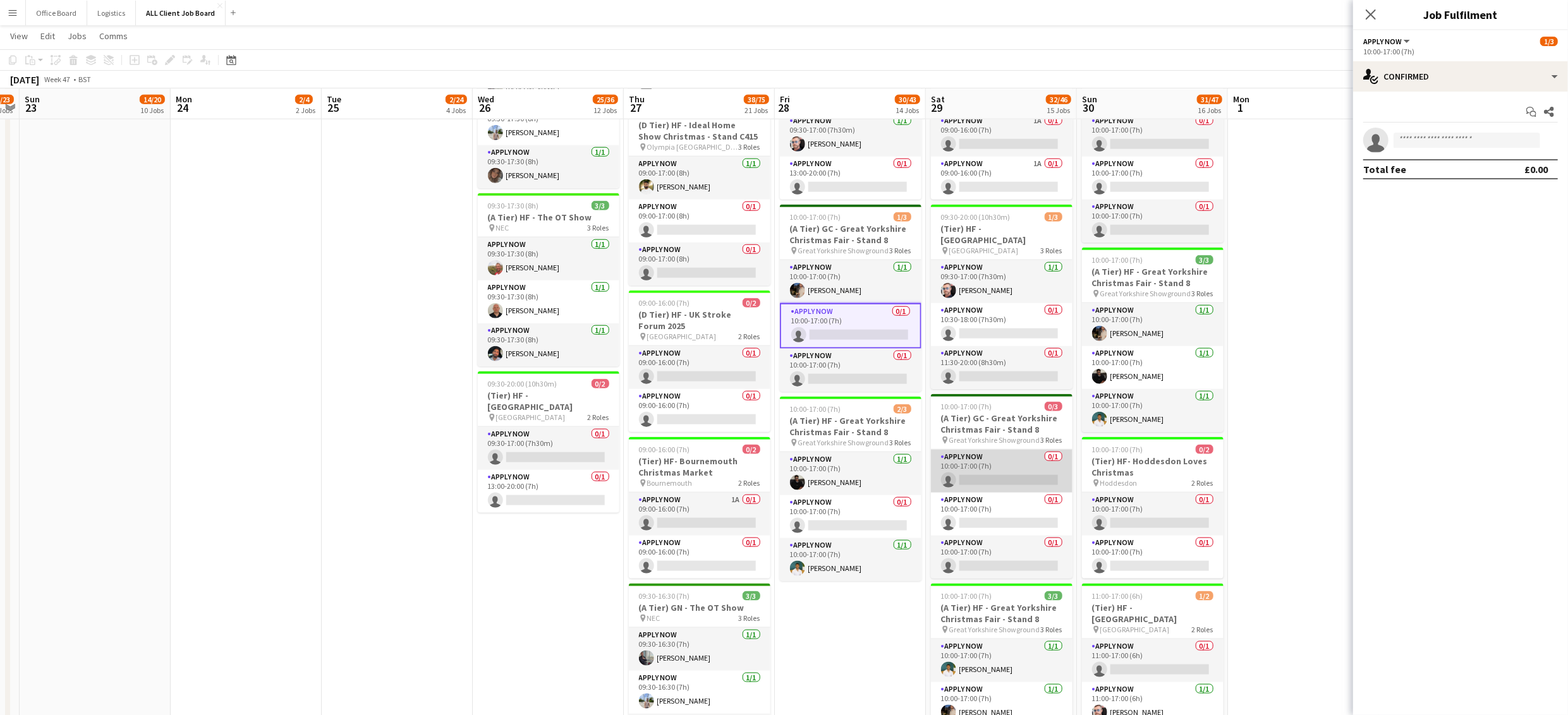
click at [991, 477] on app-card-role "APPLY NOW 0/1 10:00-17:00 (7h) single-neutral-actions" at bounding box center [1002, 472] width 141 height 43
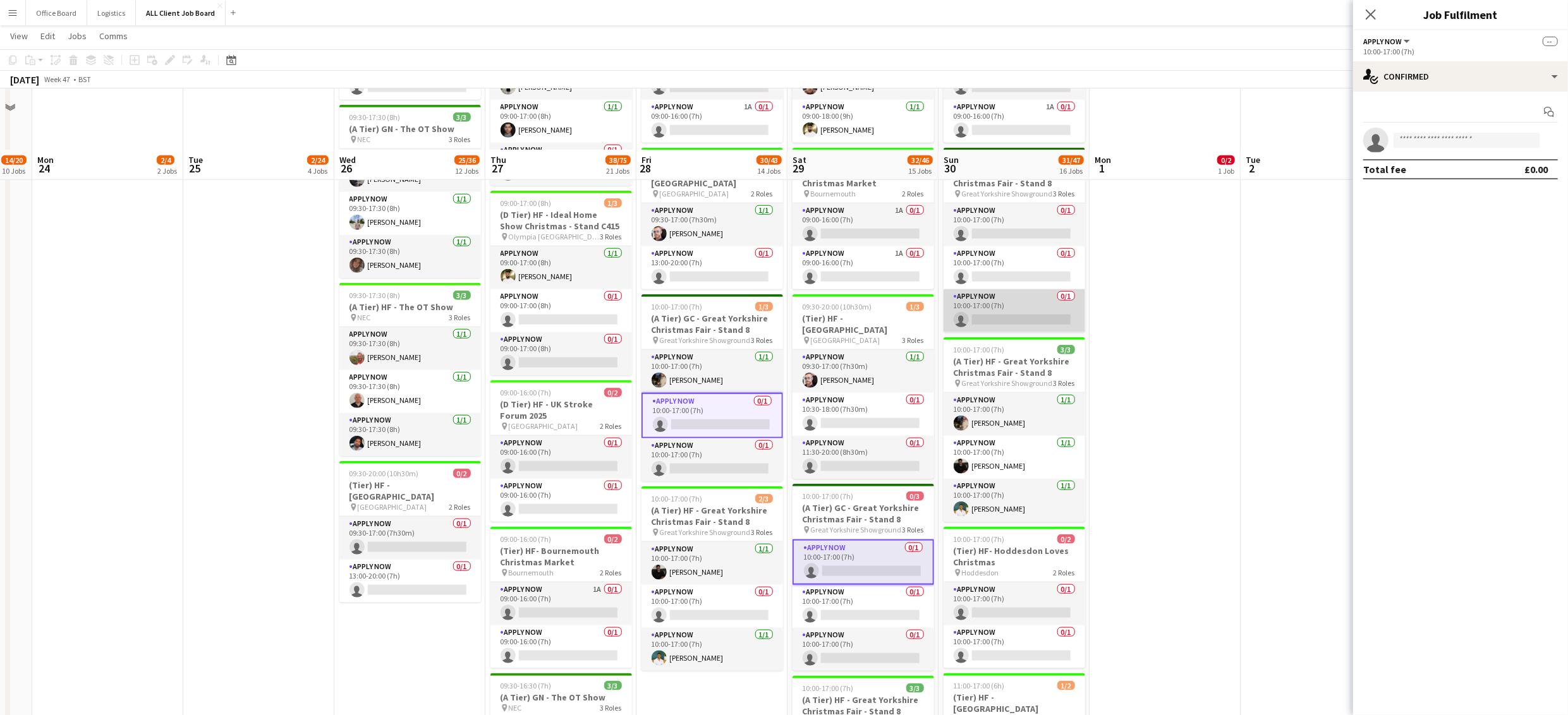
scroll to position [1285, 0]
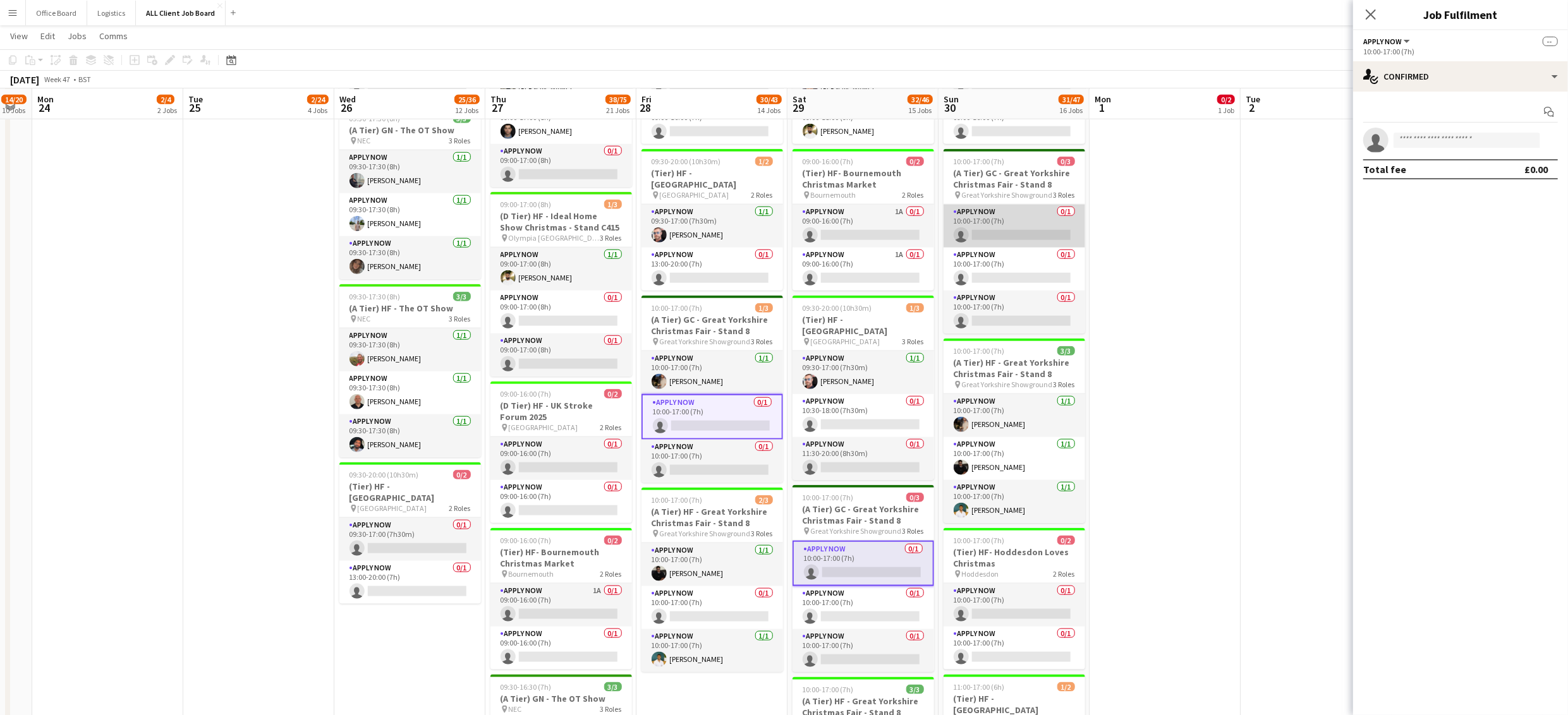
click at [1022, 240] on app-card-role "APPLY NOW 0/1 10:00-17:00 (7h) single-neutral-actions" at bounding box center [1014, 226] width 141 height 43
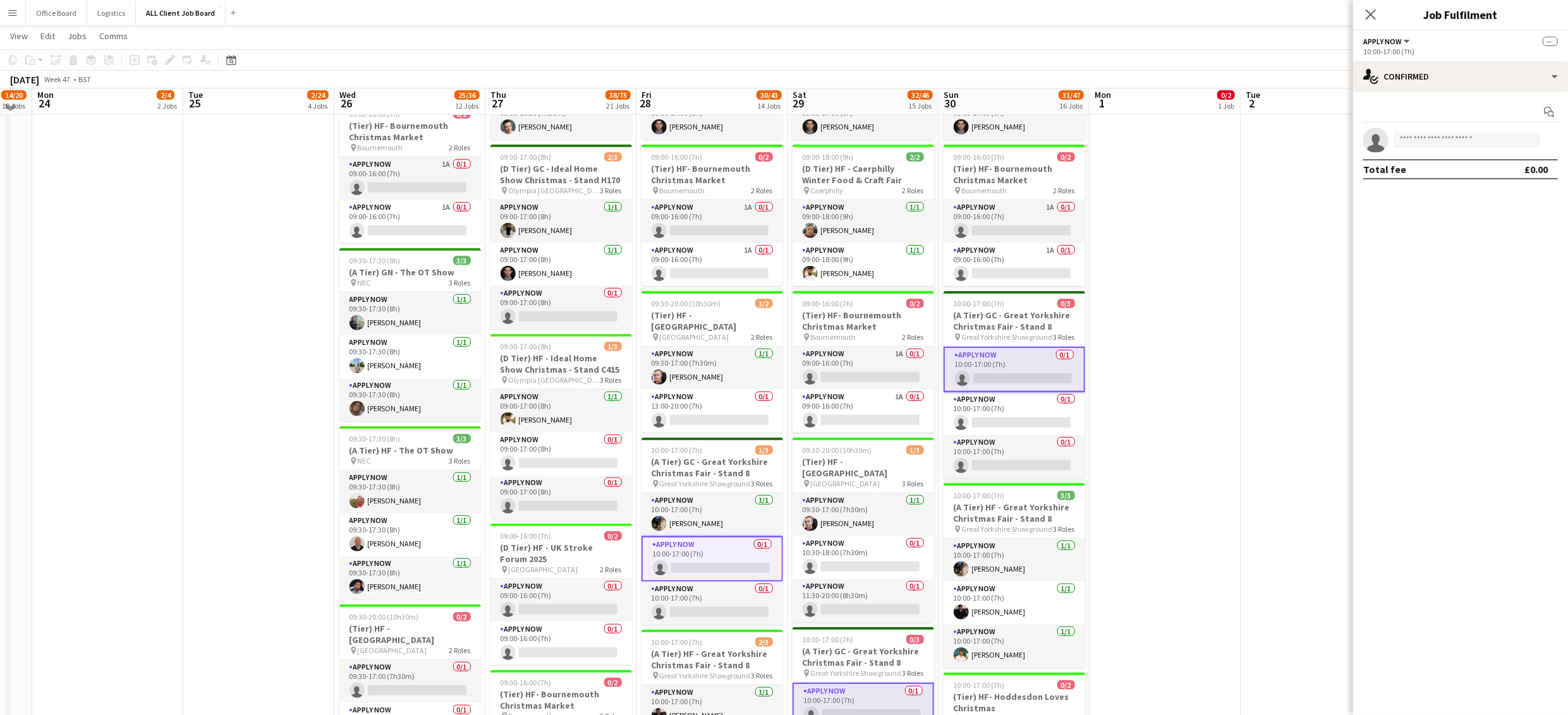
scroll to position [1136, 0]
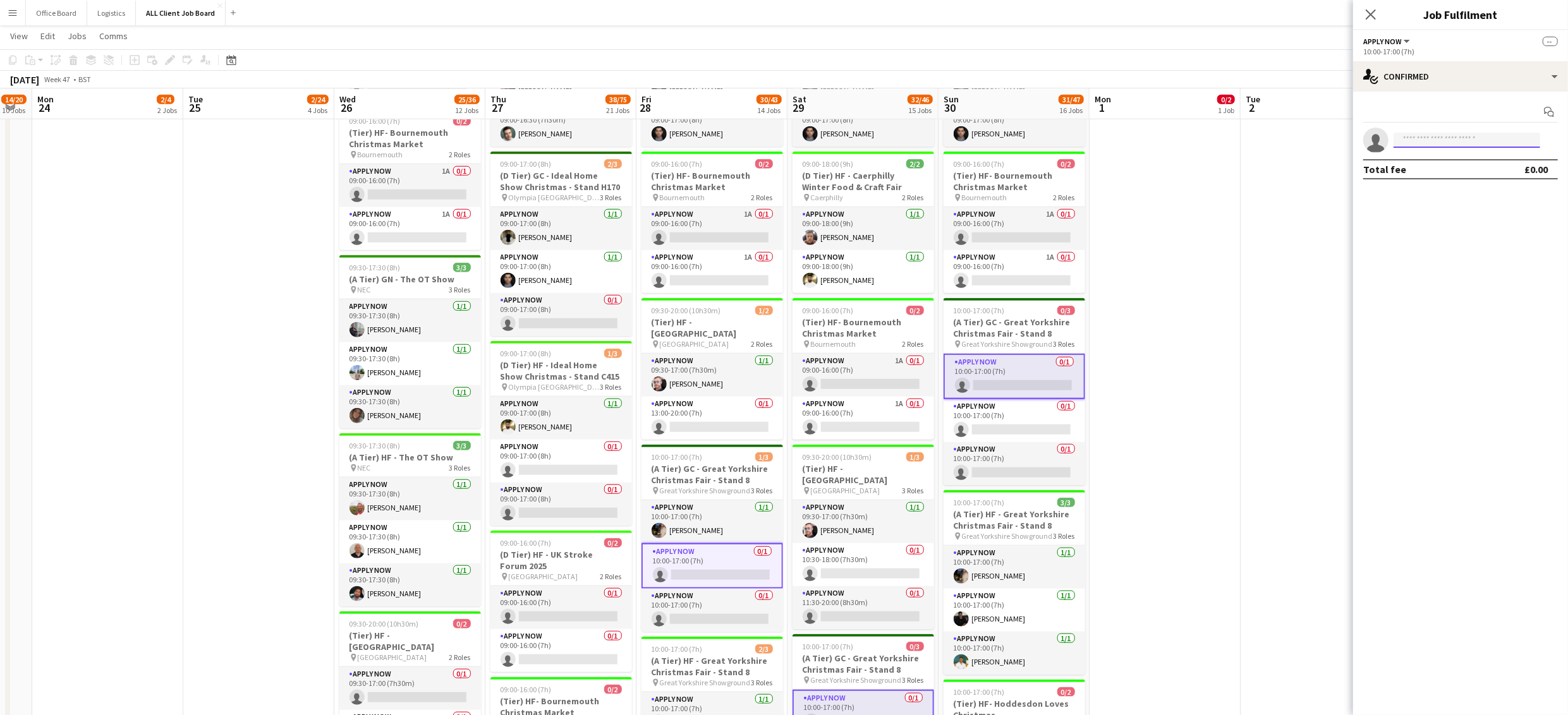
click at [1447, 138] on input at bounding box center [1466, 140] width 146 height 15
type input "*****"
click at [1438, 170] on span "mojok.1092@gmail.com" at bounding box center [1466, 170] width 127 height 10
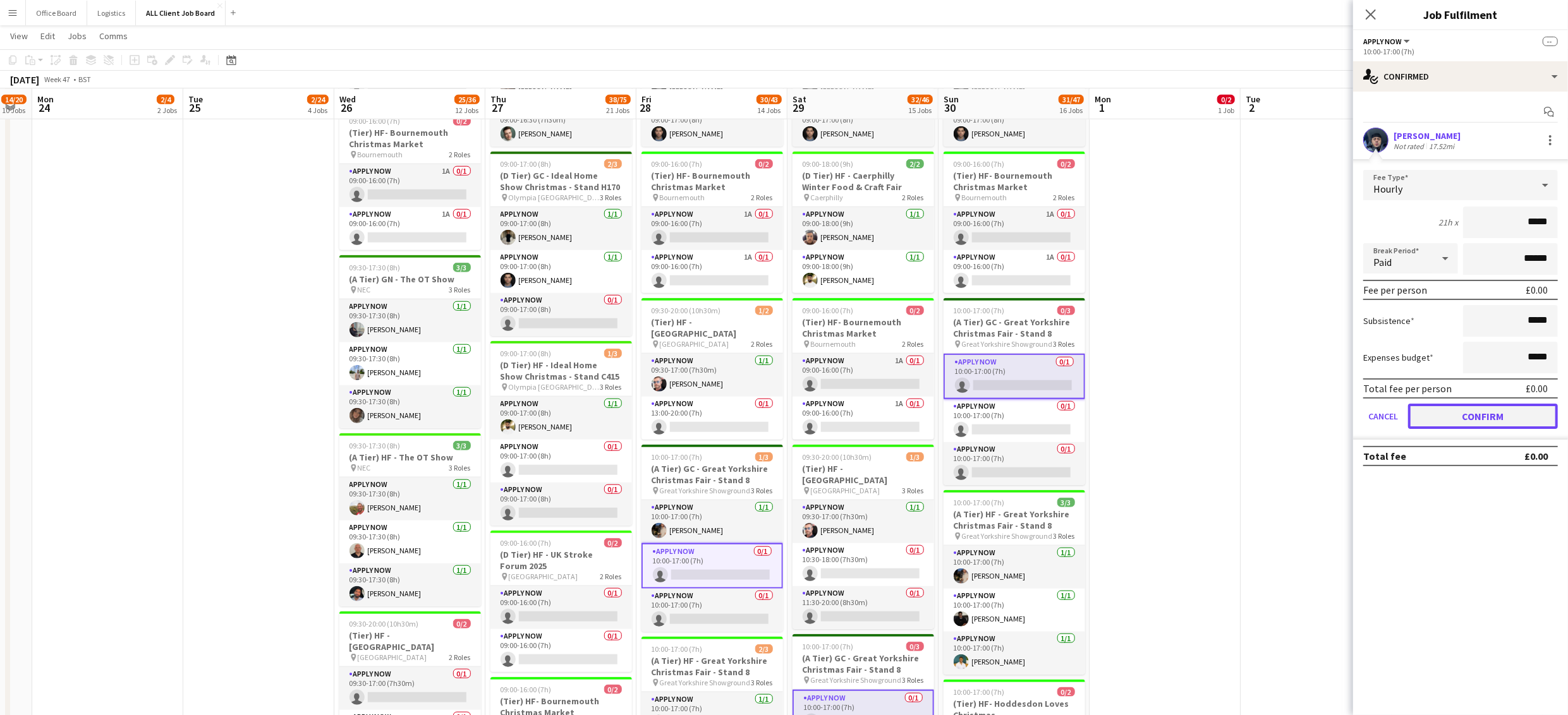
click at [1467, 416] on button "Confirm" at bounding box center [1483, 416] width 150 height 25
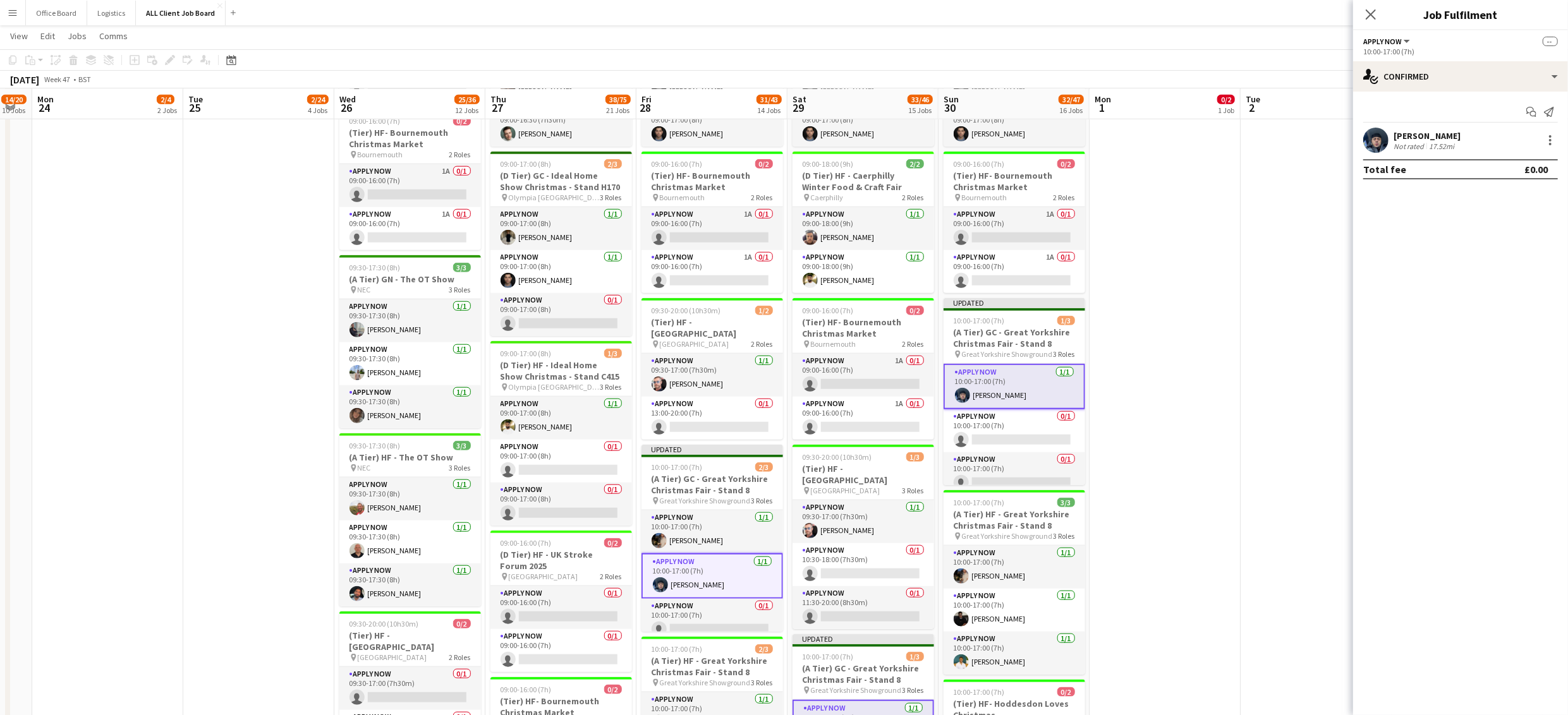
click at [1176, 253] on app-date-cell "09:00-16:00 (7h) 0/2 (Tier) HF- Bournemouth Christmas Market pin Bournemouth 2 …" at bounding box center [1165, 480] width 151 height 2563
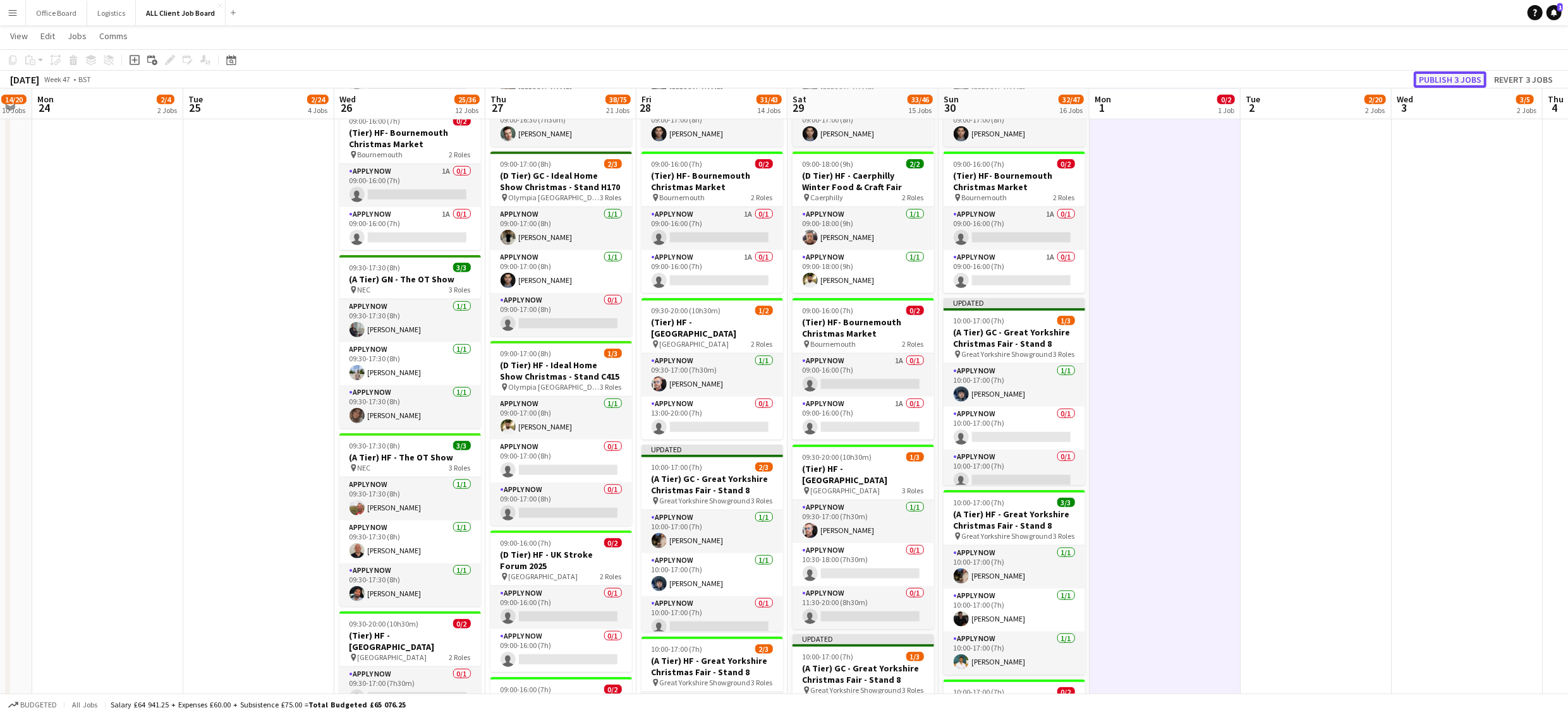
click at [1469, 83] on button "Publish 3 jobs" at bounding box center [1450, 79] width 72 height 16
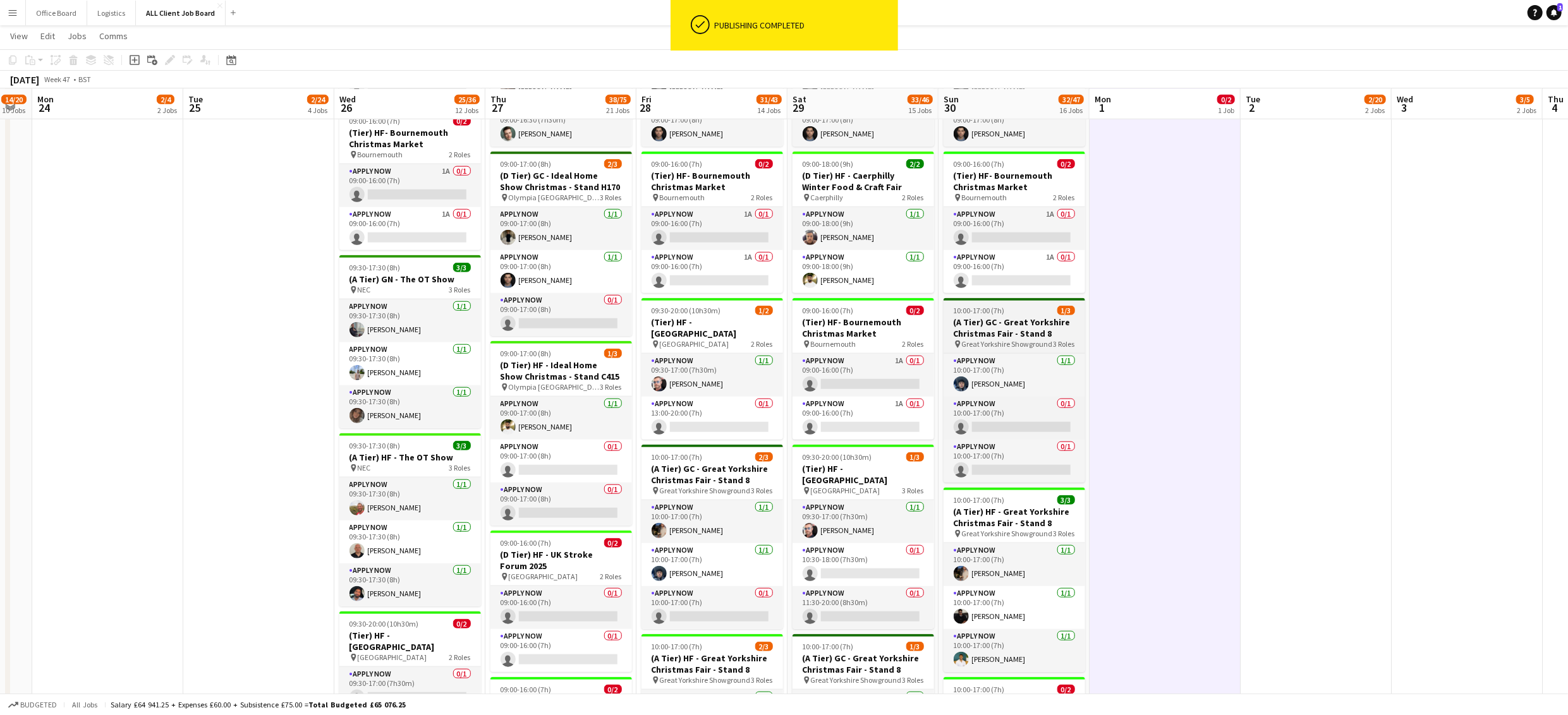
click at [1003, 338] on h3 "(A Tier) GC - Great Yorkshire Christmas Fair - Stand 8" at bounding box center [1014, 328] width 141 height 22
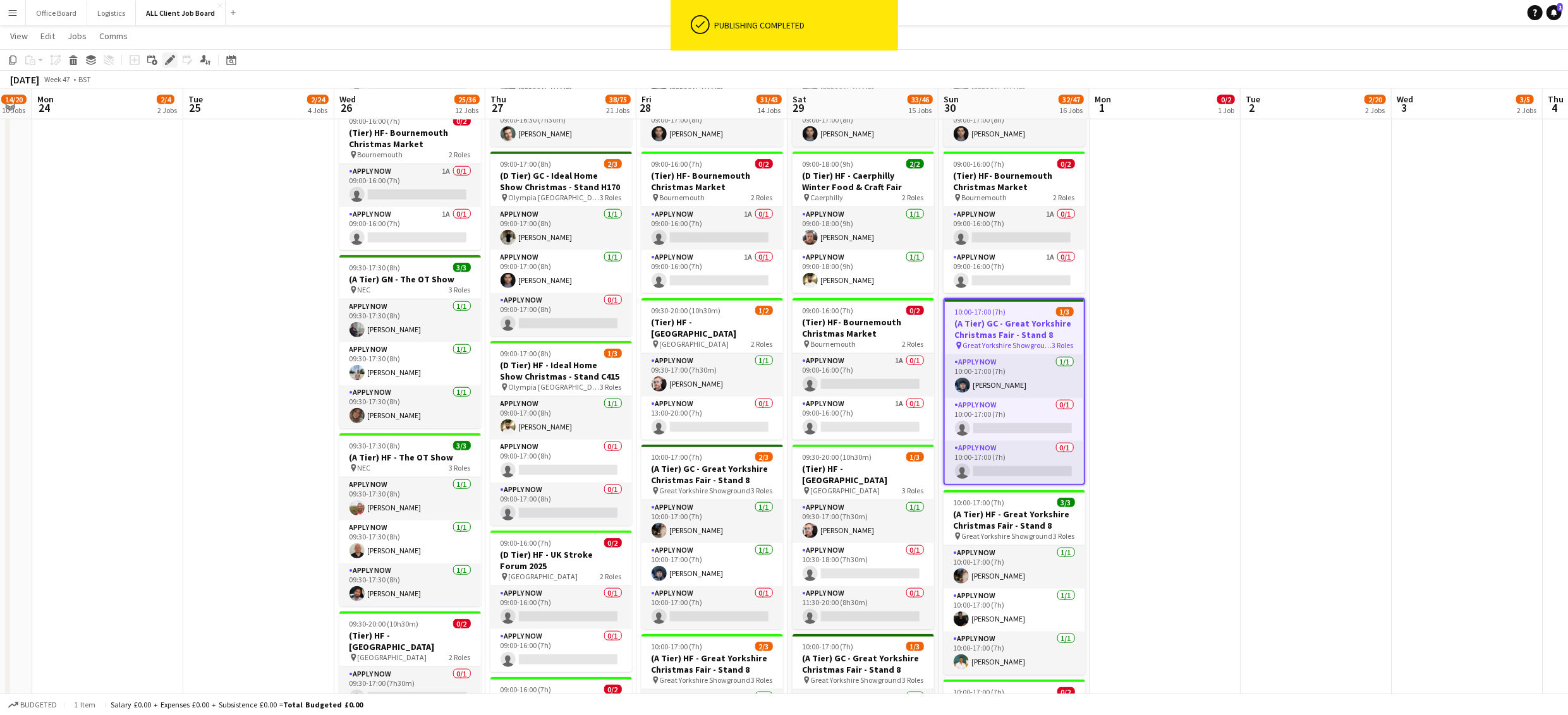
click at [176, 59] on div "Edit" at bounding box center [170, 60] width 15 height 15
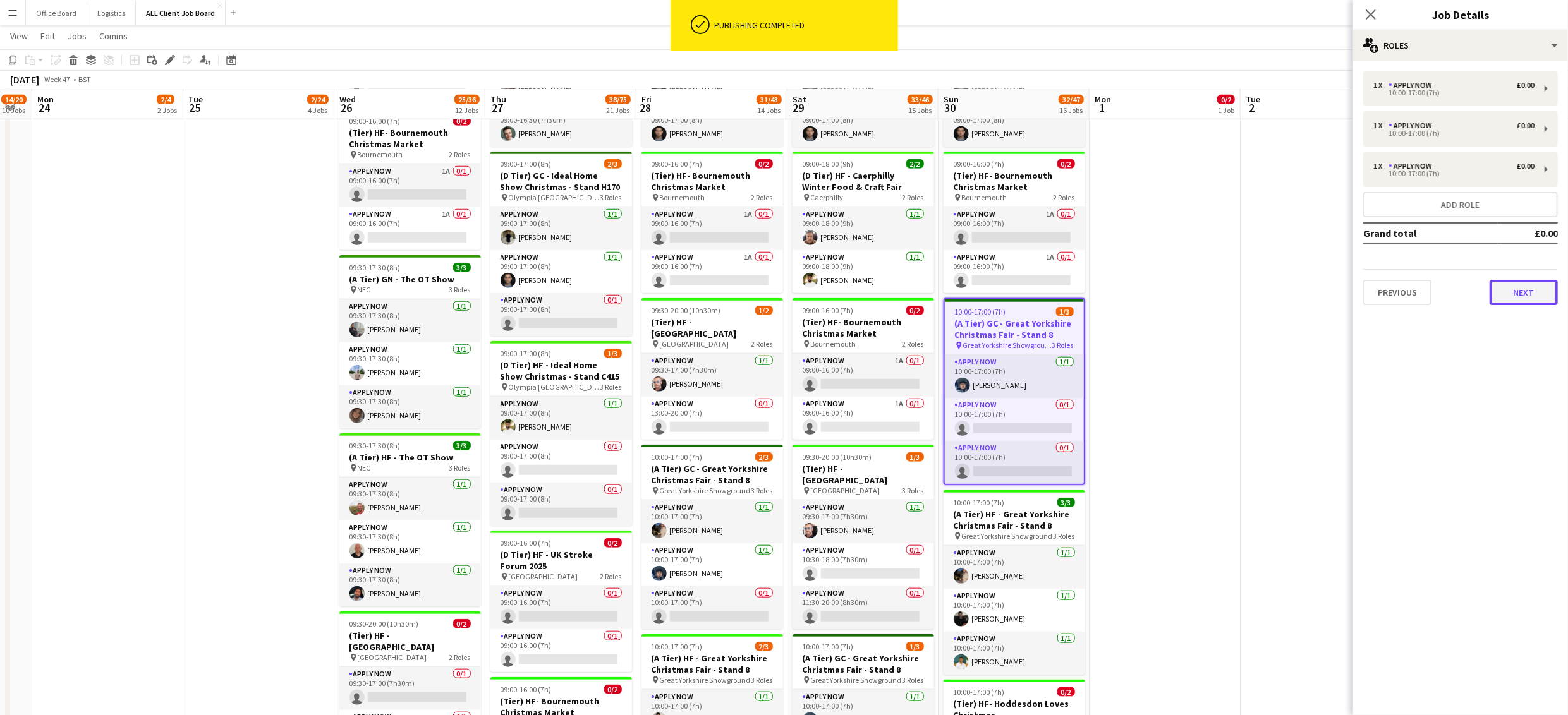
click at [1522, 284] on button "Next" at bounding box center [1523, 292] width 68 height 25
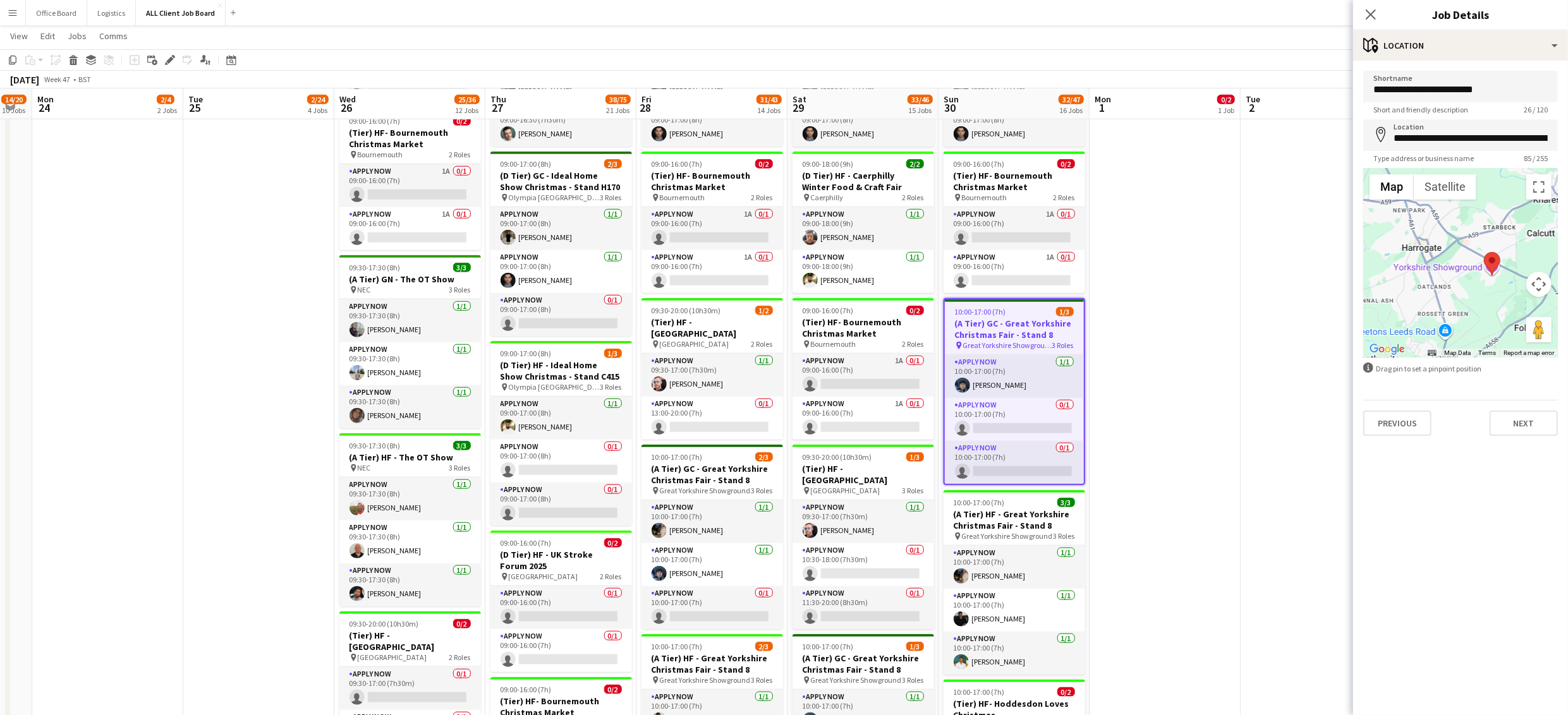
click at [1179, 346] on app-date-cell "09:00-16:00 (7h) 0/2 (Tier) HF- Bournemouth Christmas Market pin Bournemouth 2 …" at bounding box center [1165, 480] width 151 height 2563
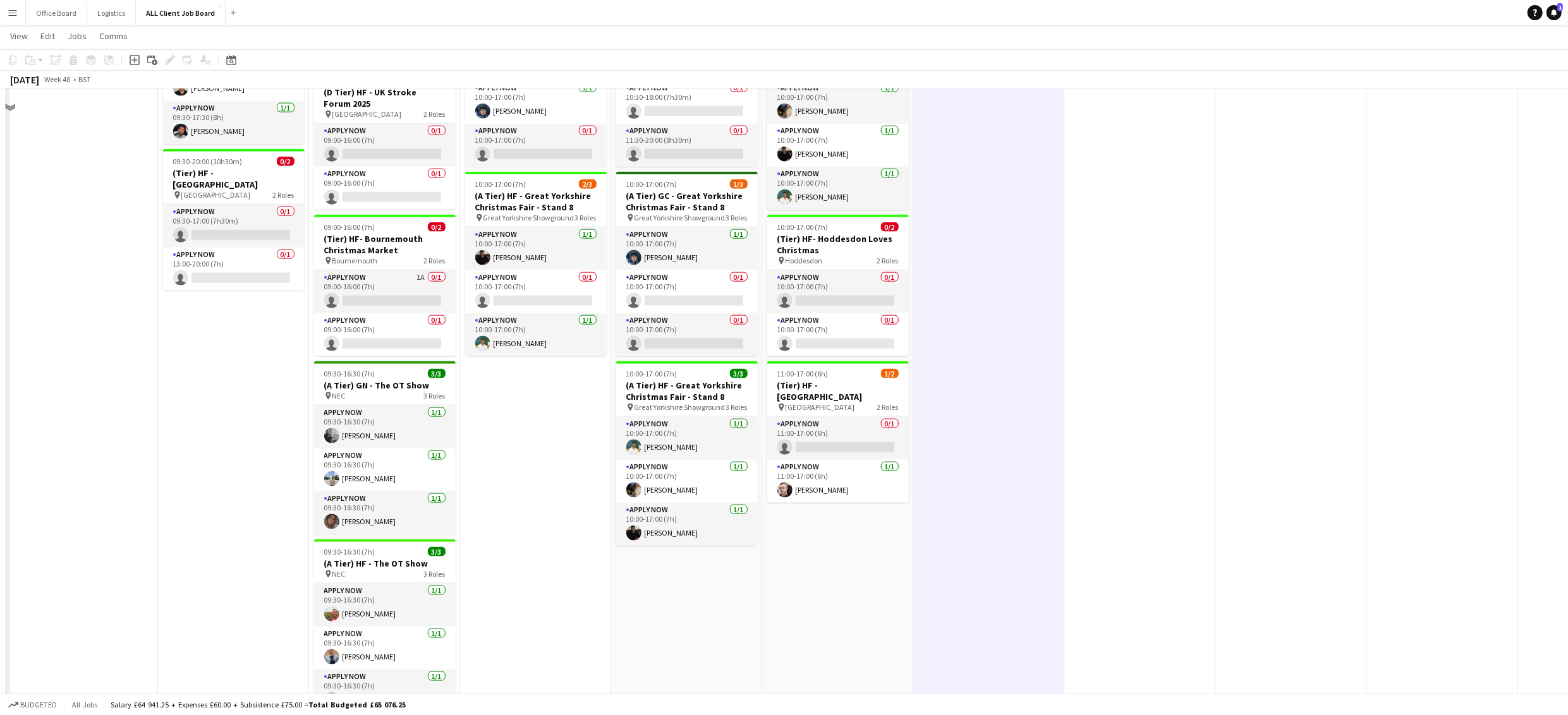
scroll to position [1600, 0]
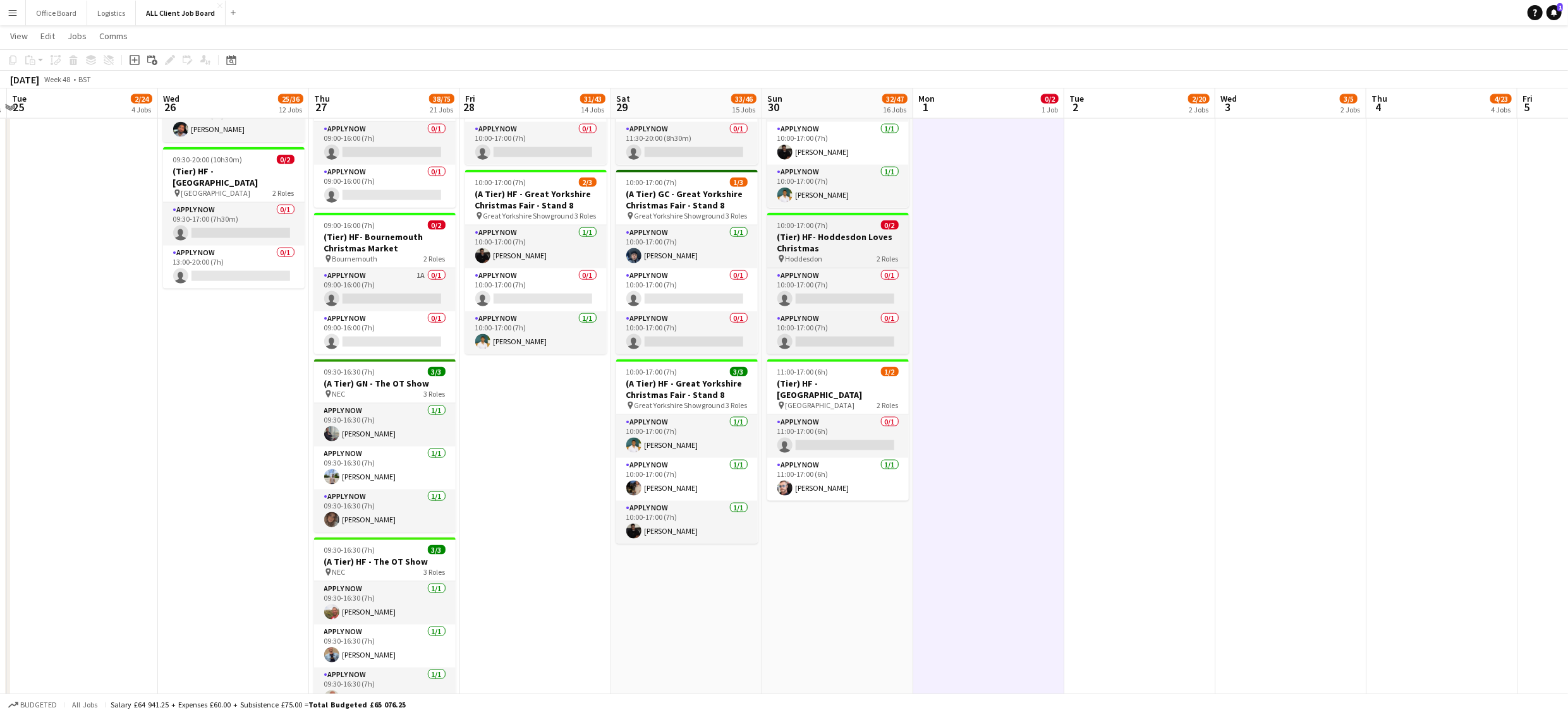
click at [818, 254] on h3 "(Tier) HF- Hoddesdon Loves Christmas" at bounding box center [837, 243] width 141 height 22
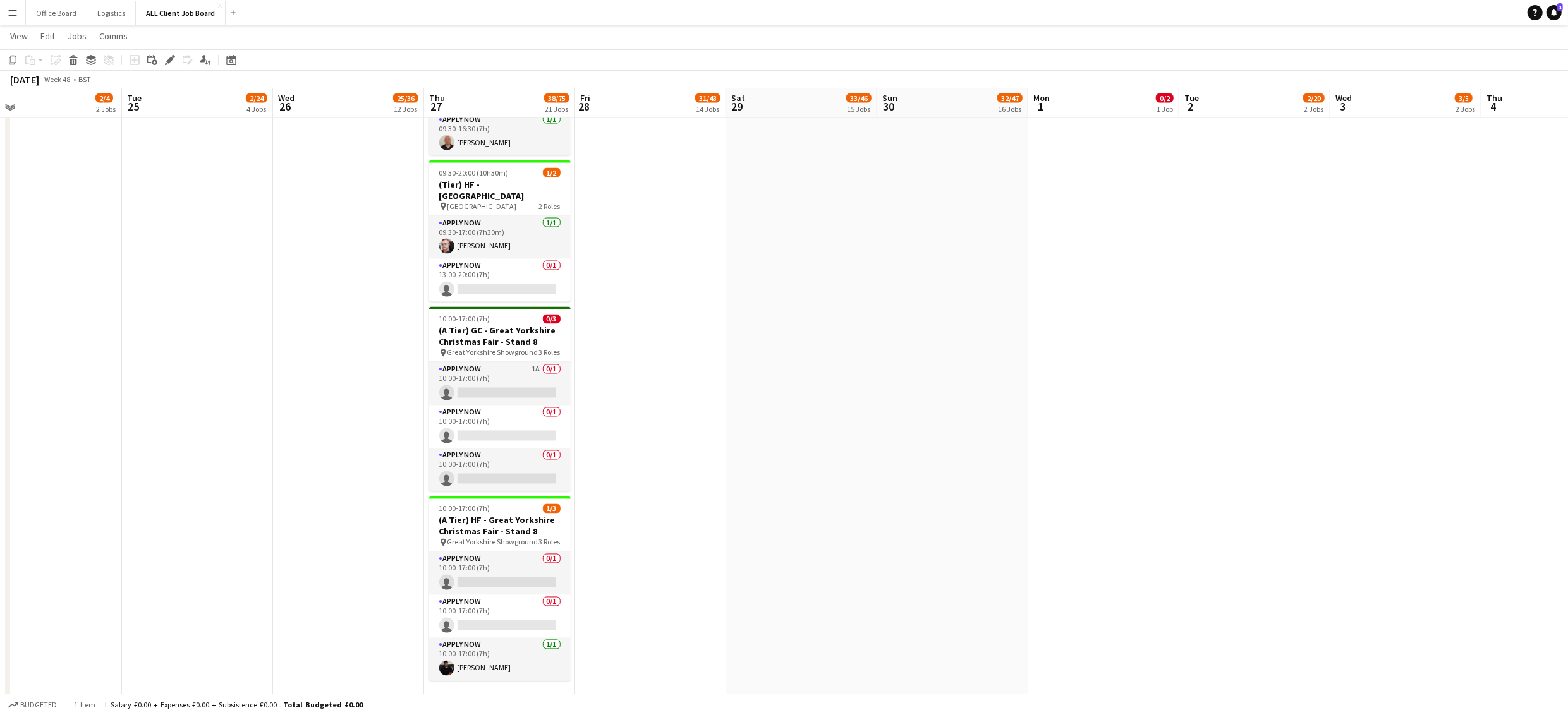
scroll to position [2156, 0]
click at [477, 448] on app-card-role "APPLY NOW 0/1 10:00-17:00 (7h) single-neutral-actions" at bounding box center [500, 427] width 141 height 43
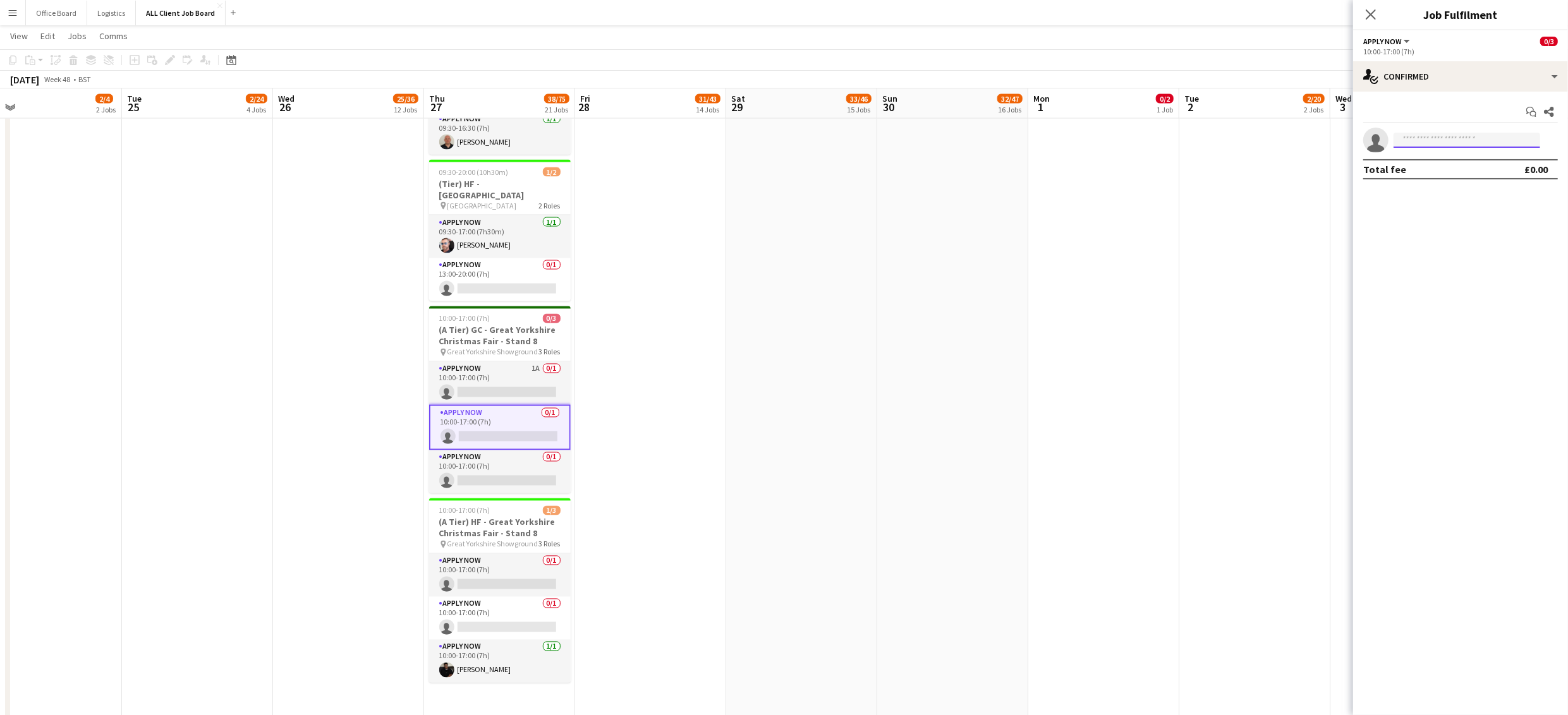
click at [1472, 143] on input at bounding box center [1466, 140] width 146 height 15
type input "*****"
click at [1475, 175] on span "+447477619091" at bounding box center [1466, 179] width 127 height 10
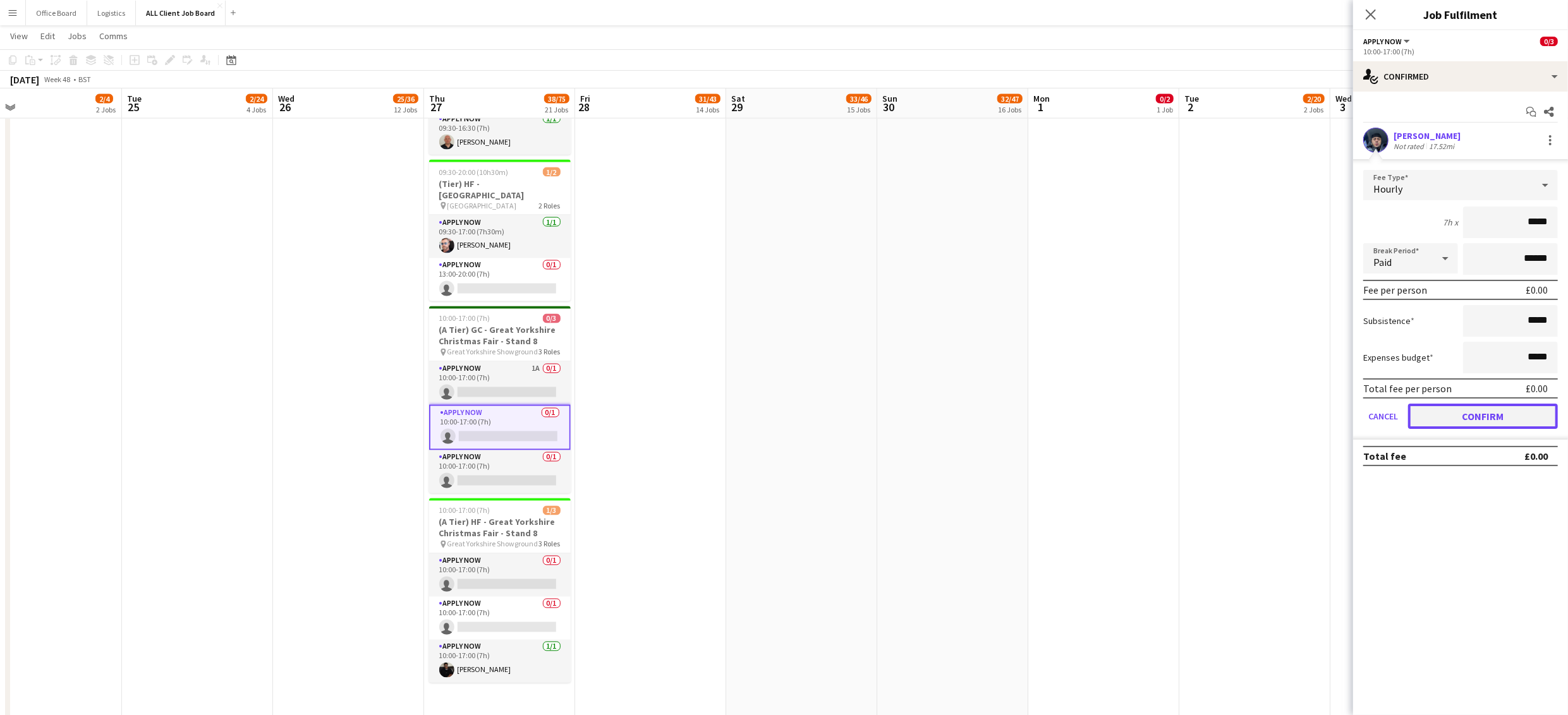
click at [1488, 419] on button "Confirm" at bounding box center [1483, 416] width 150 height 25
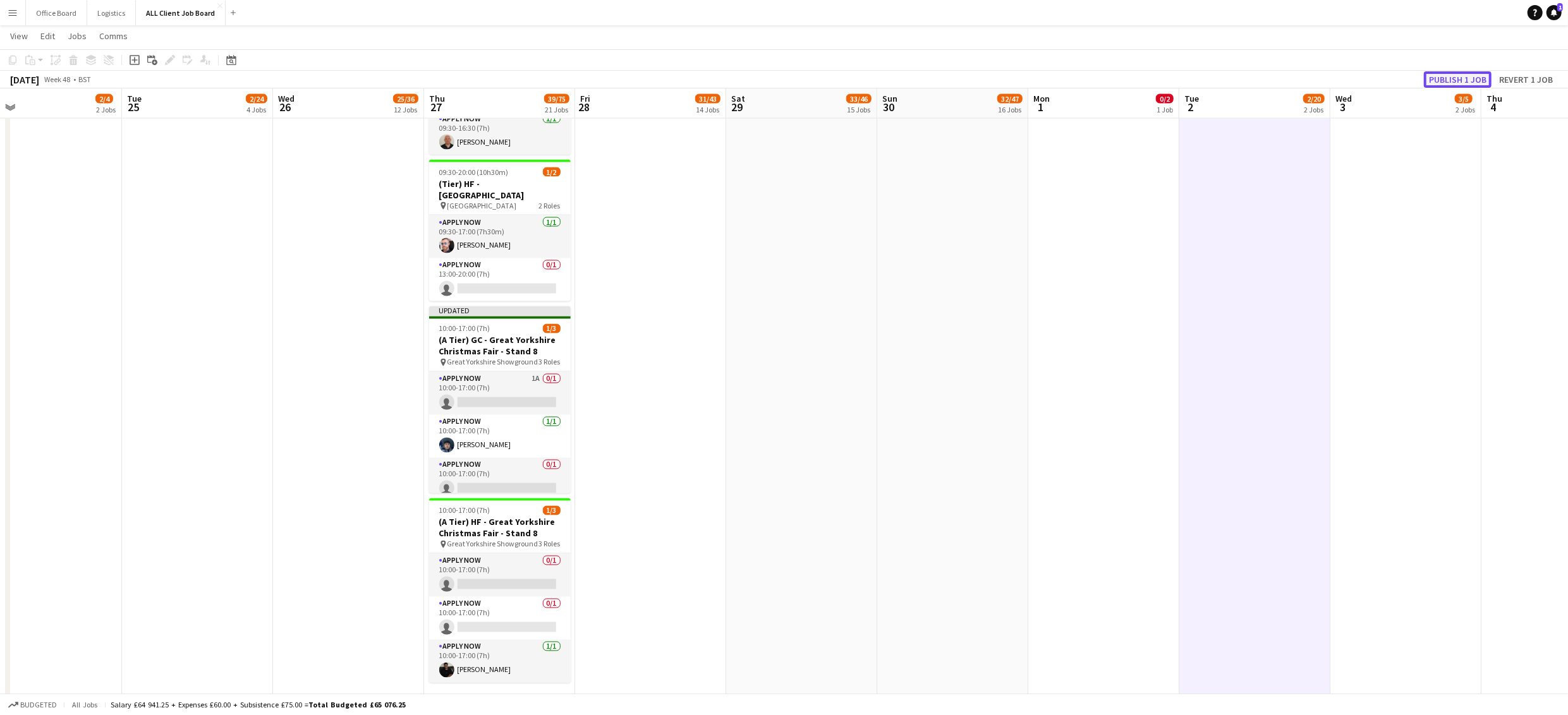
click at [1437, 77] on button "Publish 1 job" at bounding box center [1457, 79] width 68 height 16
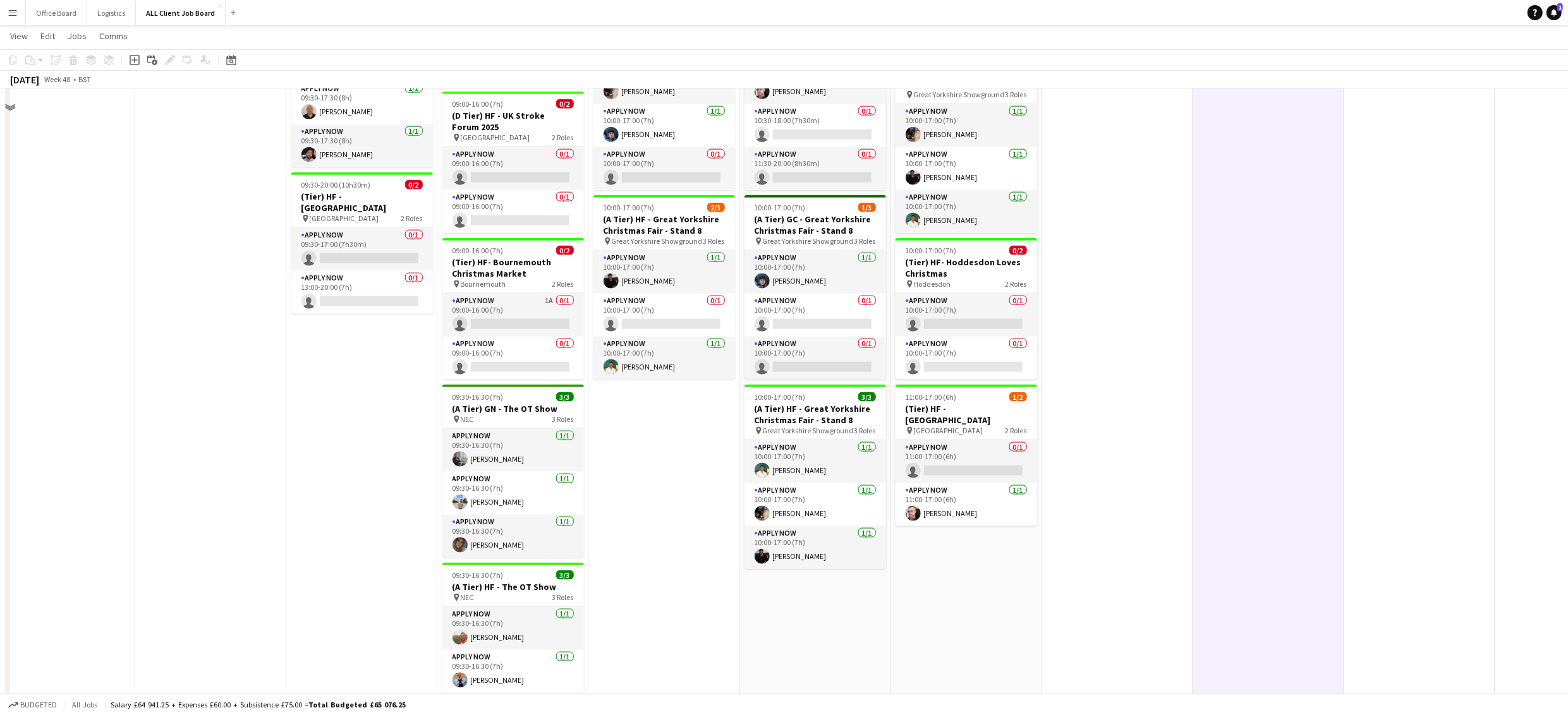
scroll to position [1578, 0]
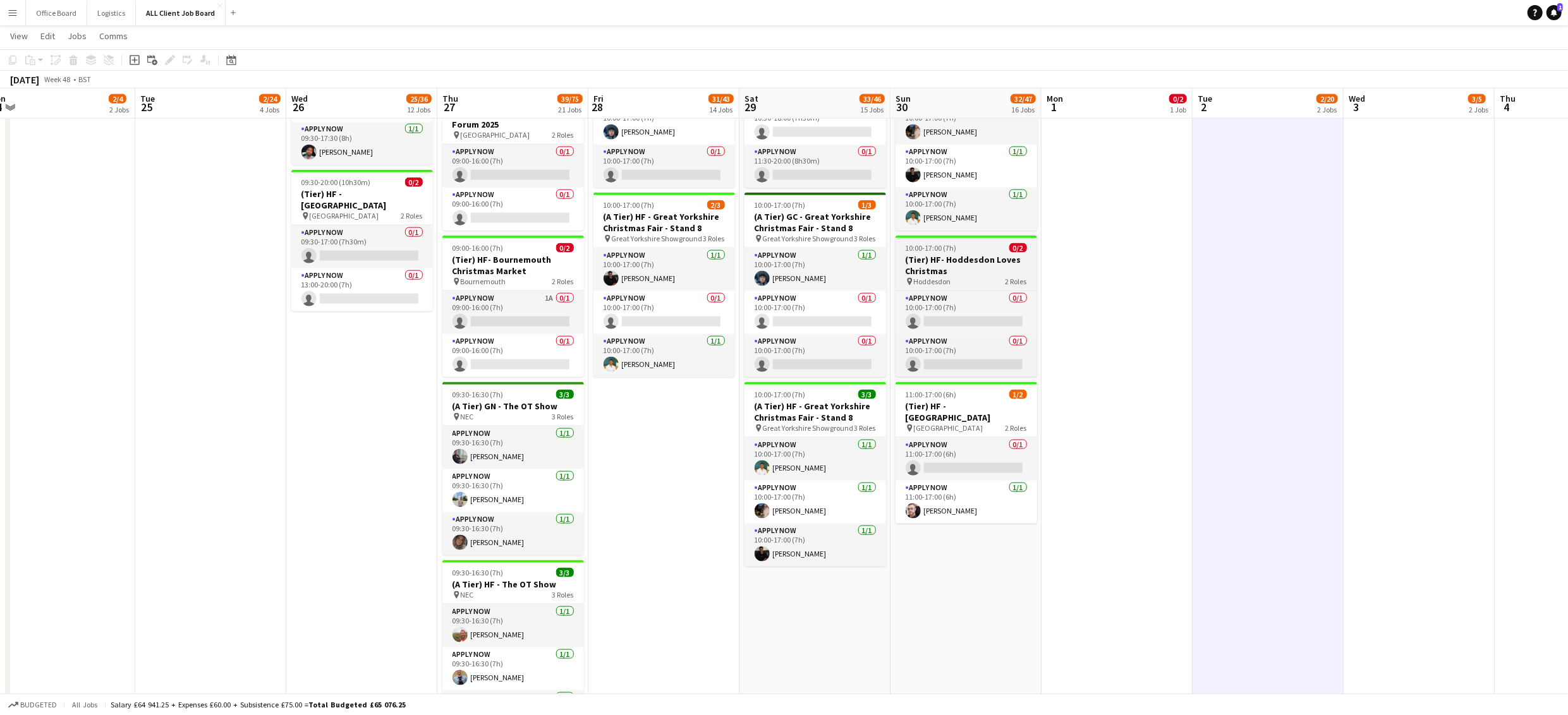
click at [965, 269] on h3 "(Tier) HF- Hoddesdon Loves Christmas" at bounding box center [966, 265] width 141 height 22
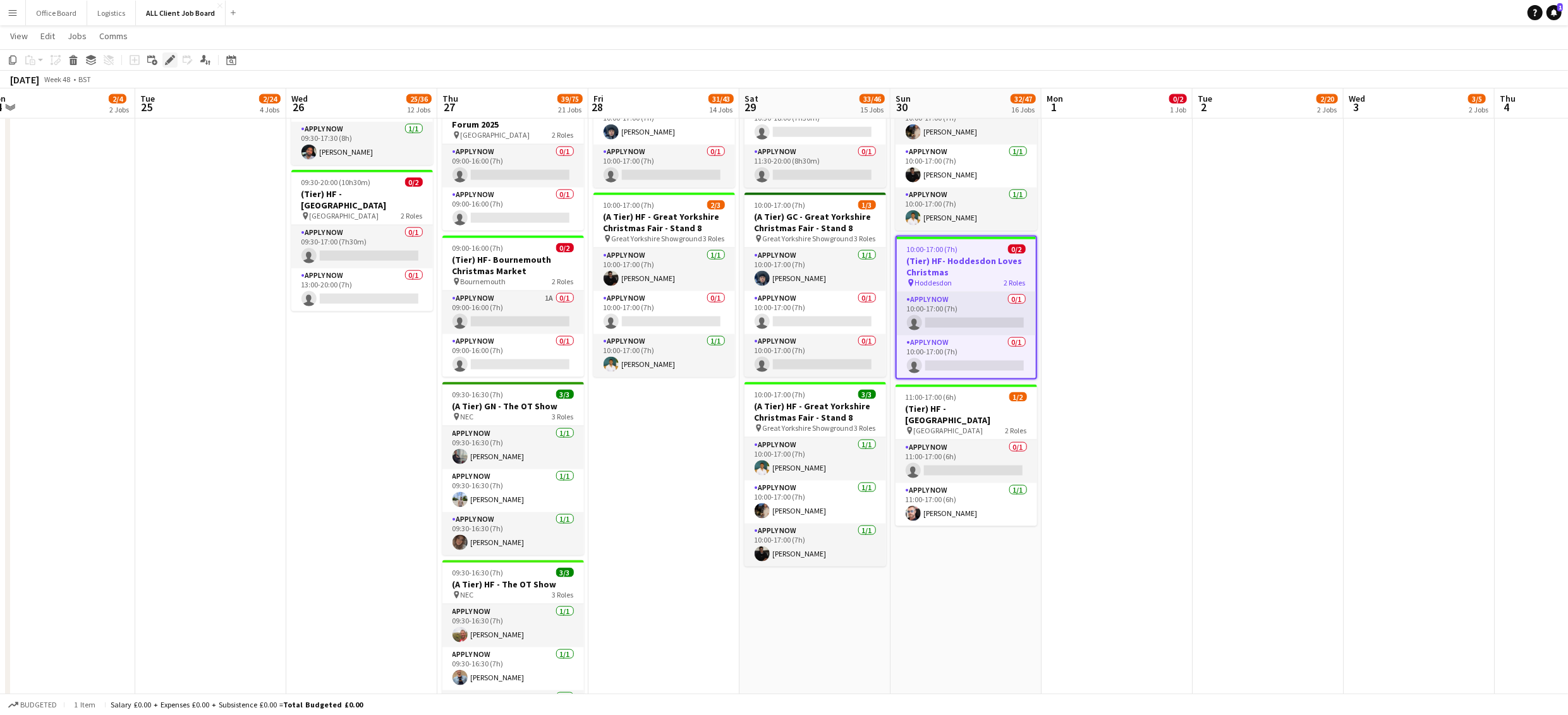
click at [166, 63] on icon at bounding box center [167, 64] width 3 height 3
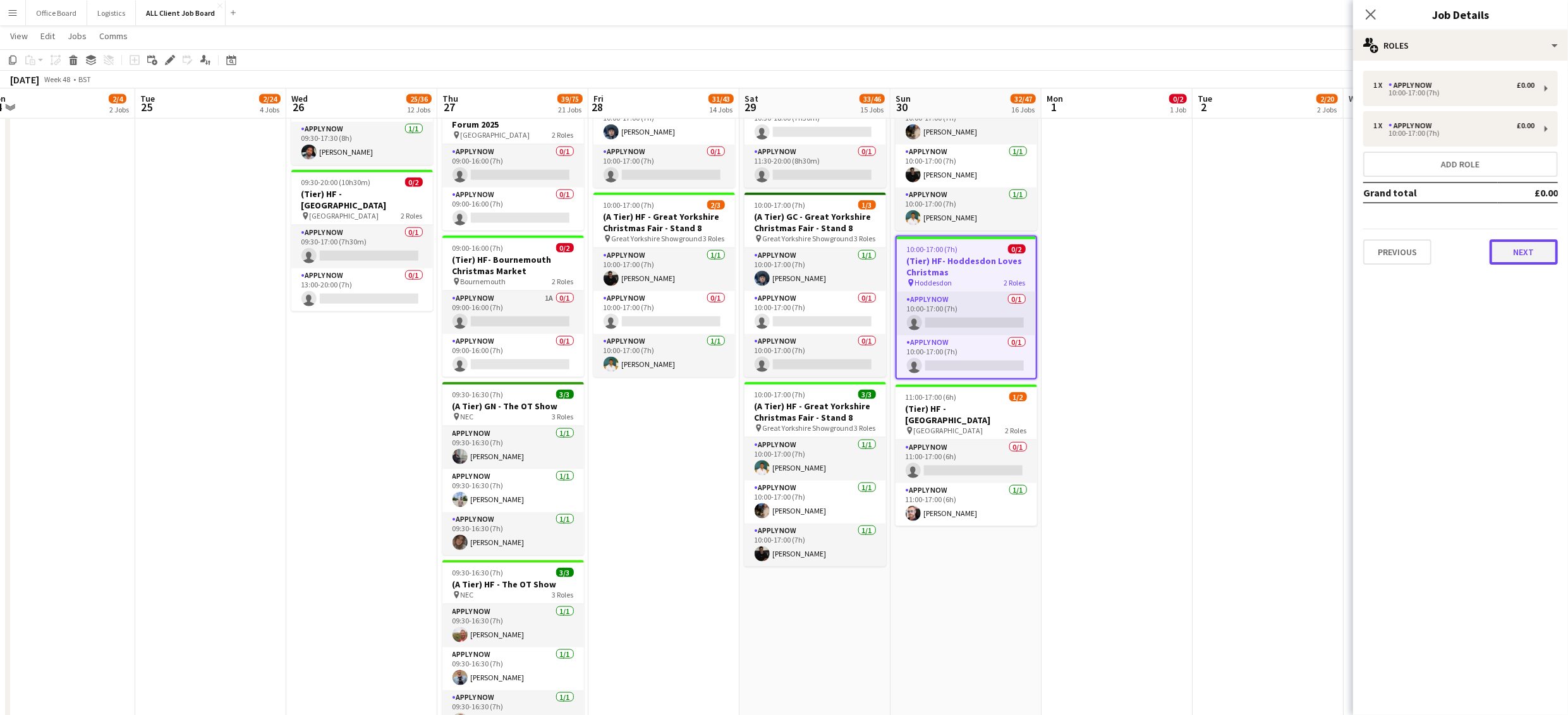
click at [1531, 254] on button "Next" at bounding box center [1523, 251] width 68 height 25
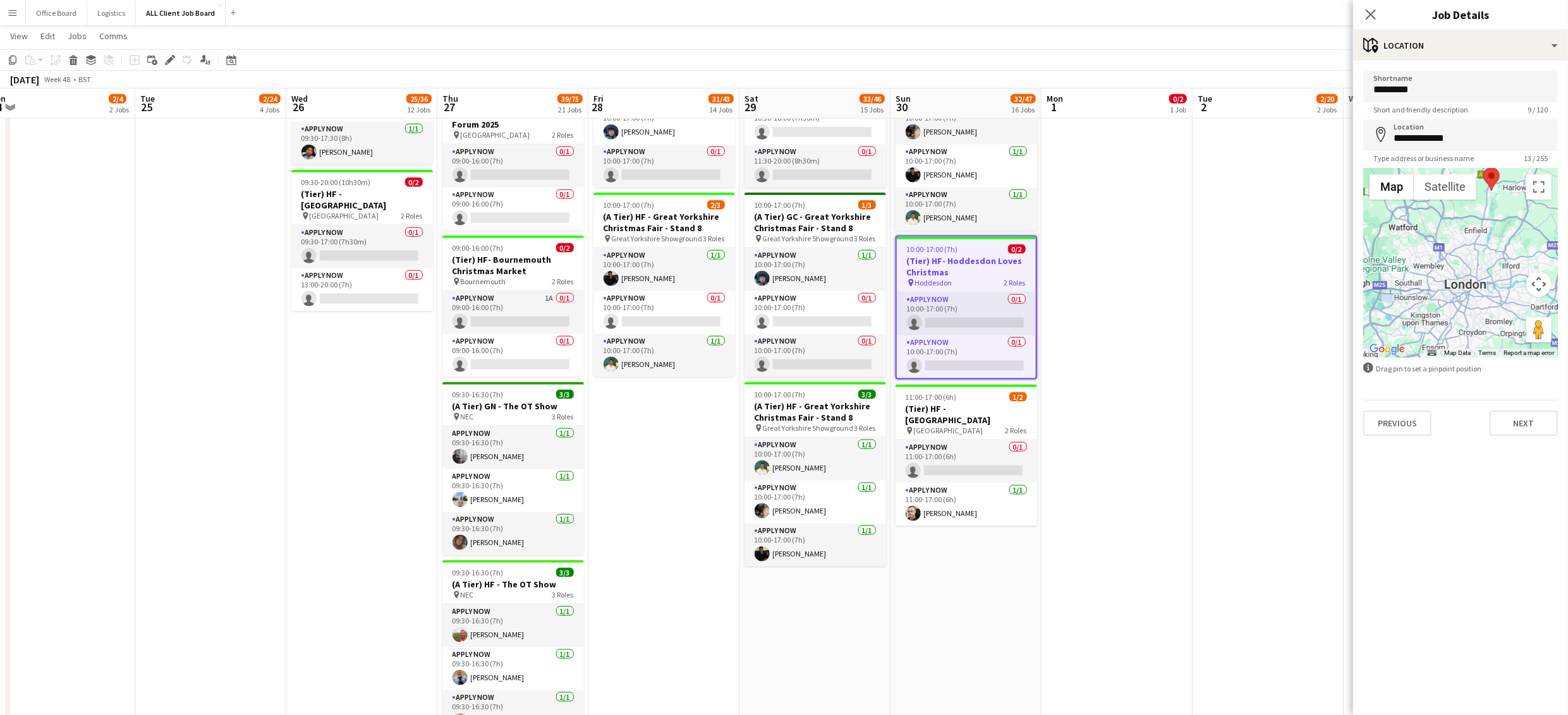
drag, startPoint x: 1473, startPoint y: 316, endPoint x: 1473, endPoint y: 219, distance: 97.0
click at [1473, 218] on div at bounding box center [1460, 262] width 194 height 189
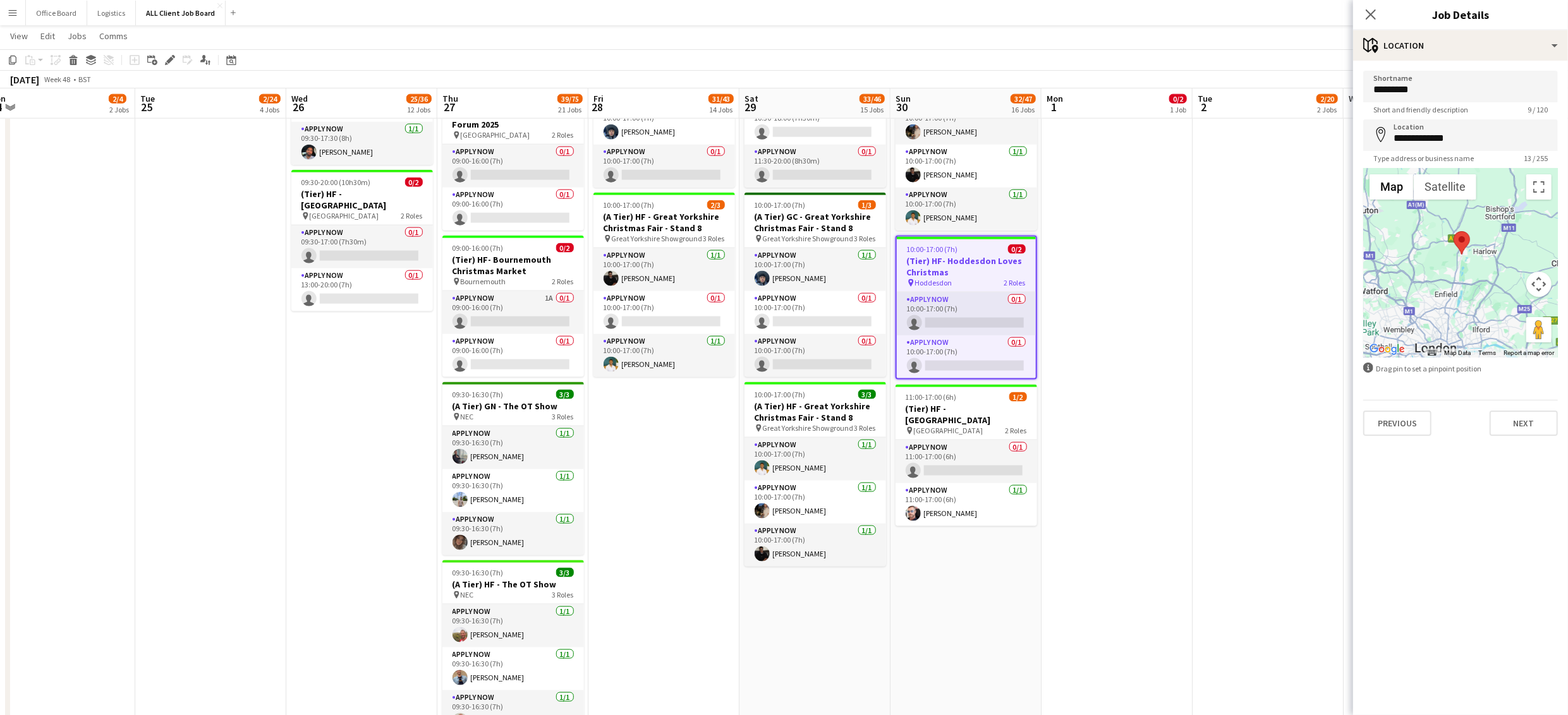
drag, startPoint x: 1492, startPoint y: 231, endPoint x: 1462, endPoint y: 296, distance: 71.6
click at [1462, 296] on div at bounding box center [1460, 262] width 194 height 189
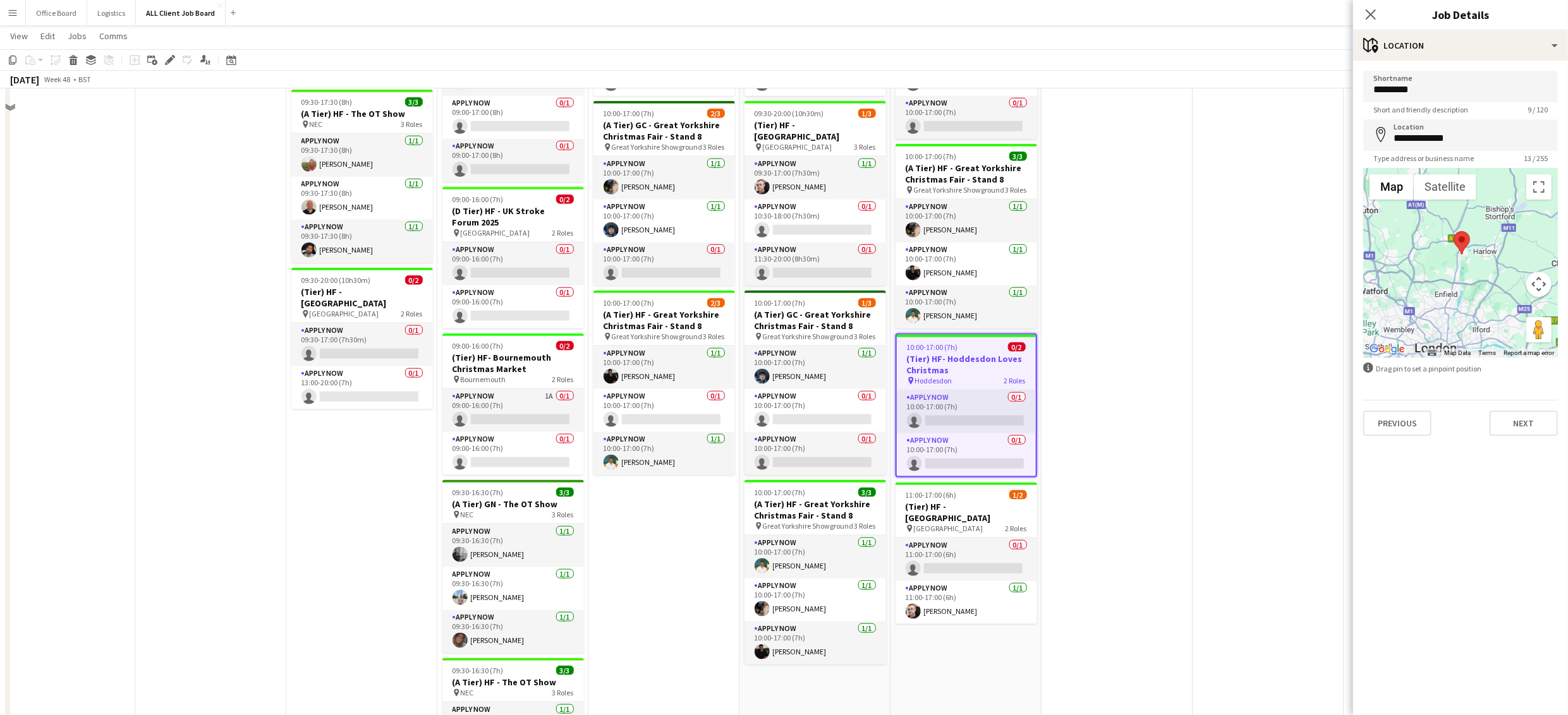
scroll to position [1482, 0]
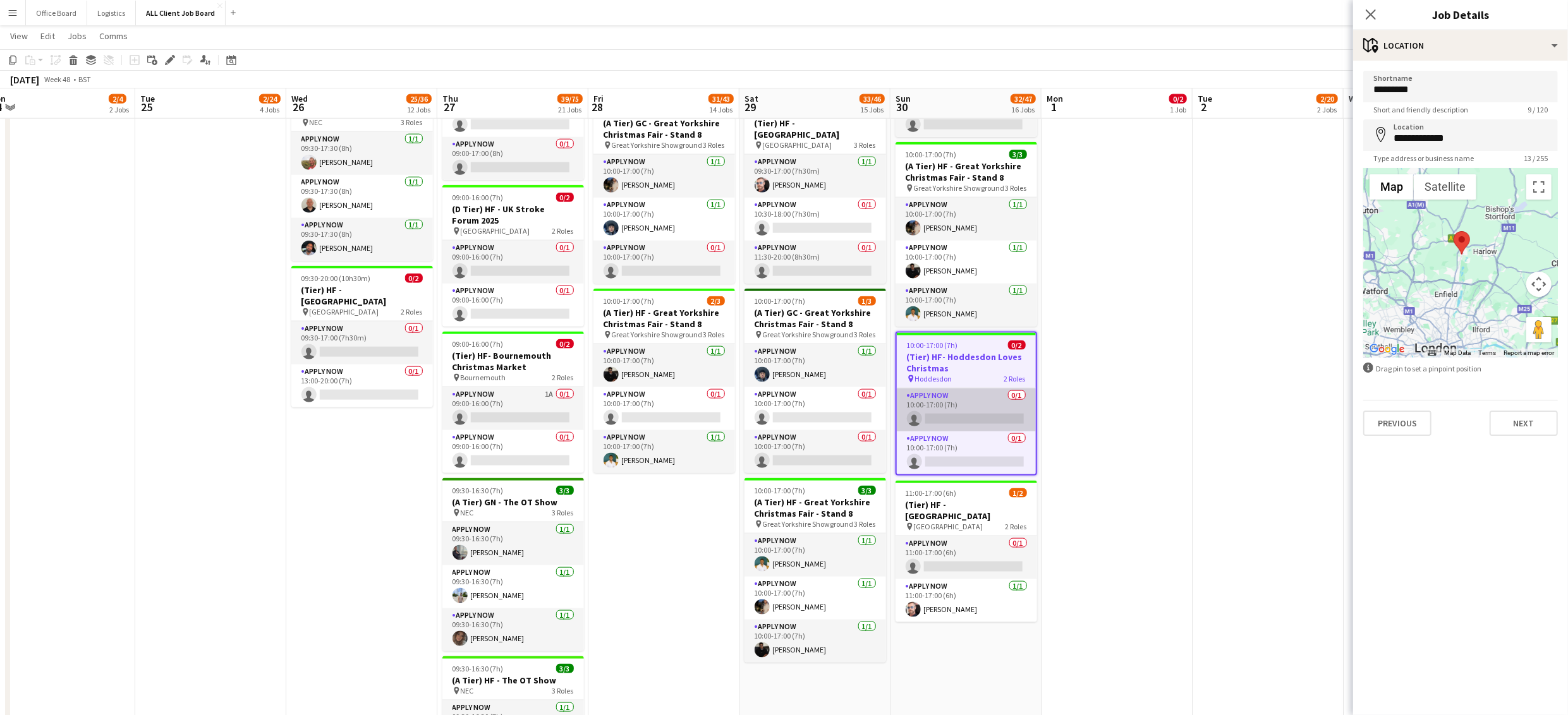
click at [929, 412] on app-card-role "APPLY NOW 0/1 10:00-17:00 (7h) single-neutral-actions" at bounding box center [966, 410] width 139 height 43
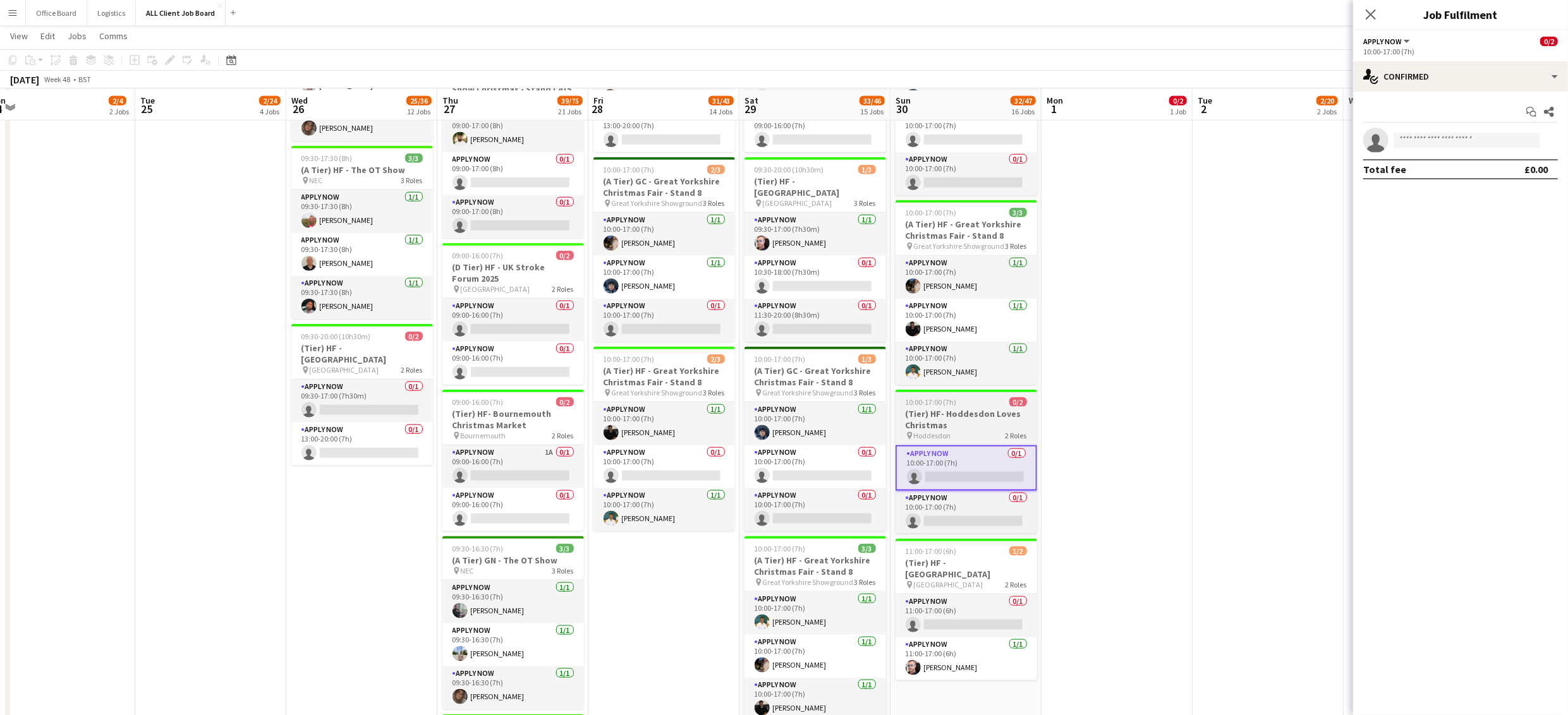
scroll to position [1421, 0]
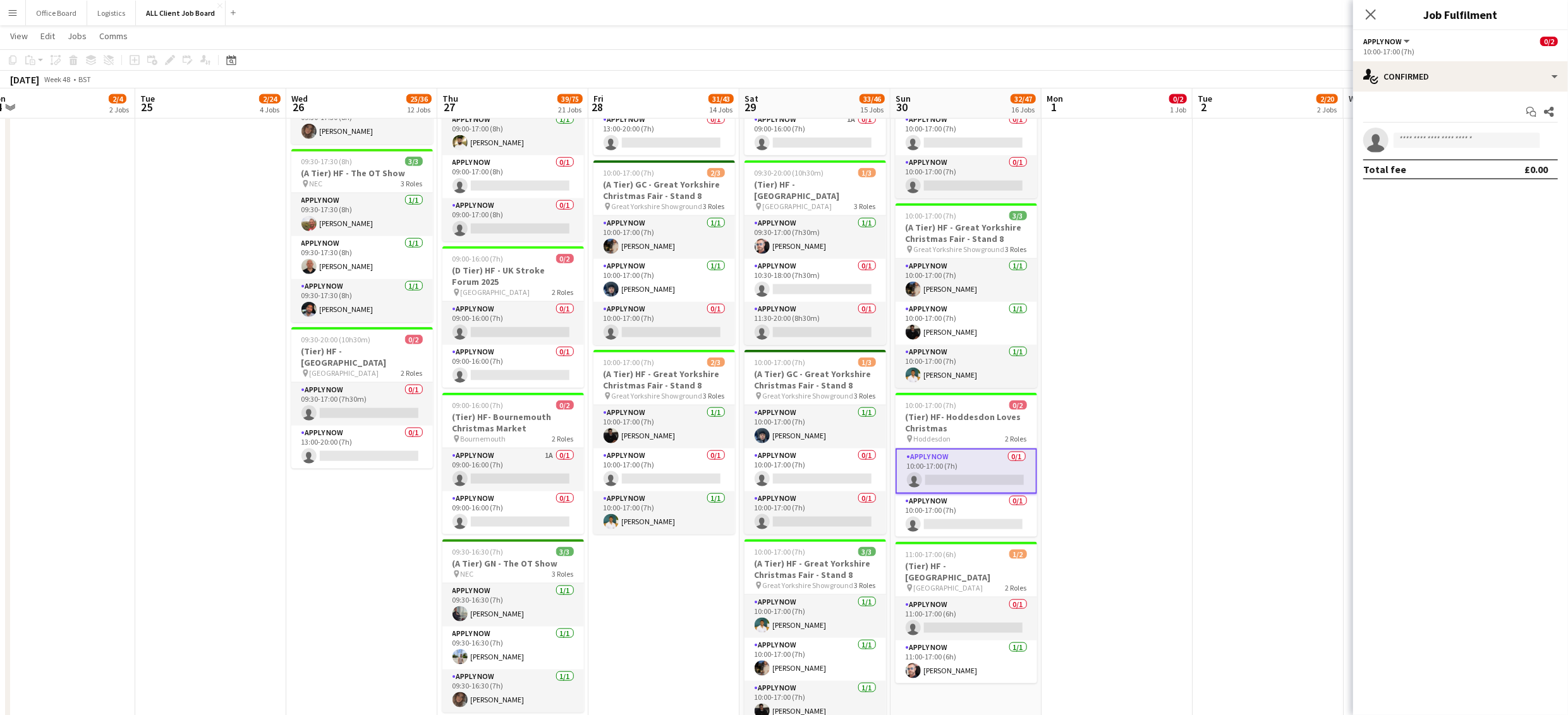
click at [1139, 381] on app-date-cell "09:00-16:00 (7h) 0/2 (Tier) HF- Bournemouth Christmas Market pin Bournemouth 2 …" at bounding box center [1117, 195] width 151 height 2563
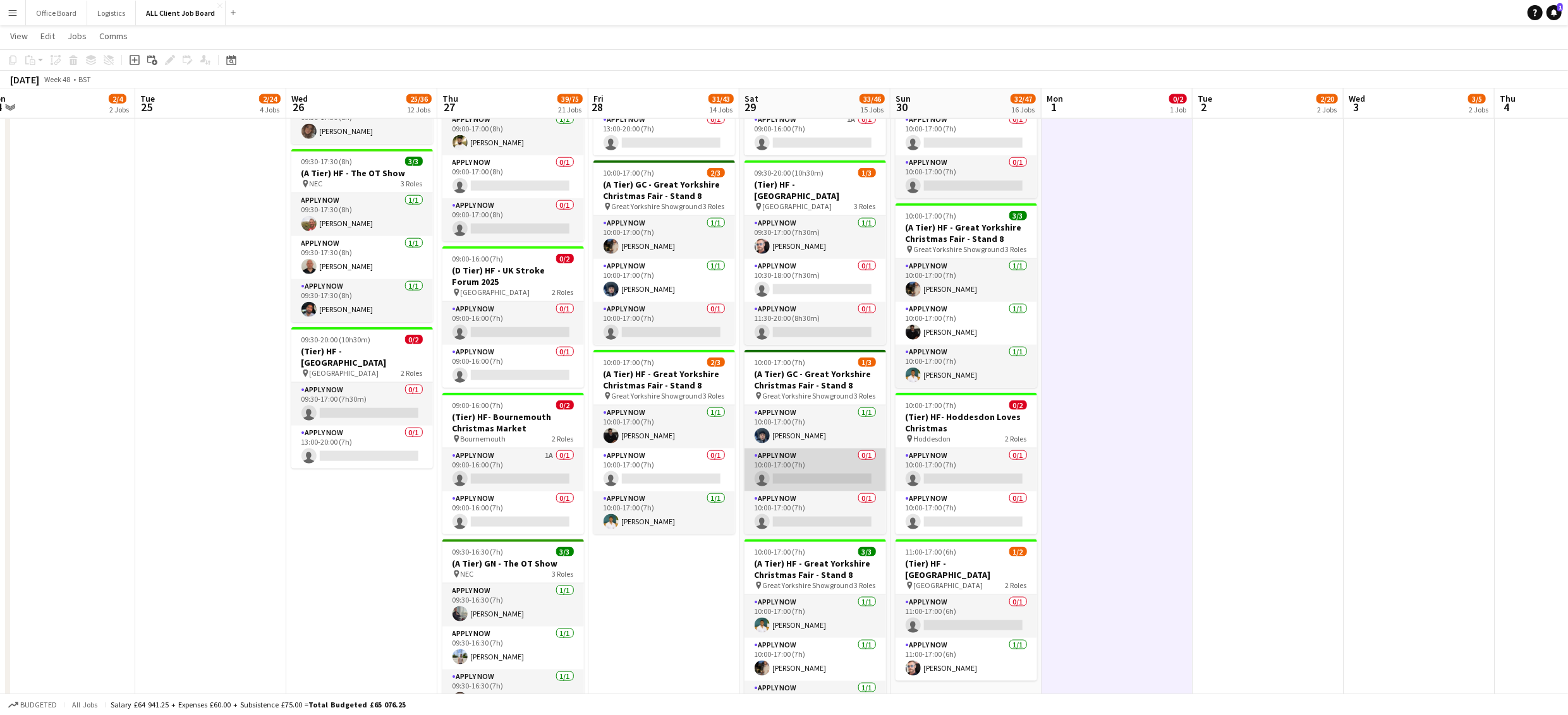
click at [810, 476] on app-card-role "APPLY NOW 0/1 10:00-17:00 (7h) single-neutral-actions" at bounding box center [815, 470] width 141 height 43
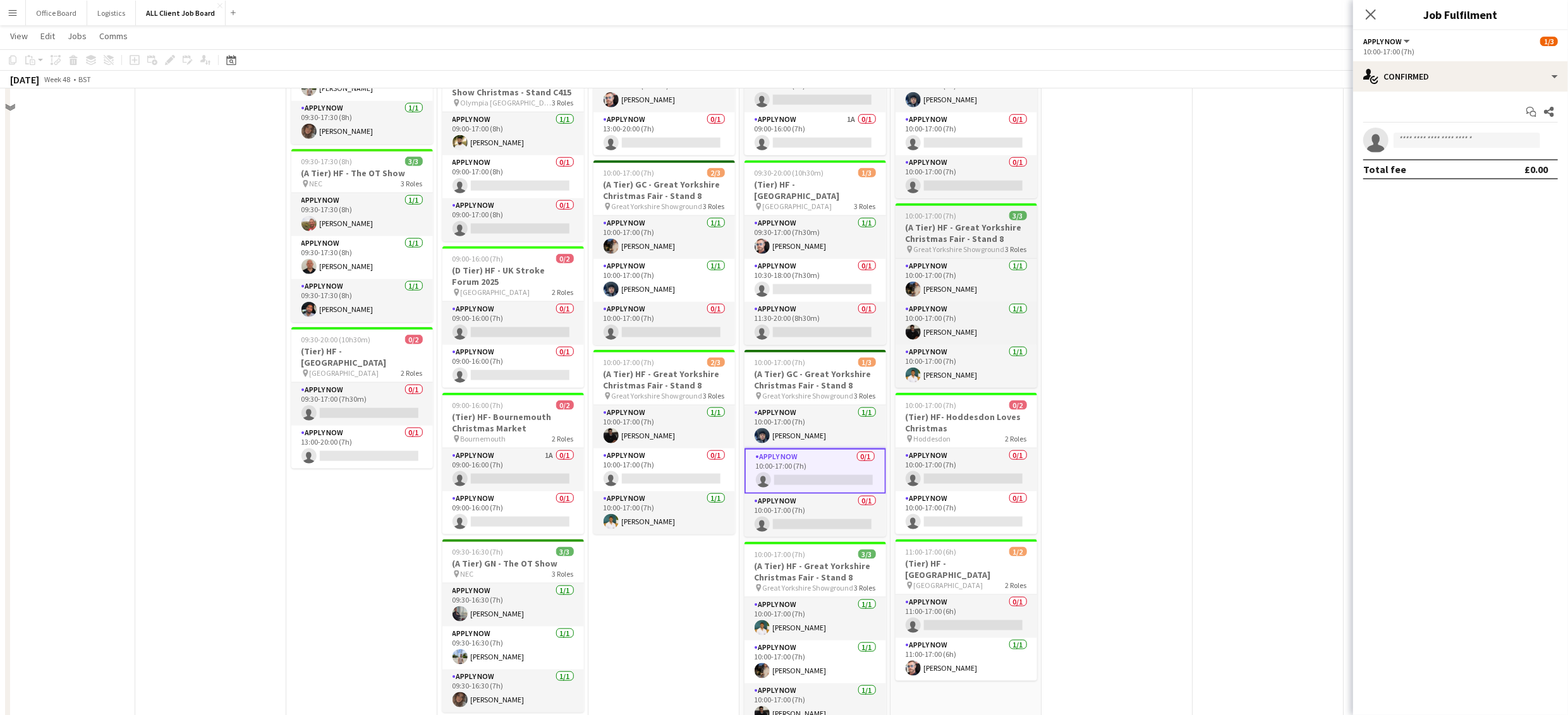
scroll to position [1317, 0]
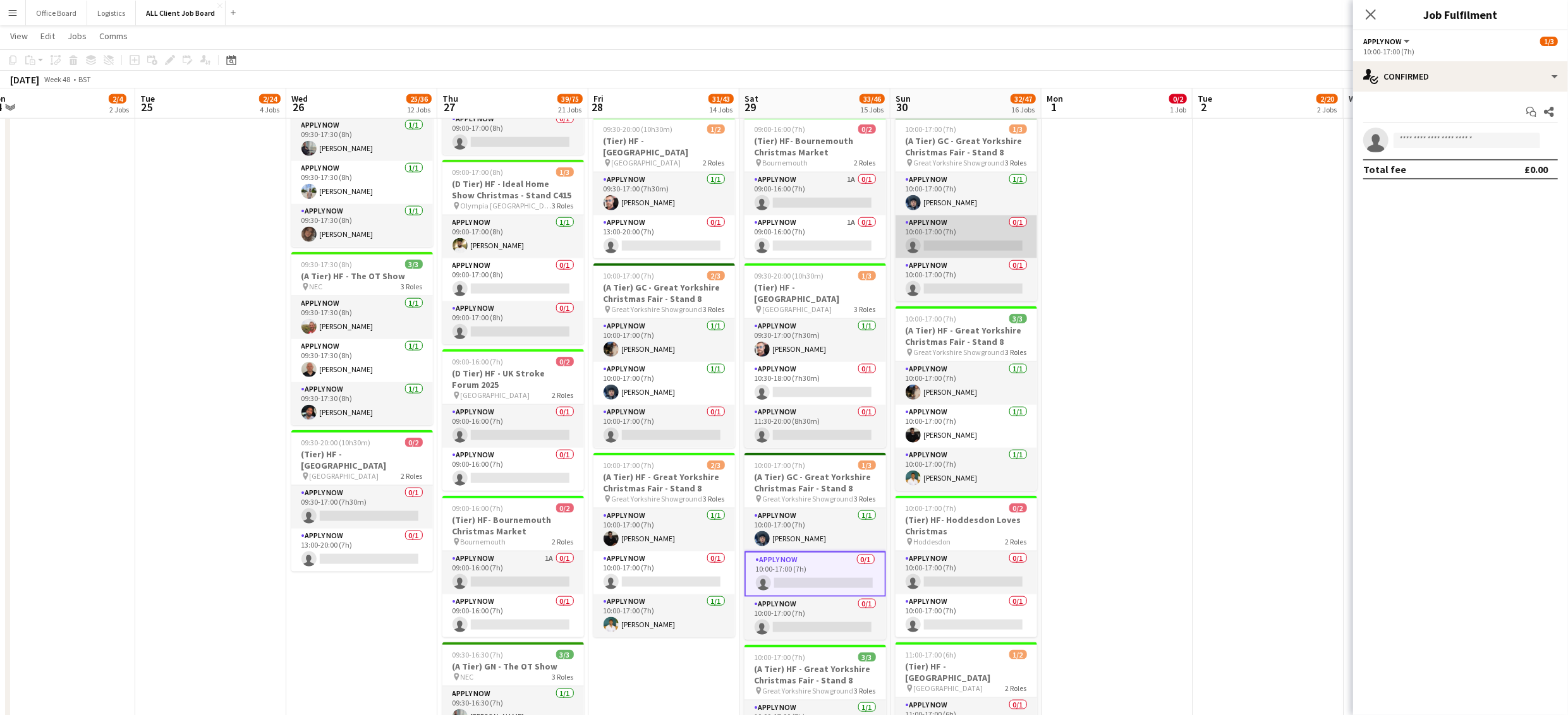
click at [974, 244] on app-card-role "APPLY NOW 0/1 10:00-17:00 (7h) single-neutral-actions" at bounding box center [966, 237] width 141 height 43
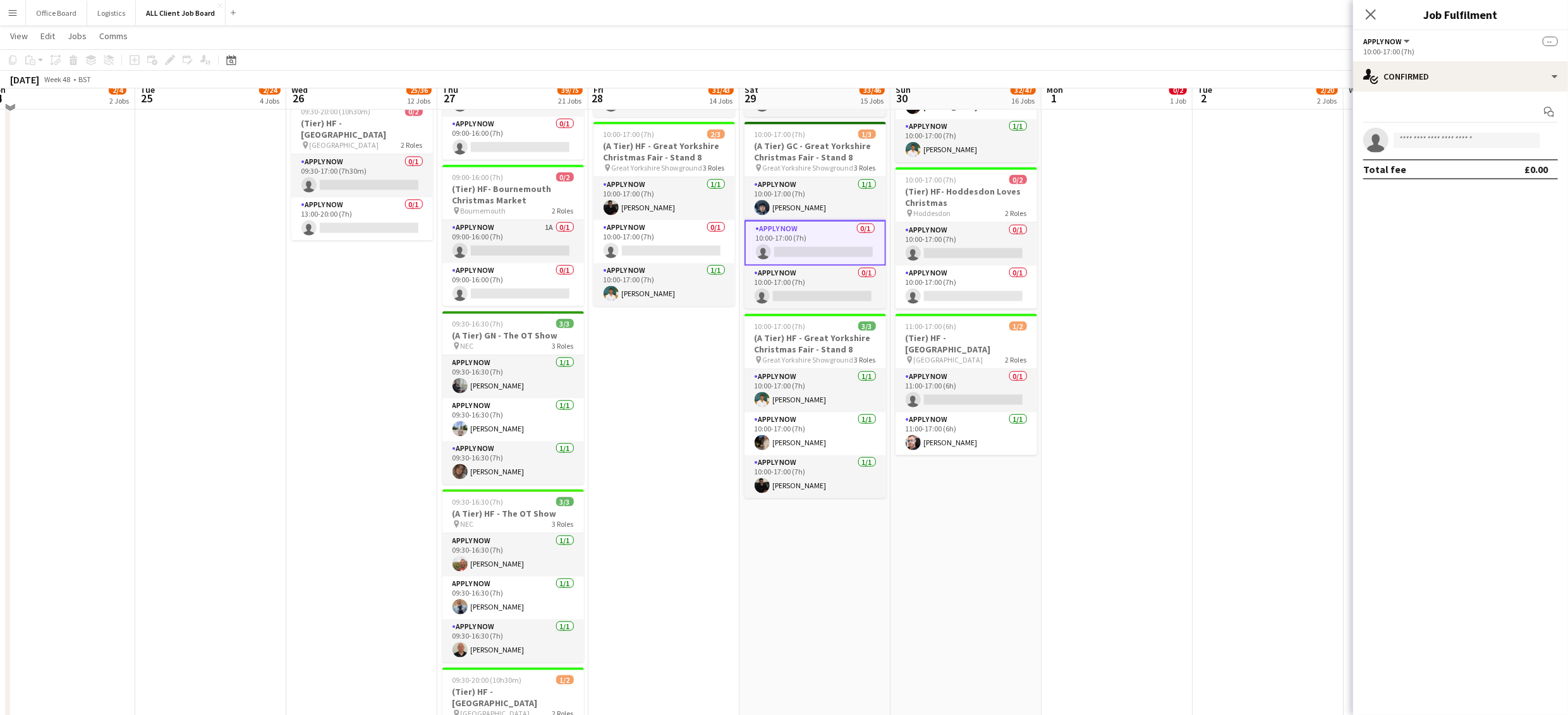
scroll to position [1666, 0]
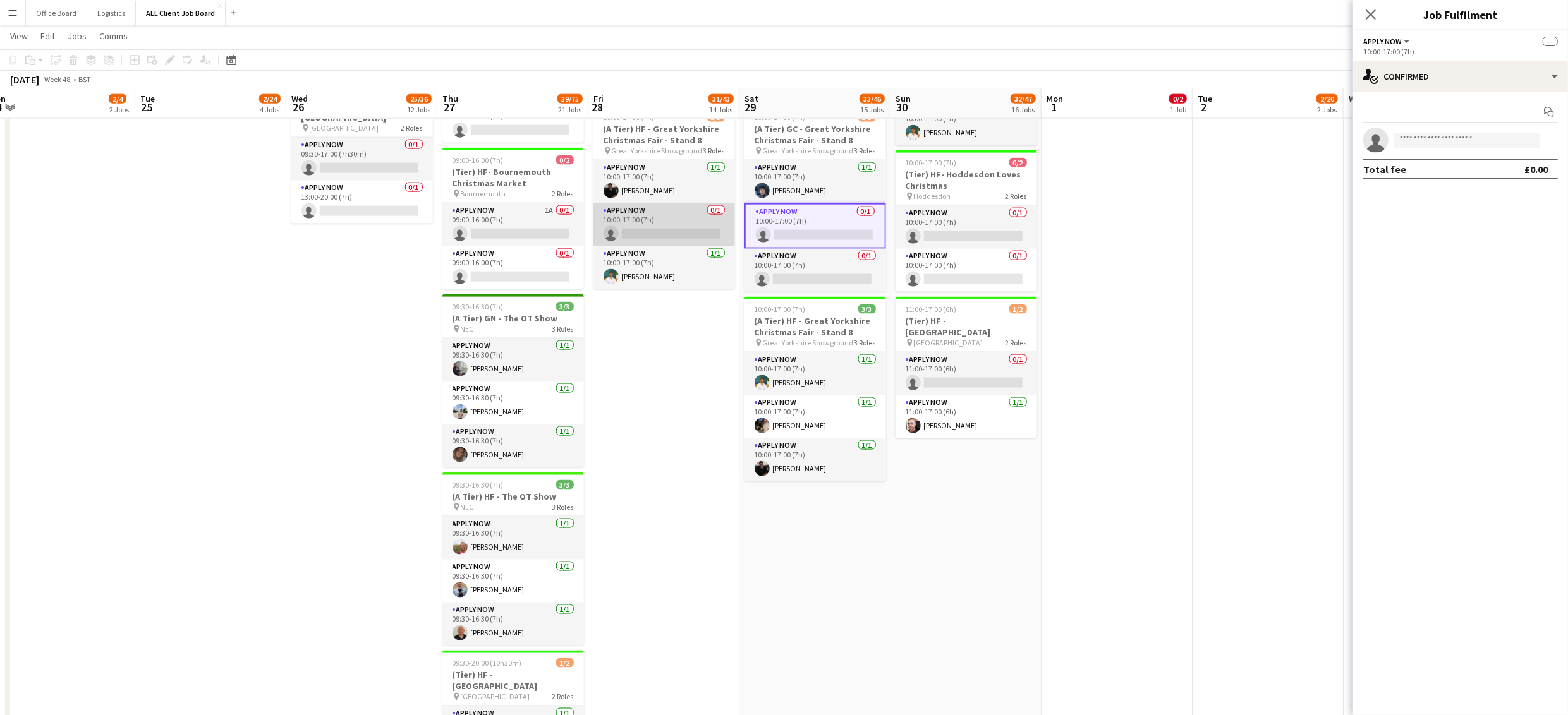
click at [657, 238] on app-card-role "APPLY NOW 0/1 10:00-17:00 (7h) single-neutral-actions" at bounding box center [664, 225] width 141 height 43
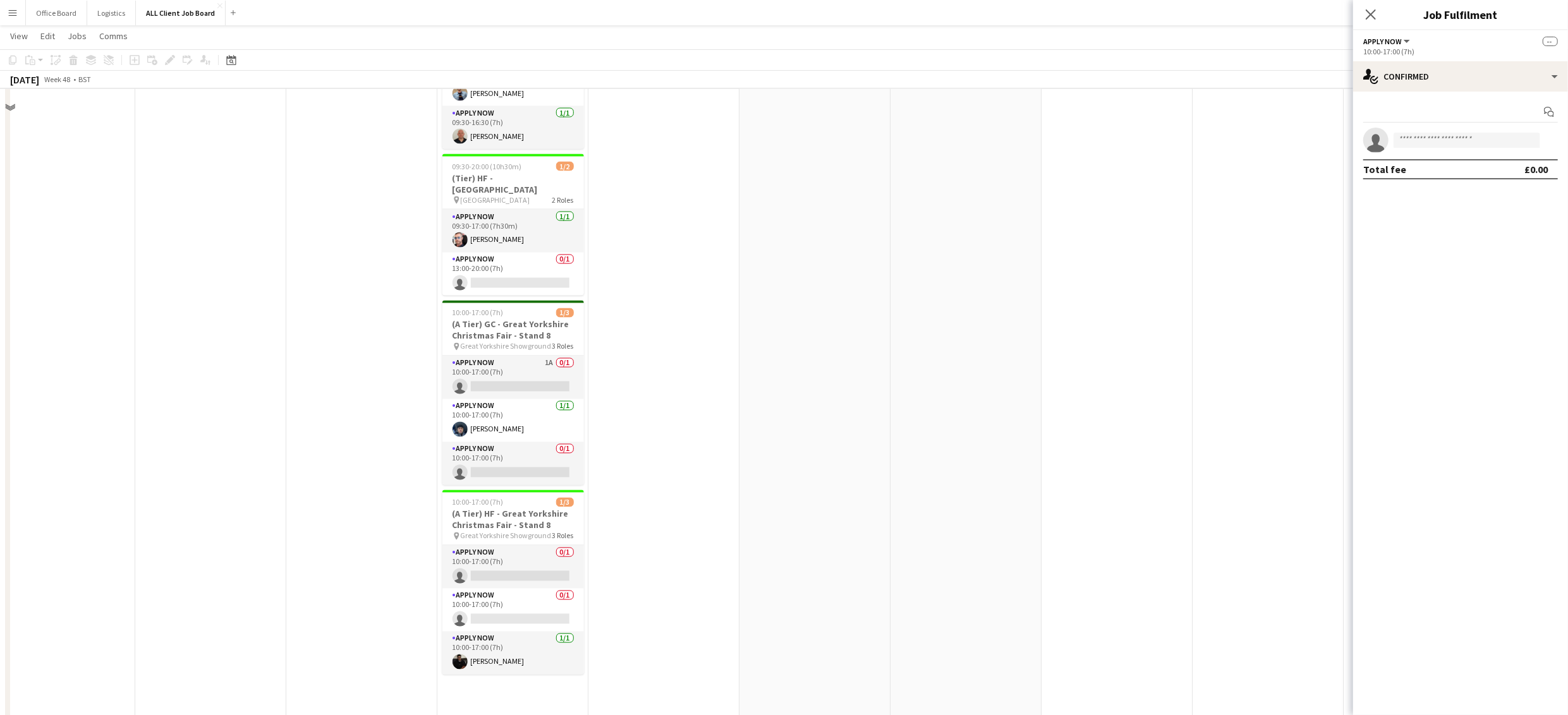
scroll to position [2163, 0]
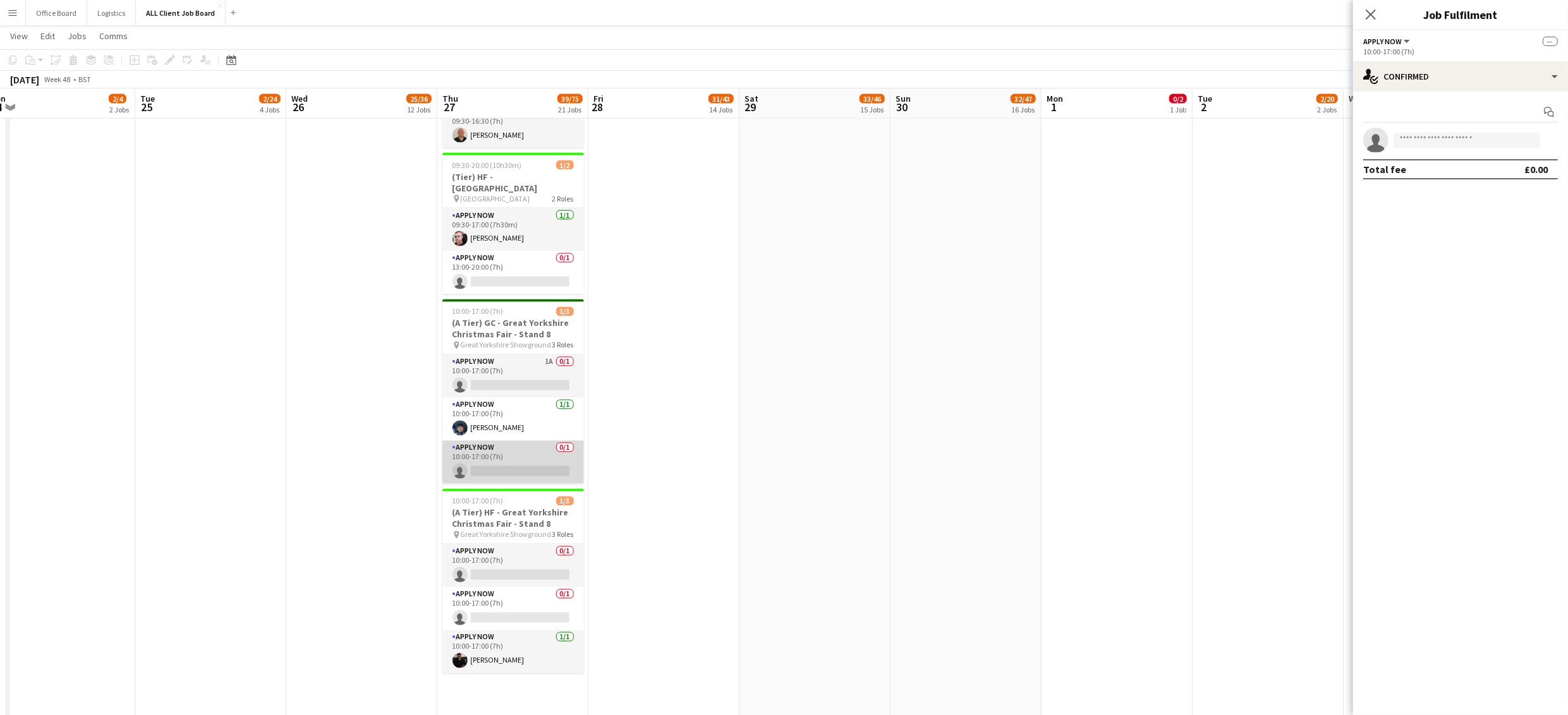
click at [498, 484] on app-card-role "APPLY NOW 0/1 10:00-17:00 (7h) single-neutral-actions" at bounding box center [513, 463] width 141 height 43
click at [1497, 141] on input at bounding box center [1466, 140] width 146 height 15
type input "*****"
click at [1457, 174] on span "+447712264274" at bounding box center [1466, 179] width 127 height 10
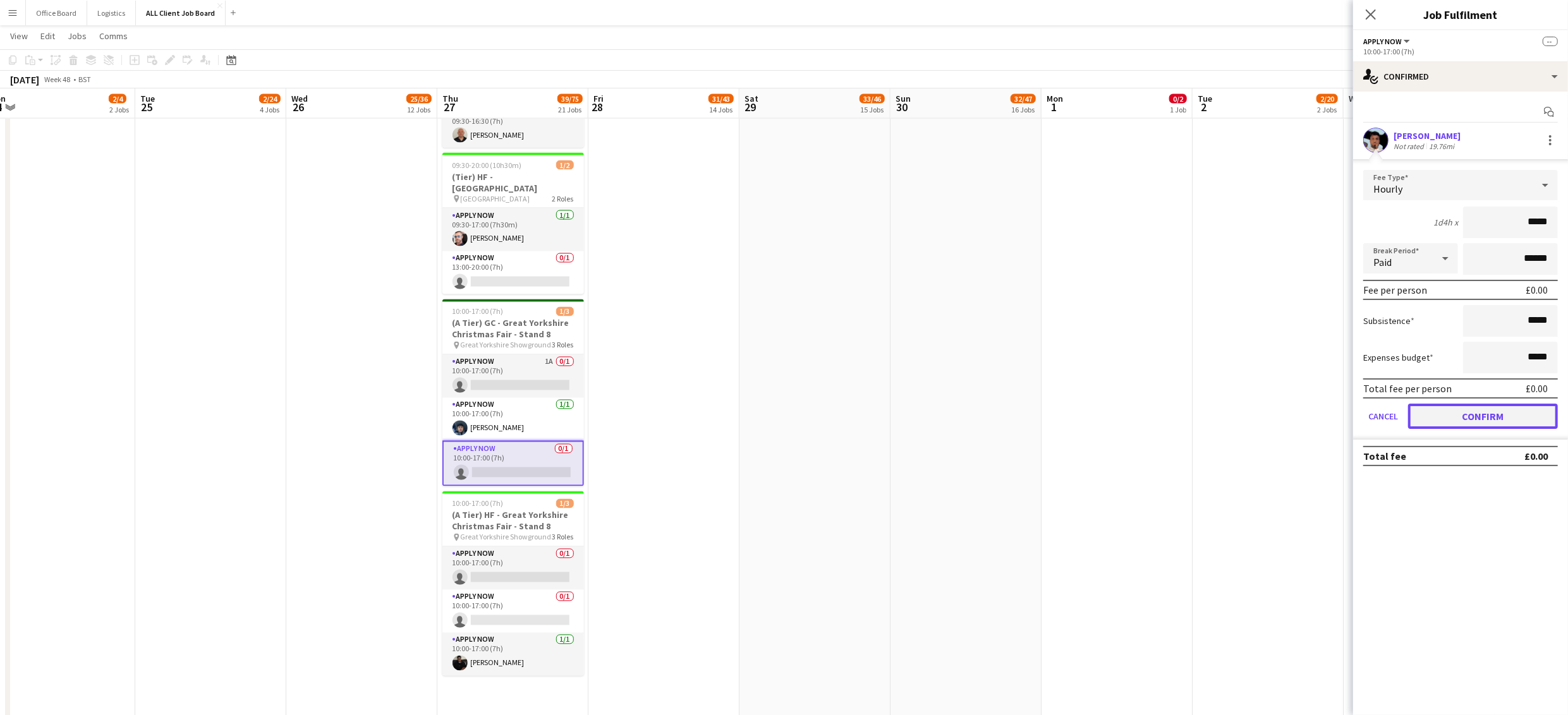
click at [1474, 405] on button "Confirm" at bounding box center [1483, 416] width 150 height 25
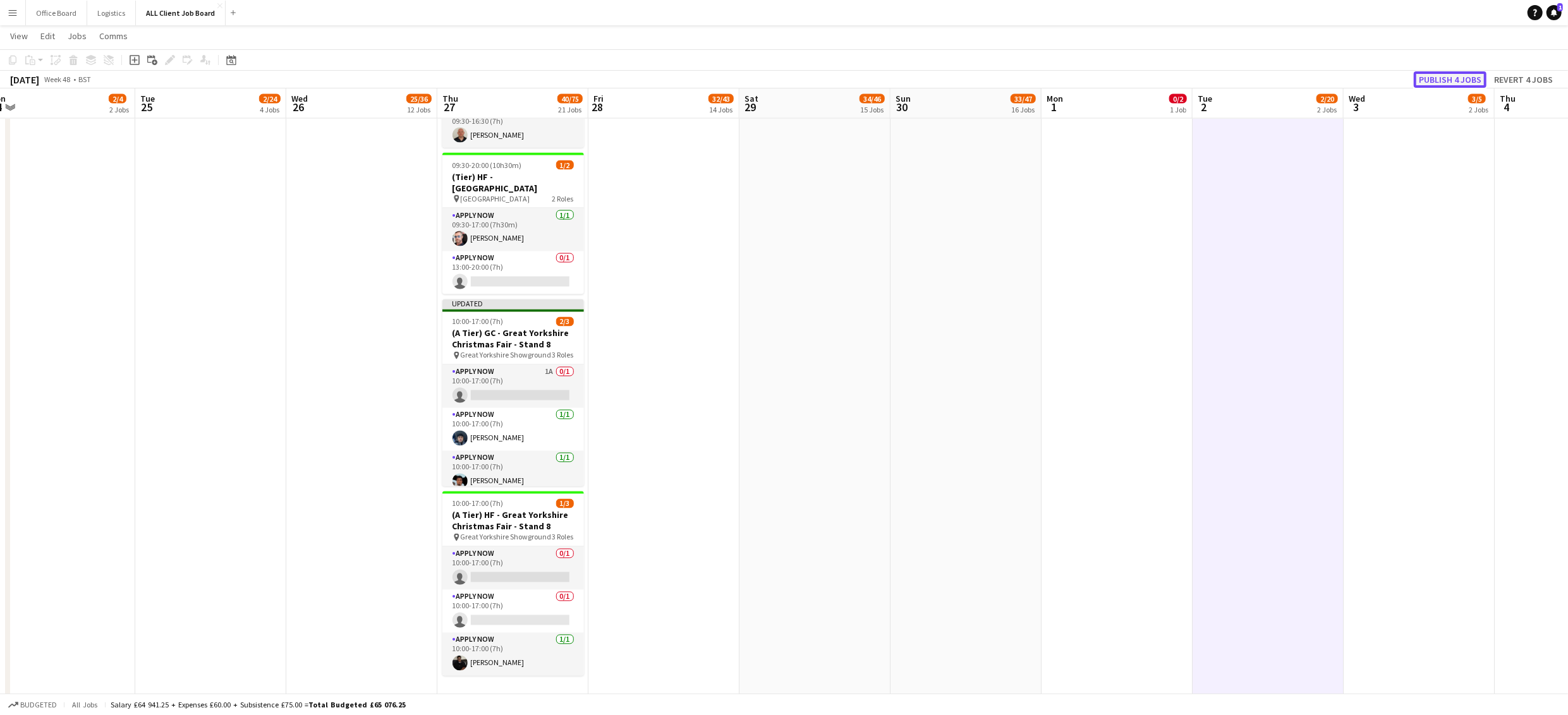
click at [1452, 77] on button "Publish 4 jobs" at bounding box center [1450, 79] width 72 height 16
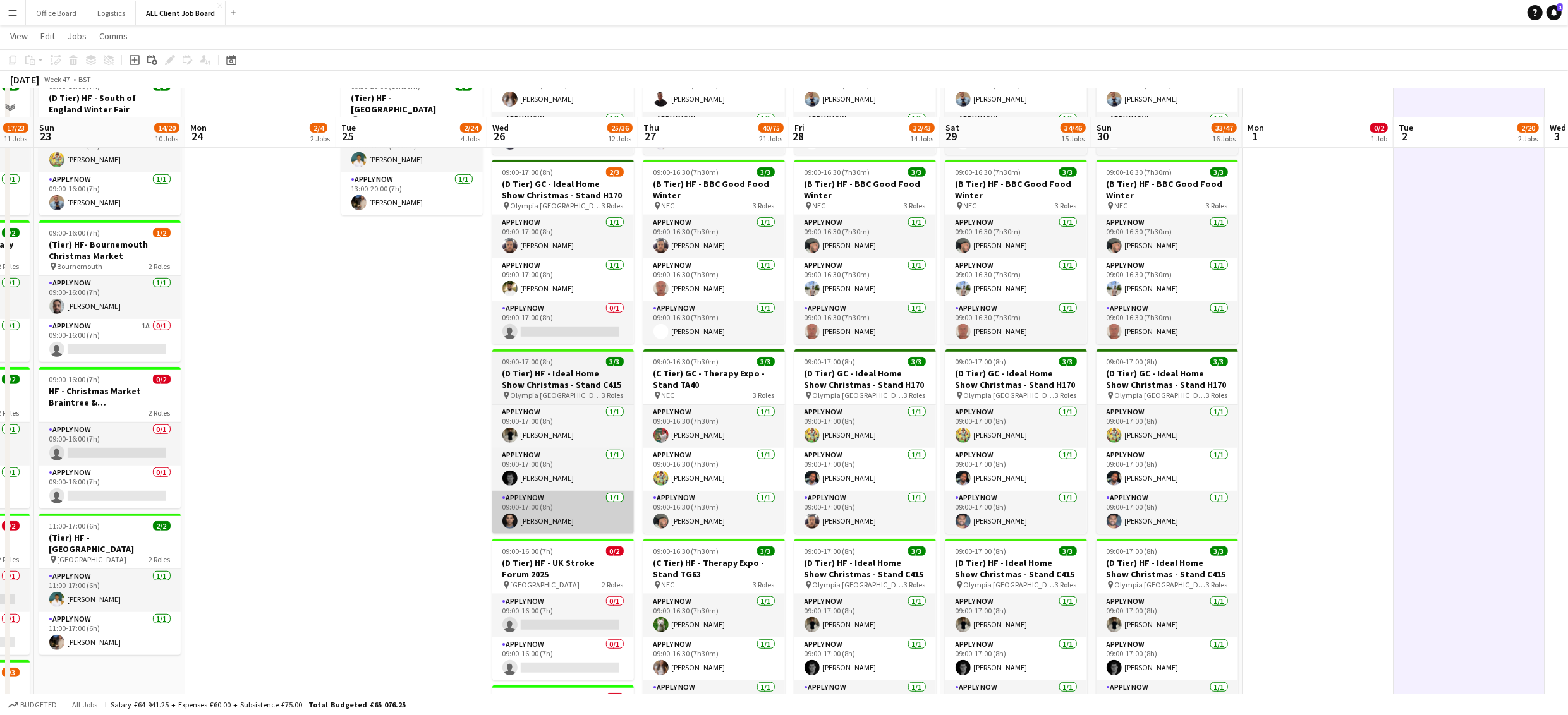
scroll to position [558, 0]
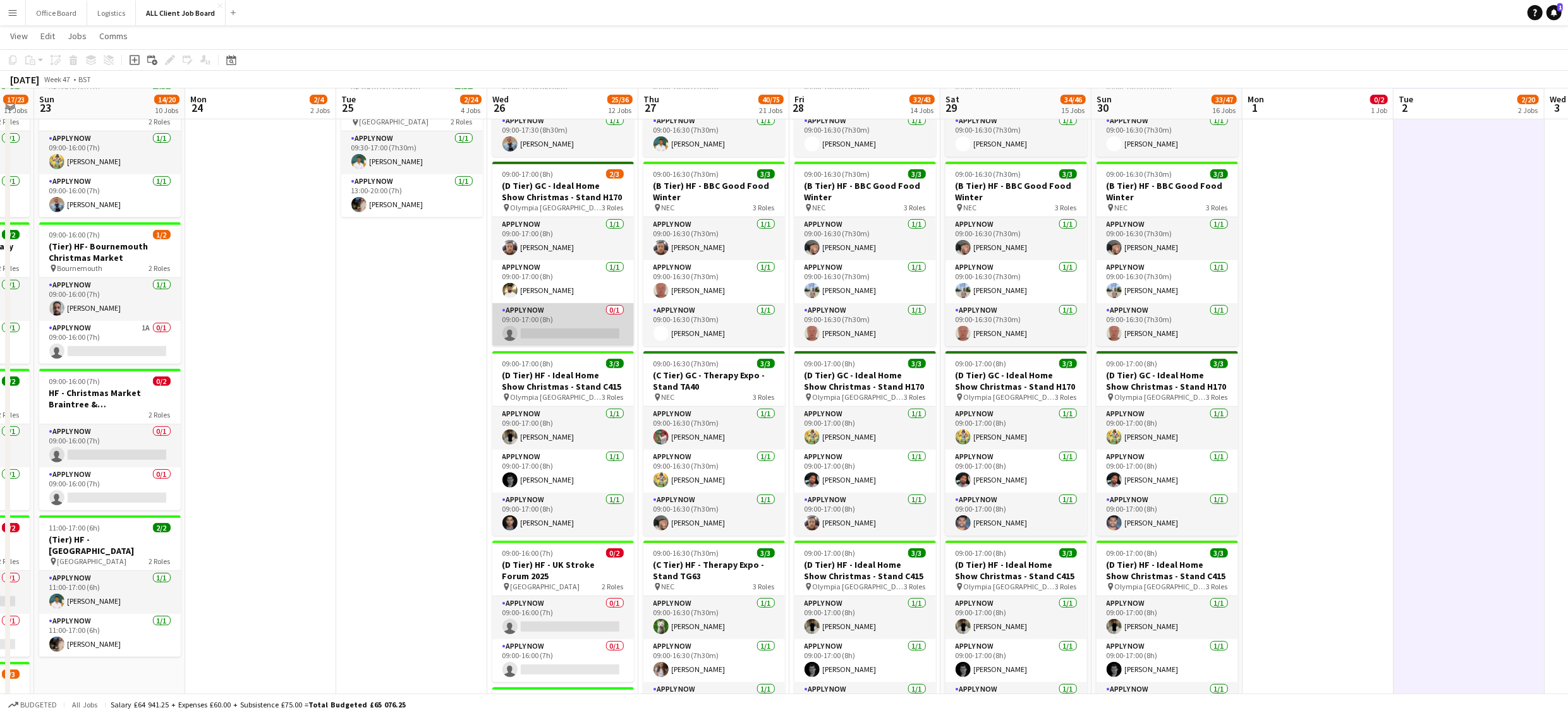
click at [567, 330] on app-card-role "APPLY NOW 0/1 09:00-17:00 (8h) single-neutral-actions" at bounding box center [563, 324] width 141 height 43
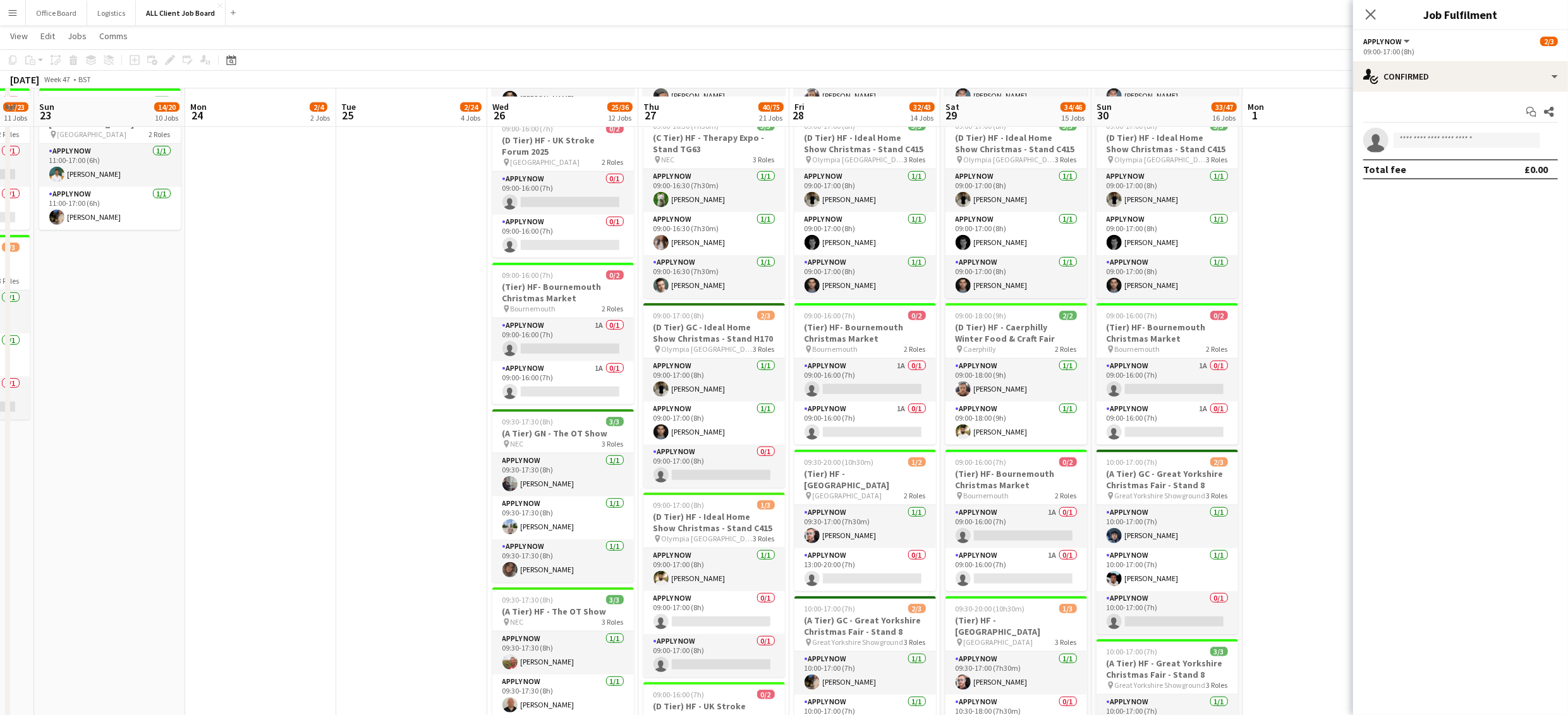
scroll to position [1000, 0]
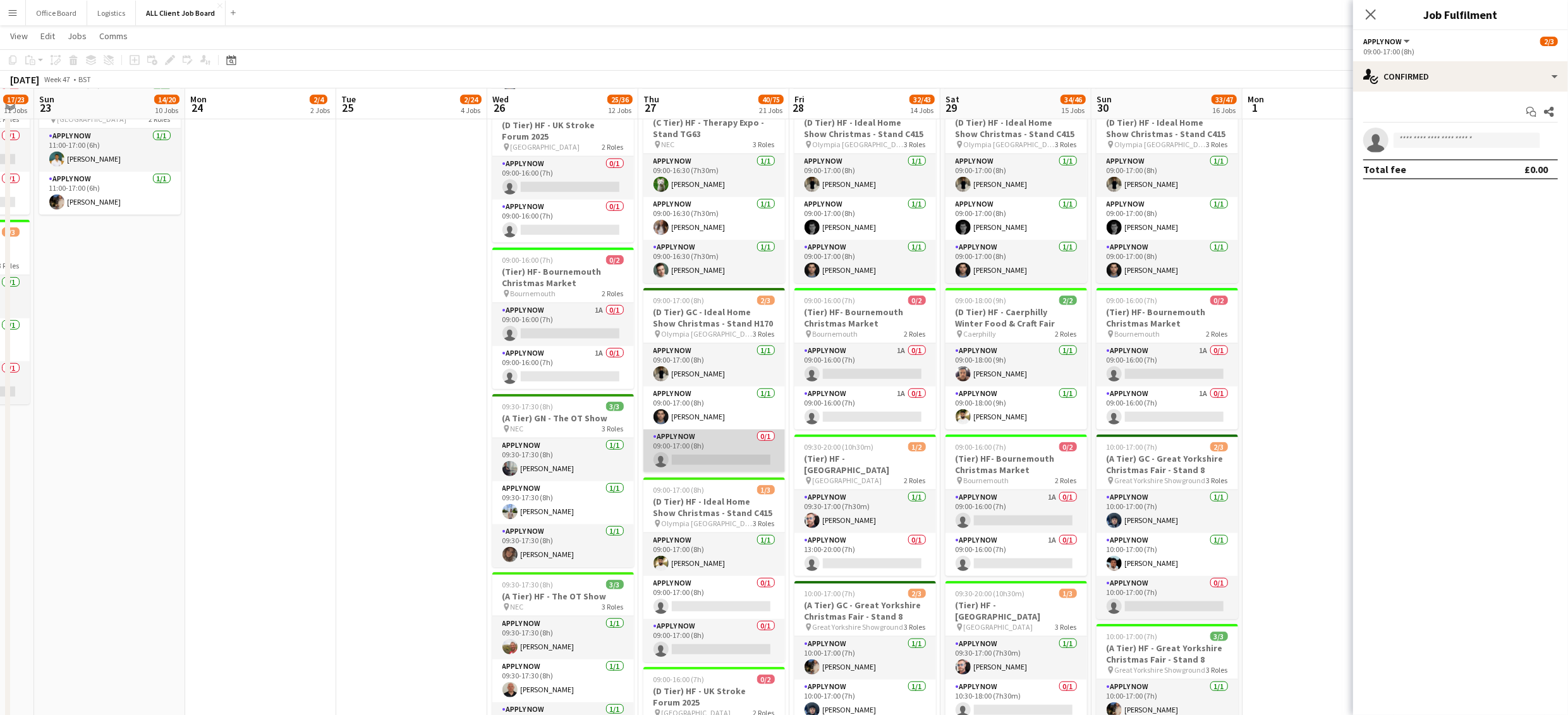
click at [710, 467] on app-card-role "APPLY NOW 0/1 09:00-17:00 (8h) single-neutral-actions" at bounding box center [714, 451] width 141 height 43
click at [1466, 142] on input at bounding box center [1466, 140] width 146 height 15
type input "****"
click at [1469, 162] on span "Glen Chapman Invited" at bounding box center [1466, 158] width 127 height 10
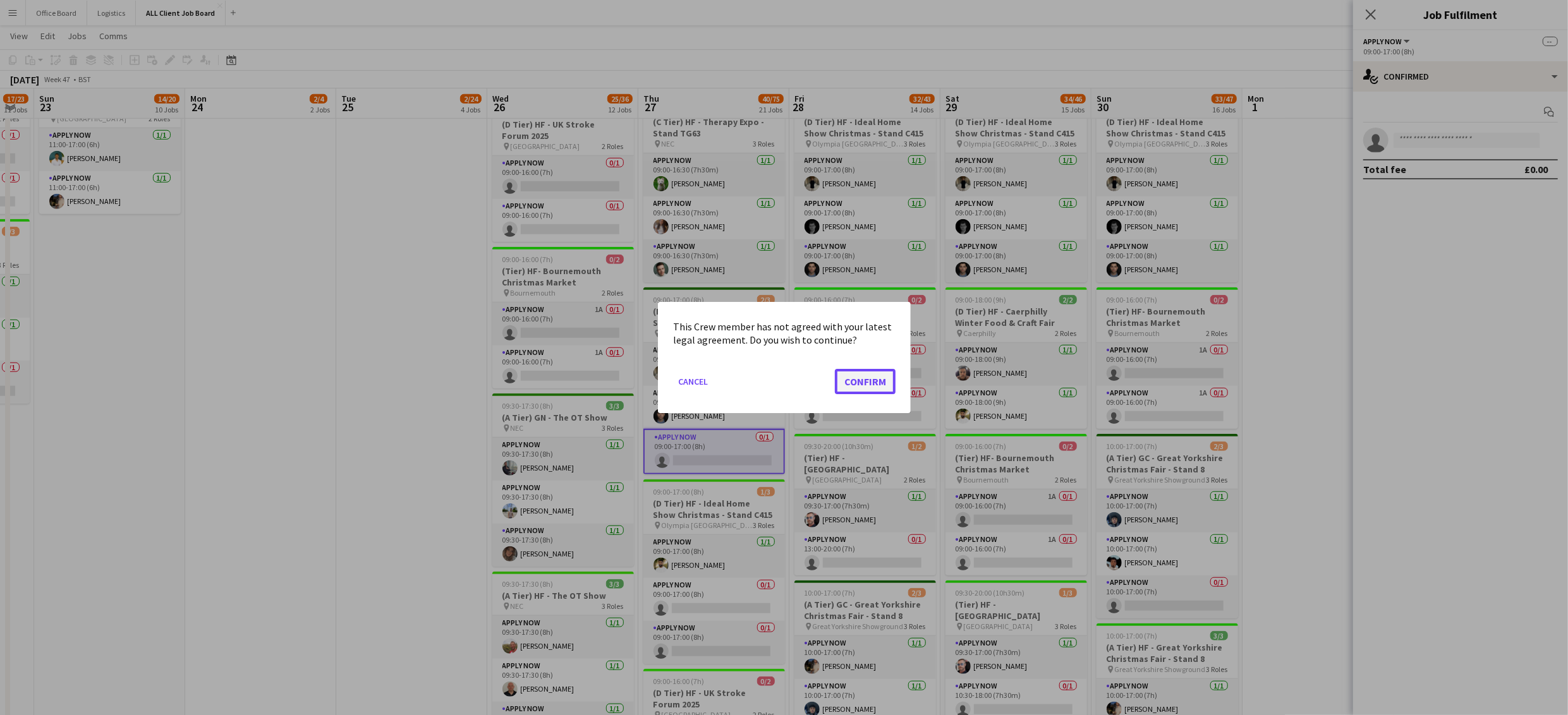
click at [858, 373] on button "Confirm" at bounding box center [865, 381] width 60 height 25
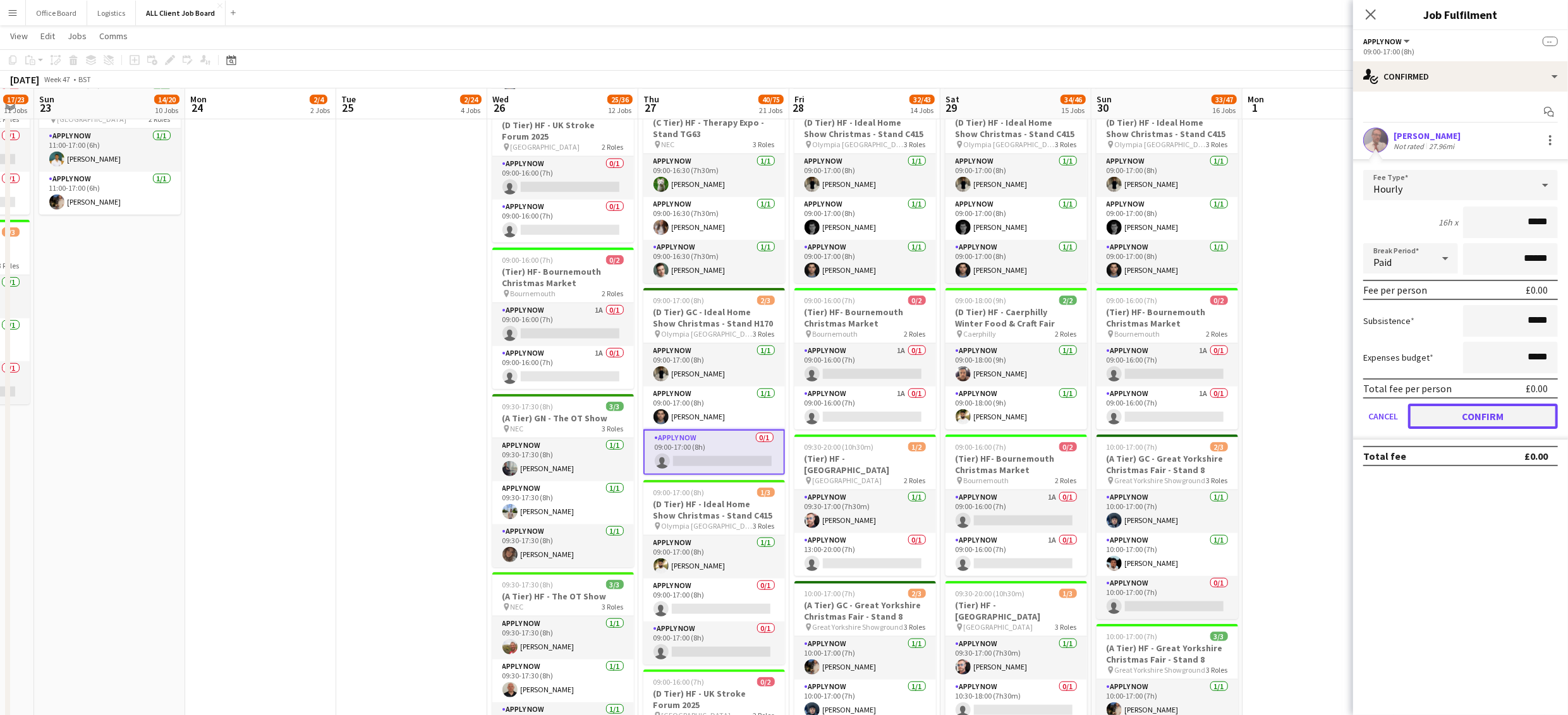
click at [1458, 410] on button "Confirm" at bounding box center [1483, 416] width 150 height 25
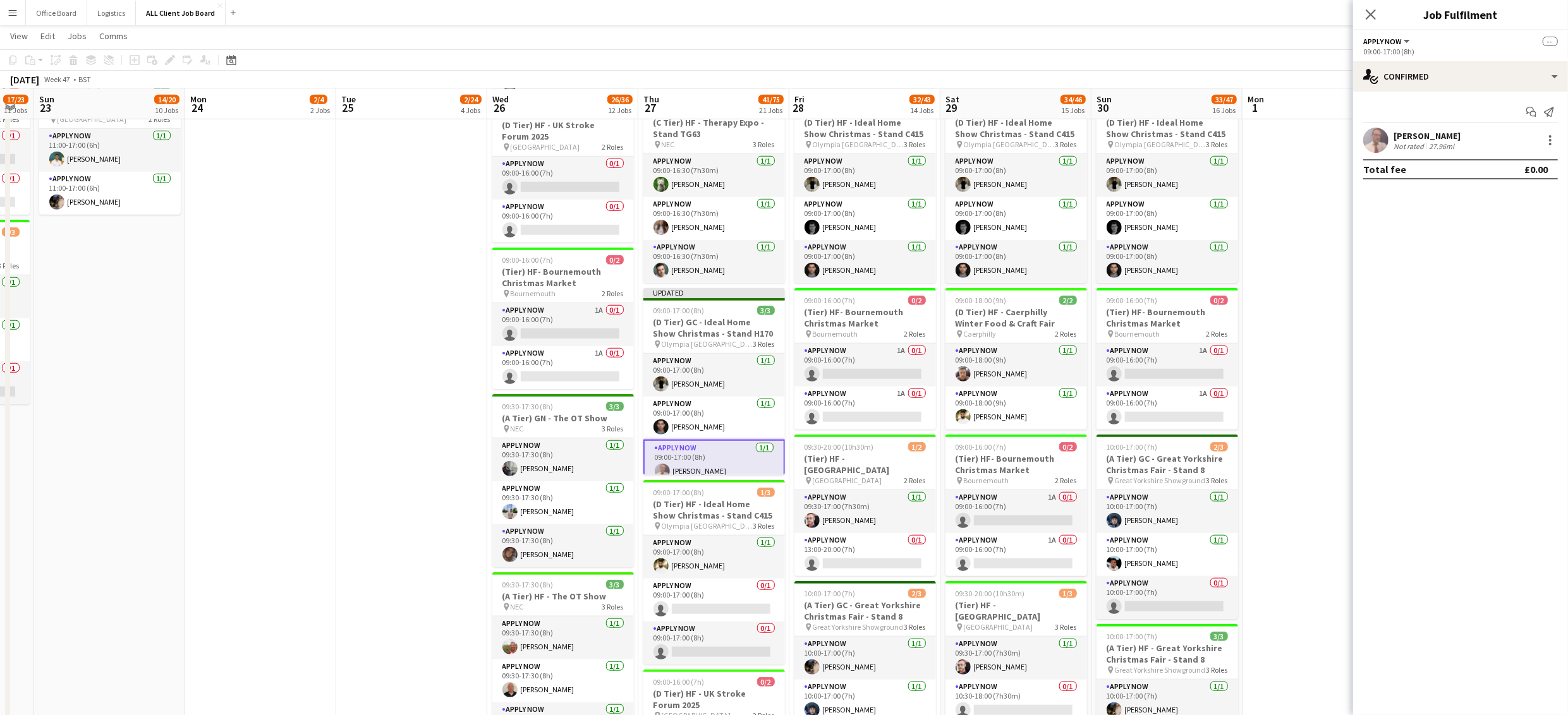
click at [1285, 283] on app-date-cell "09:00-16:00 (7h) 0/2 (Tier) HF- Bournemouth Christmas Market pin Bournemouth 2 …" at bounding box center [1318, 617] width 151 height 2565
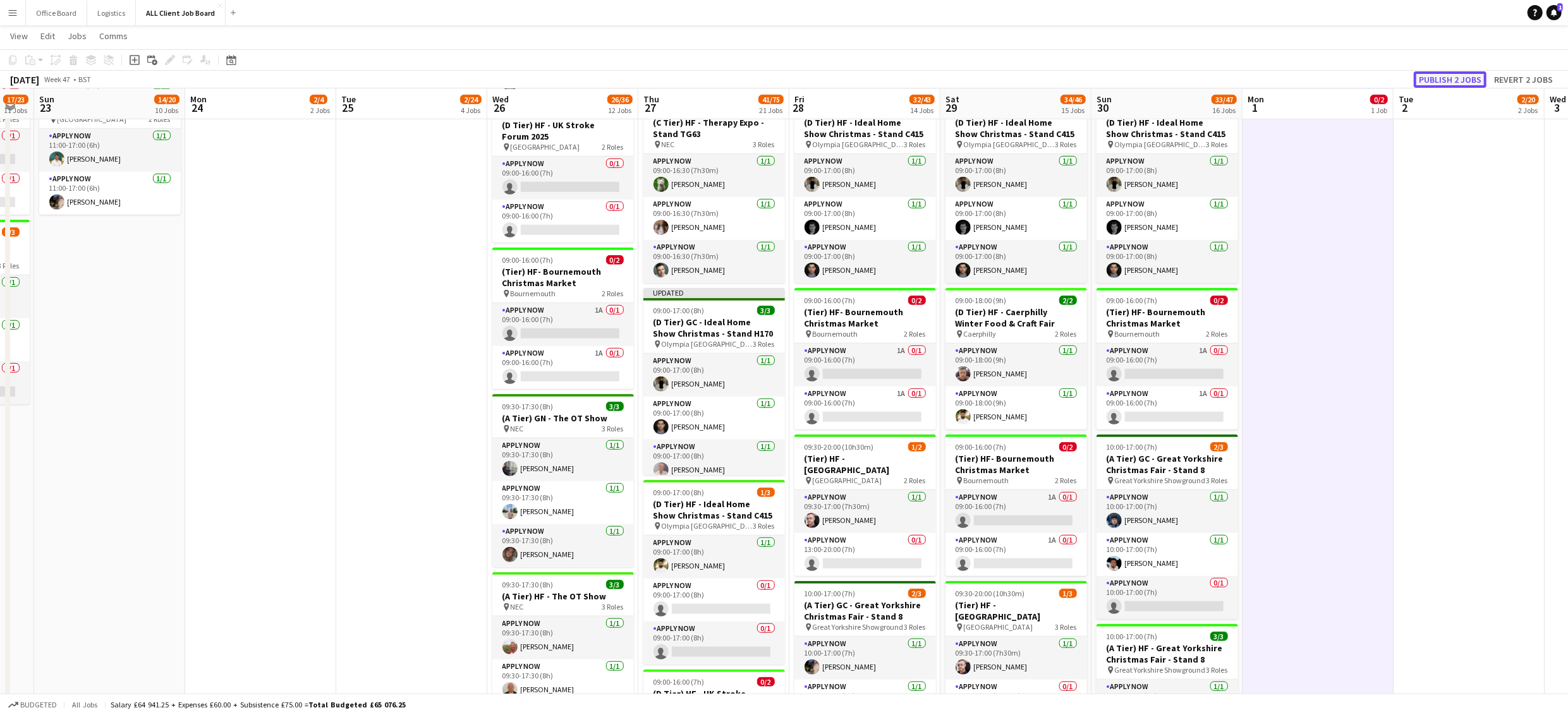
click at [1465, 76] on button "Publish 2 jobs" at bounding box center [1450, 79] width 72 height 16
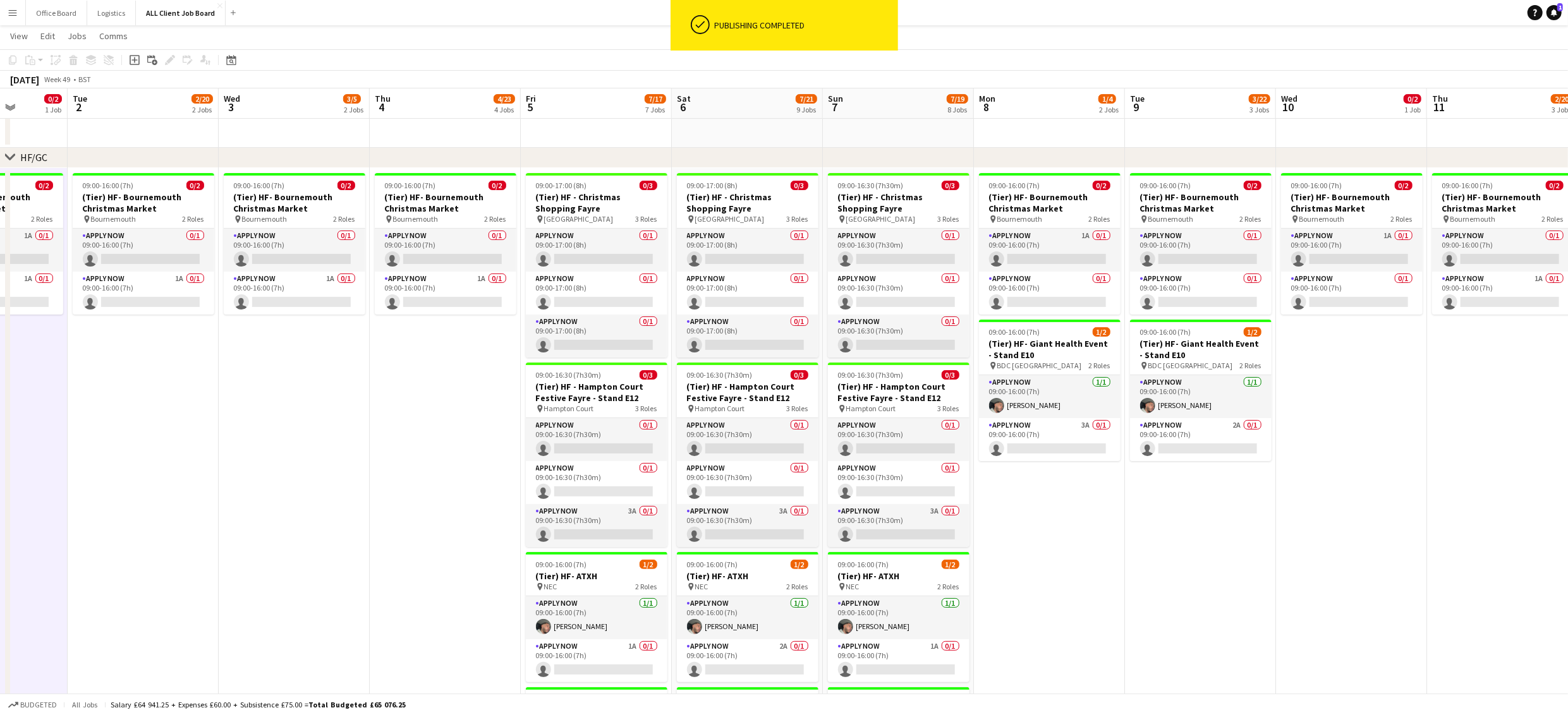
scroll to position [0, 390]
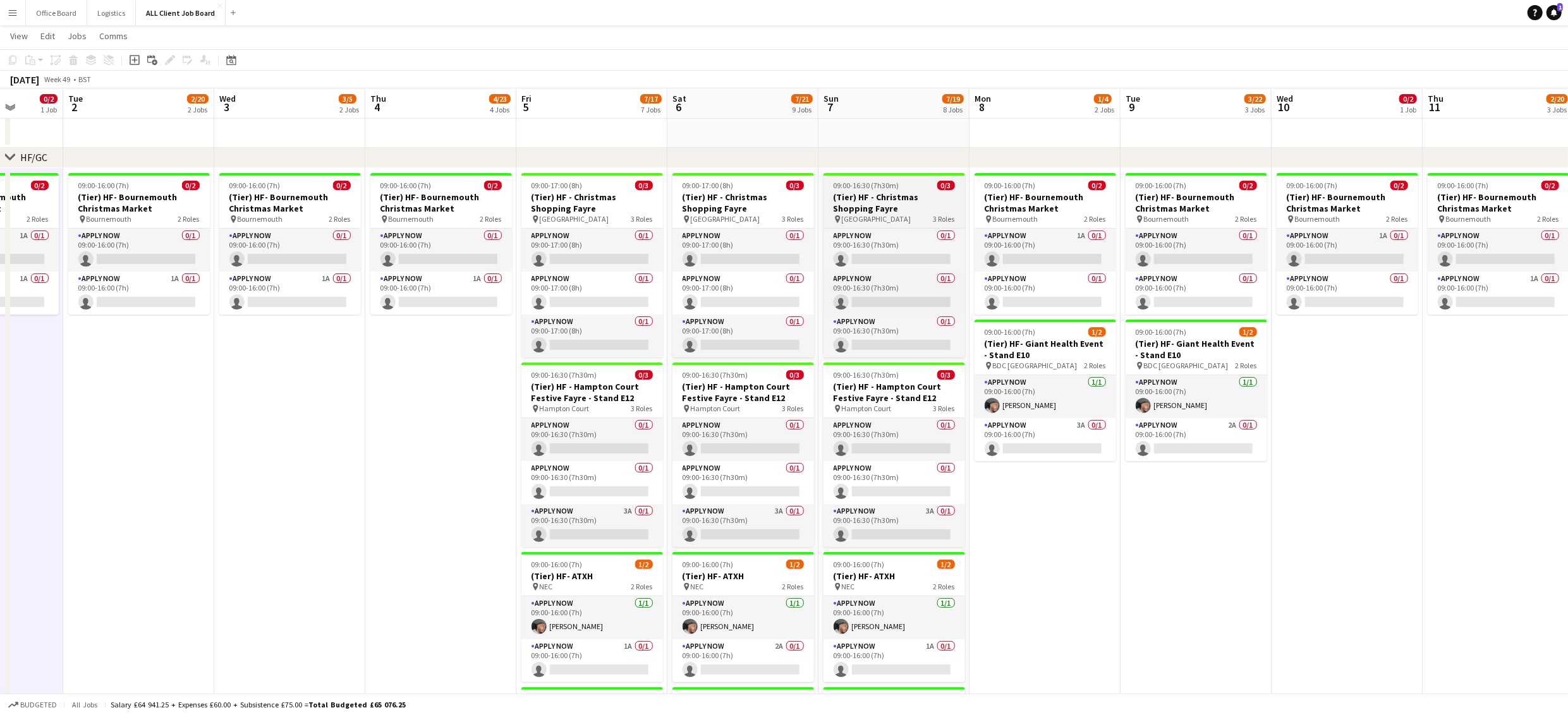
click at [852, 197] on h3 "(Tier) HF - Christmas Shopping Fayre" at bounding box center [894, 202] width 141 height 22
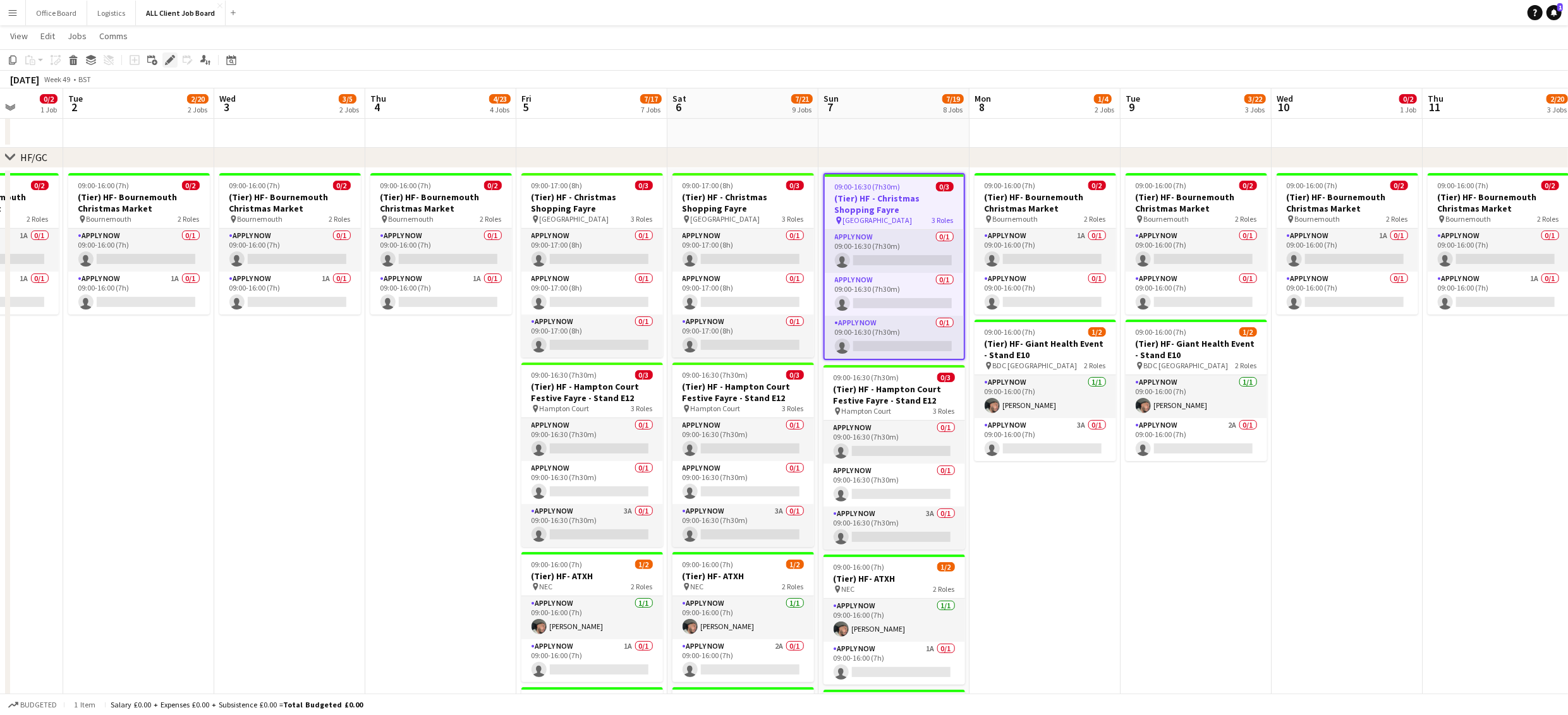
click at [168, 60] on icon at bounding box center [170, 60] width 7 height 7
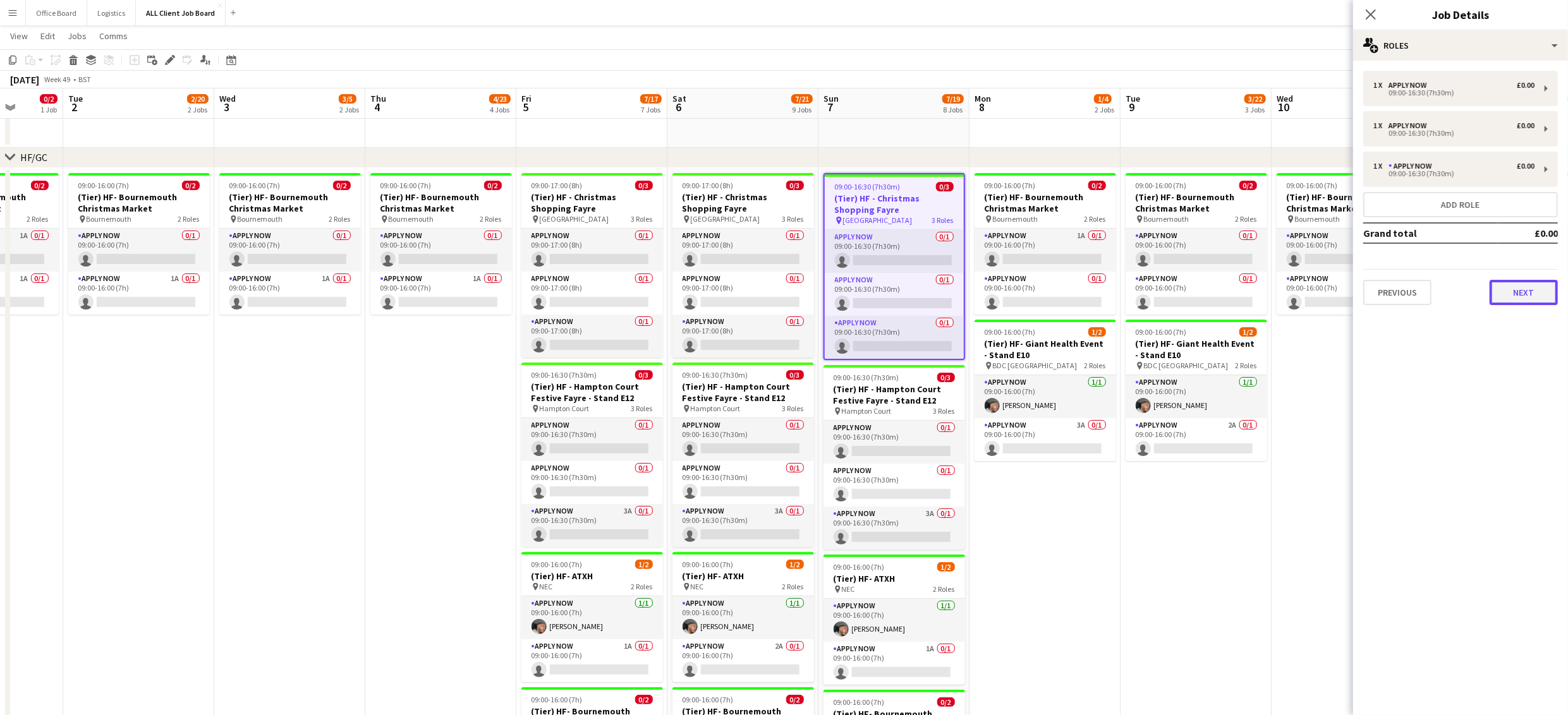
click at [1518, 284] on button "Next" at bounding box center [1523, 292] width 68 height 25
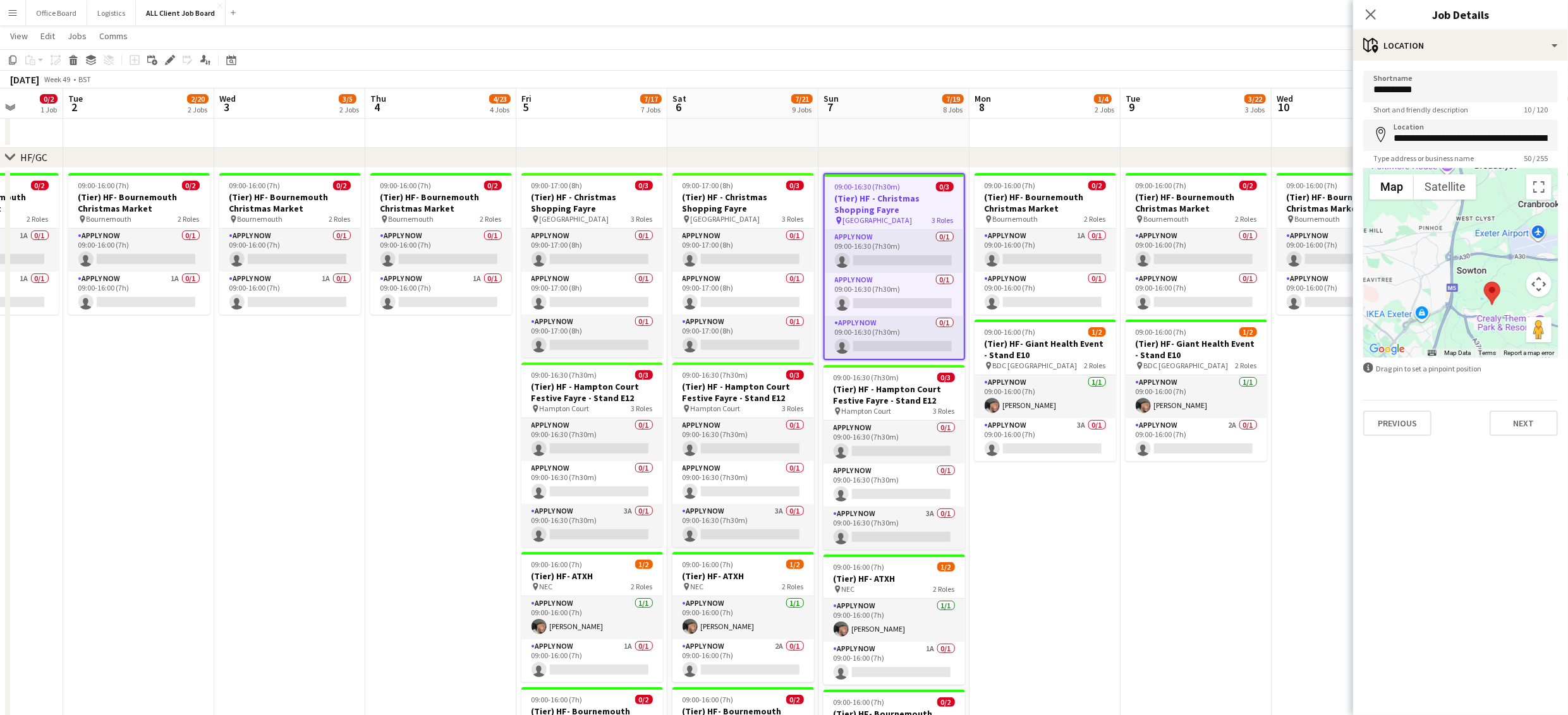
scroll to position [0, 391]
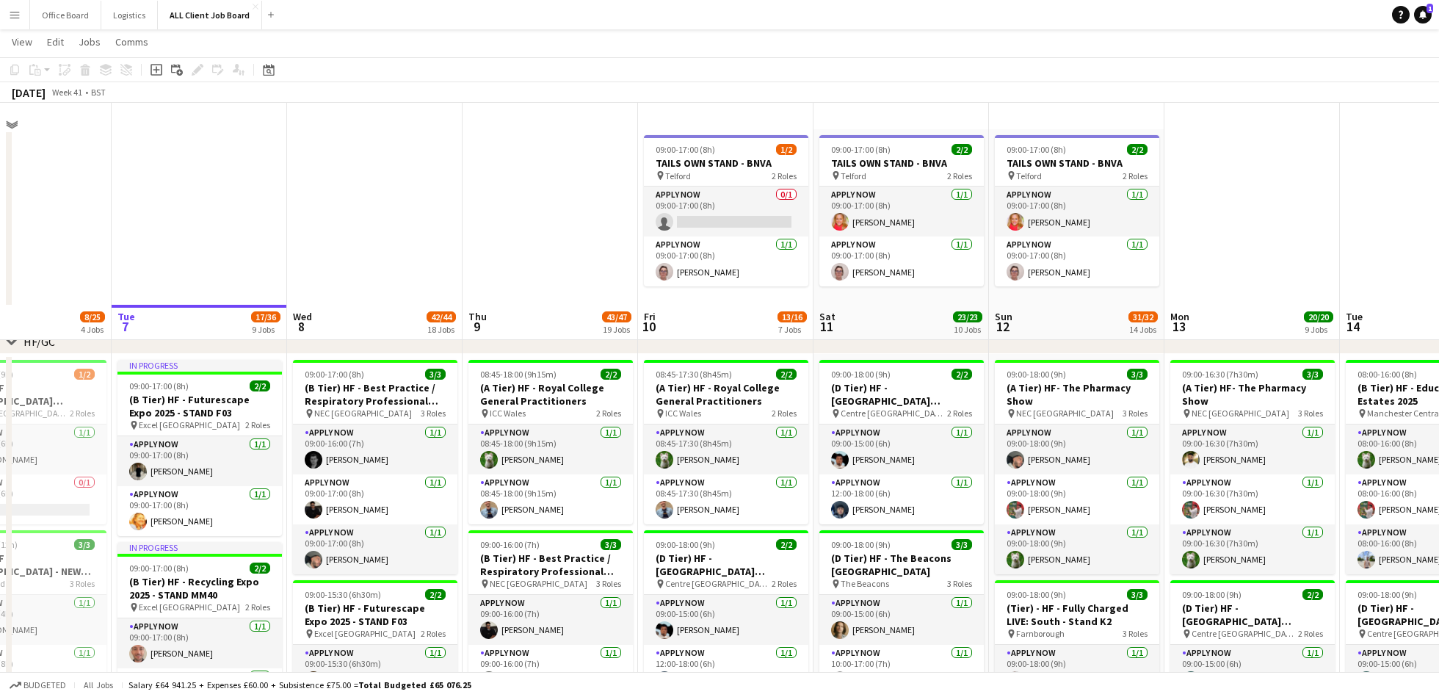
scroll to position [0, 0]
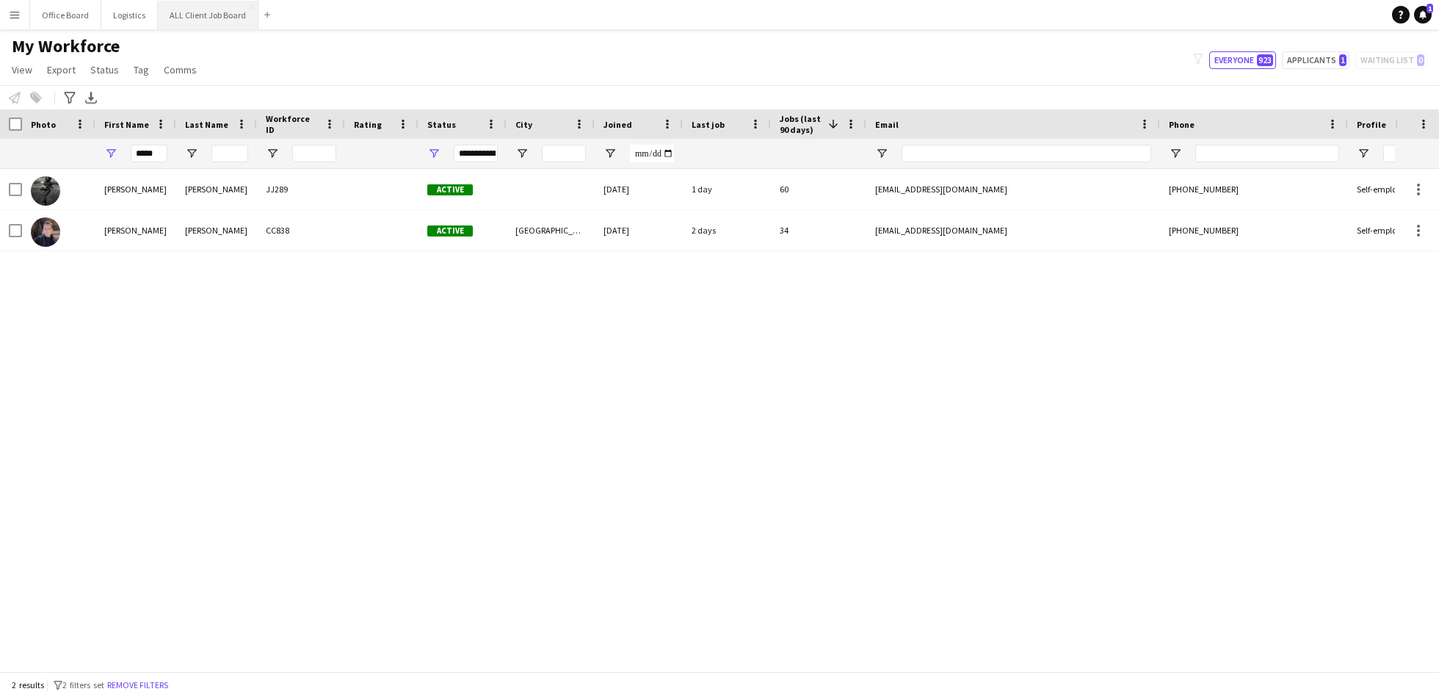
click at [213, 18] on button "ALL Client Job Board Close" at bounding box center [208, 15] width 101 height 29
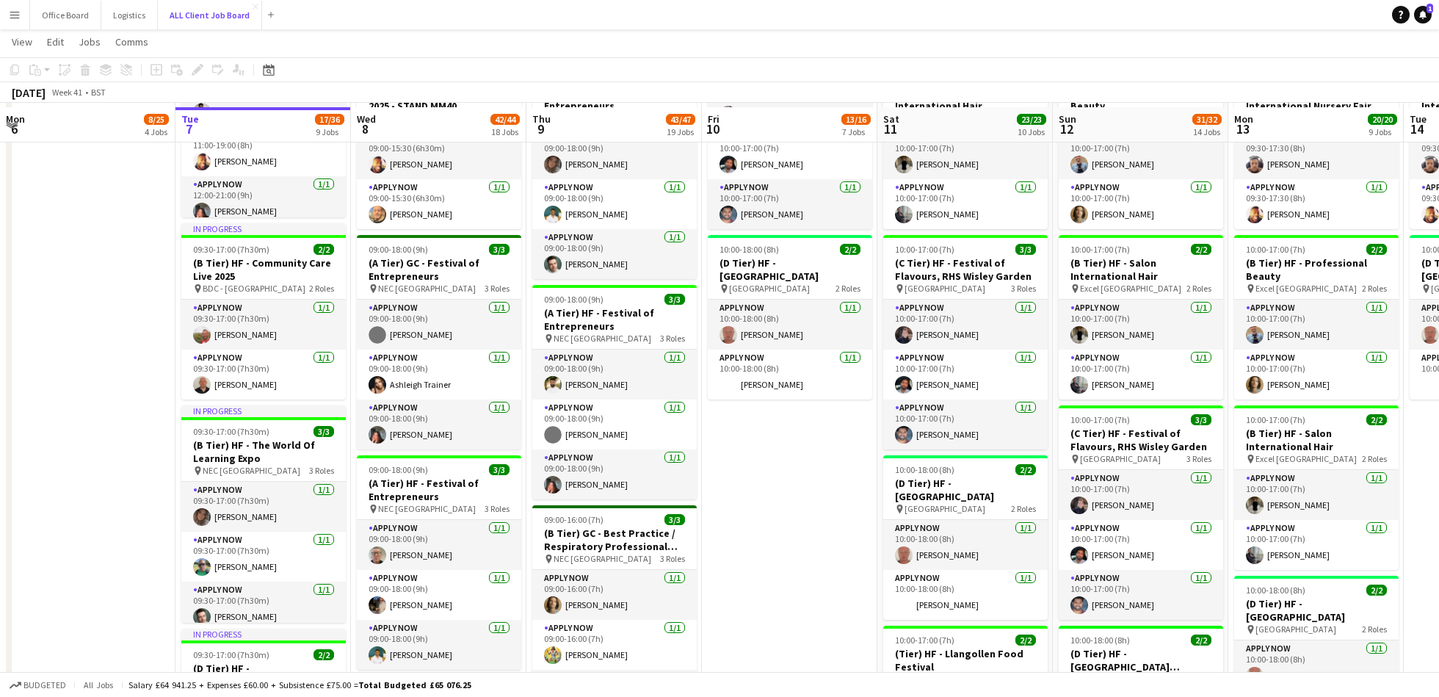
scroll to position [947, 0]
